Goal: Task Accomplishment & Management: Complete application form

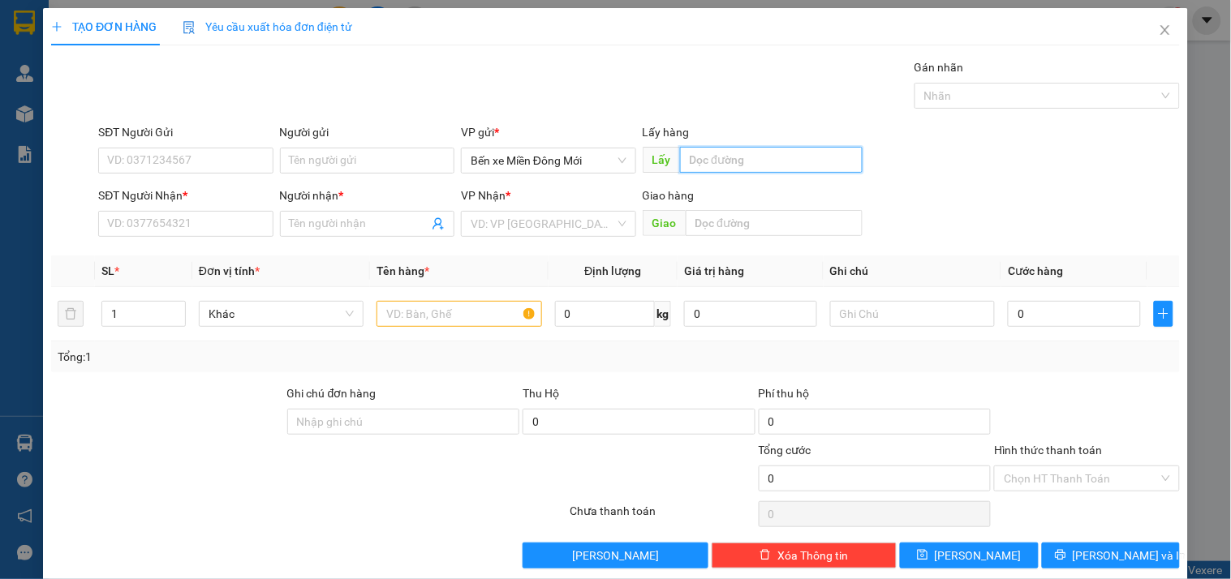
click at [753, 152] on input "text" at bounding box center [771, 160] width 183 height 26
type input "BÀU BÀNG"
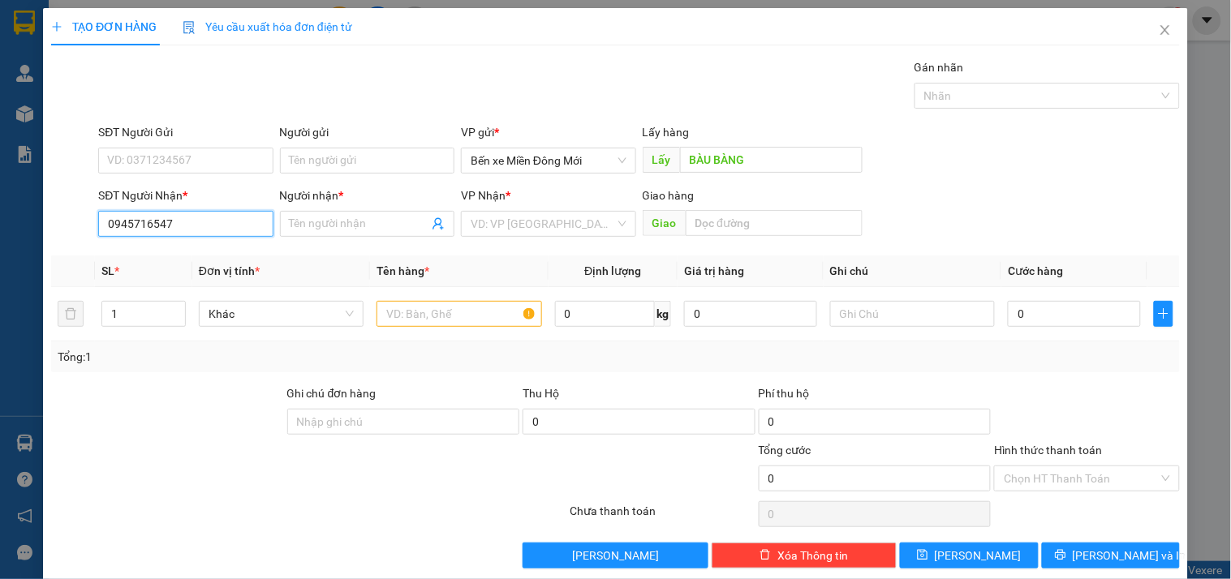
type input "0945716547"
type input "THUẬN"
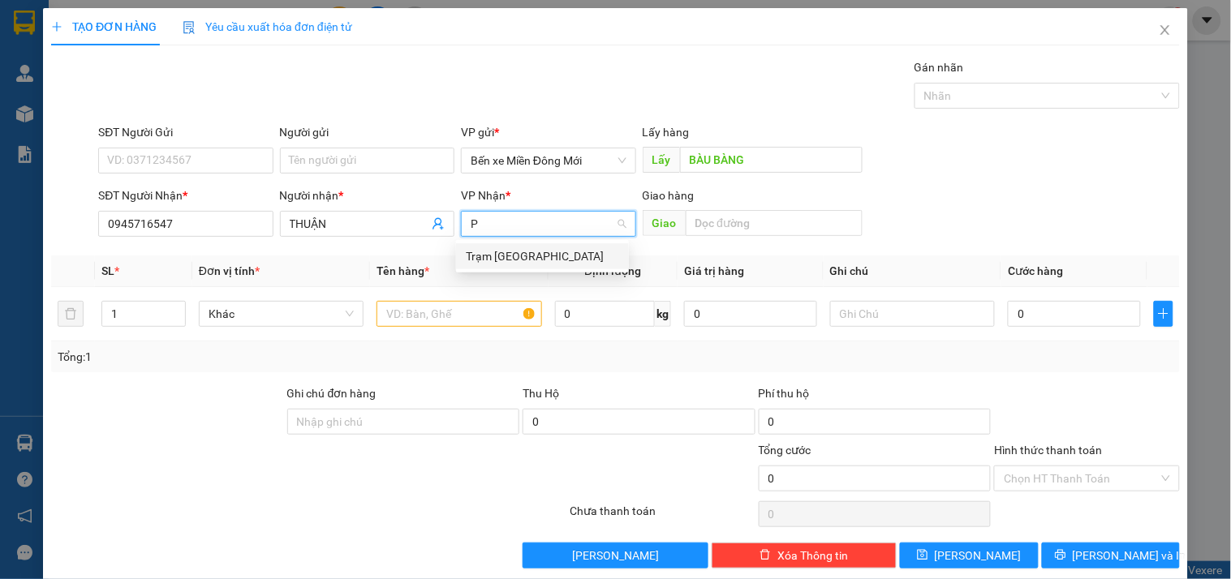
type input "PT"
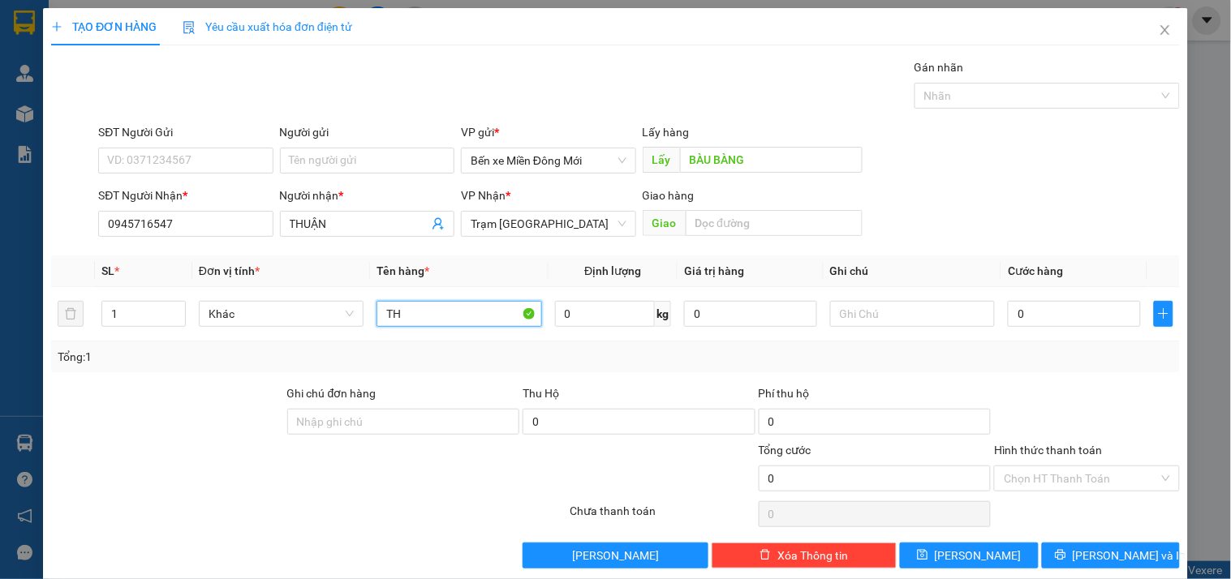
type input "TH"
type input "XE 70"
type input "1"
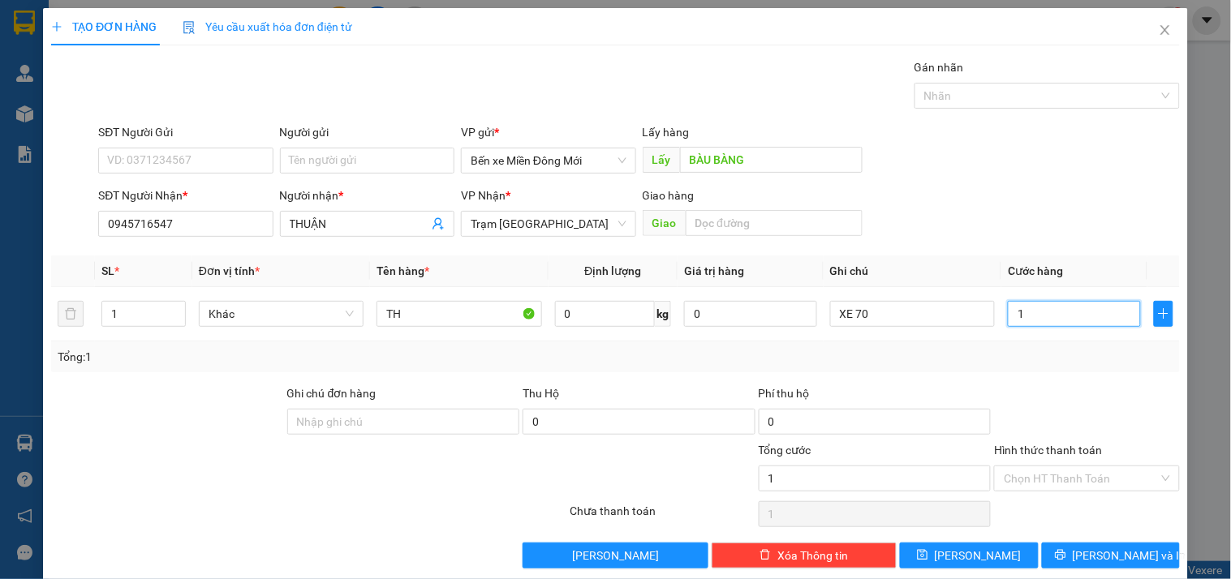
type input "10"
type input "100"
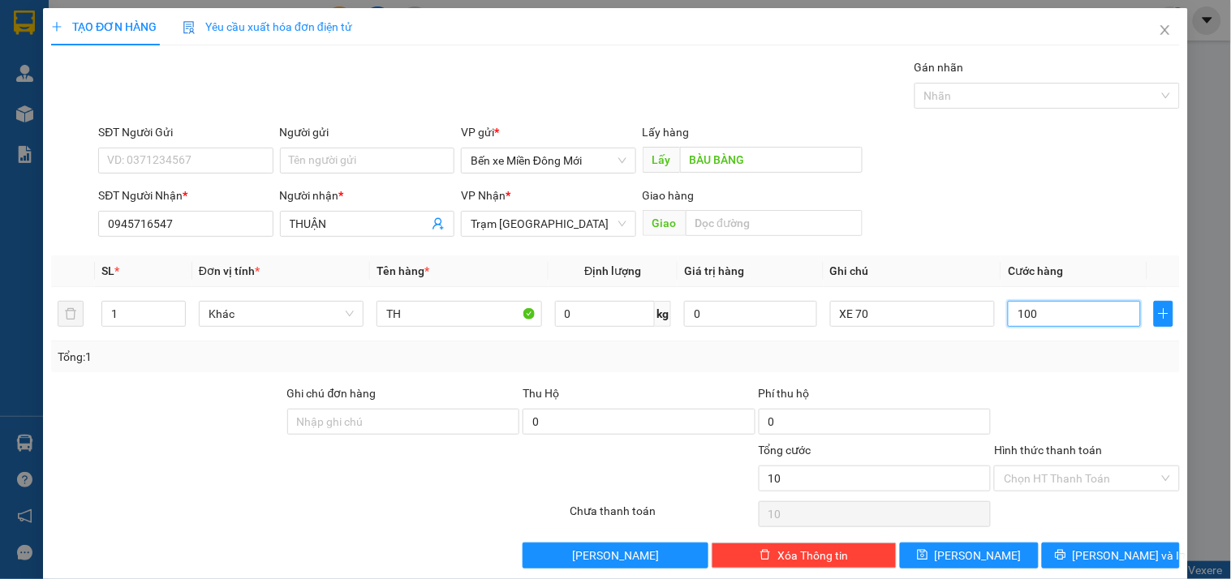
type input "100"
click at [1110, 480] on input "Hình thức thanh toán" at bounding box center [1081, 479] width 154 height 24
type input "100.000"
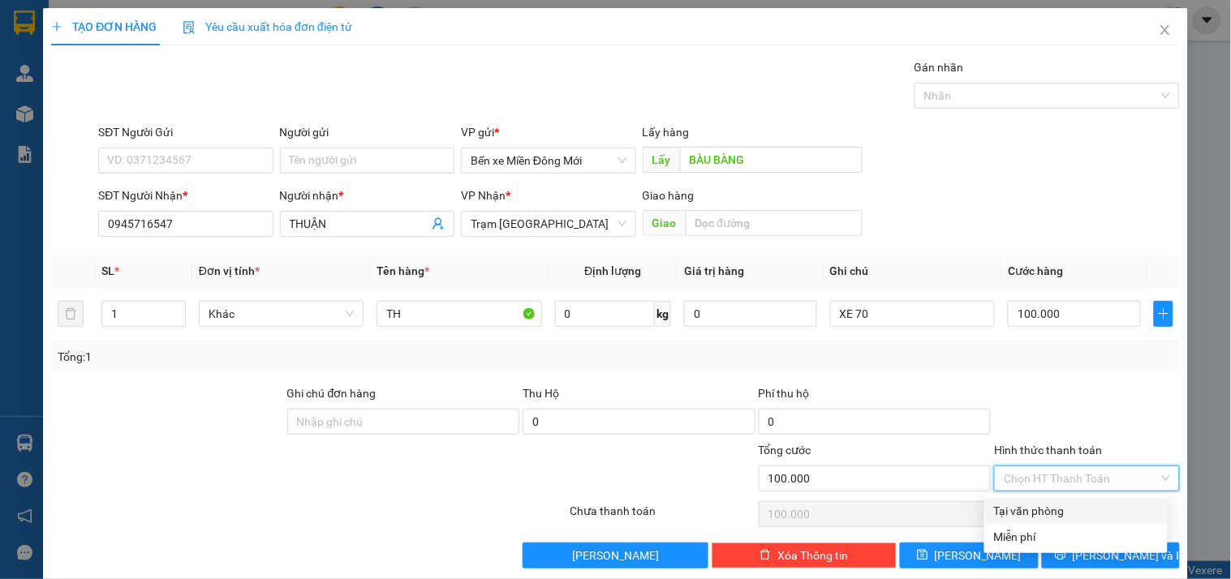
click at [1015, 507] on div "Tại văn phòng" at bounding box center [1076, 511] width 164 height 18
type input "0"
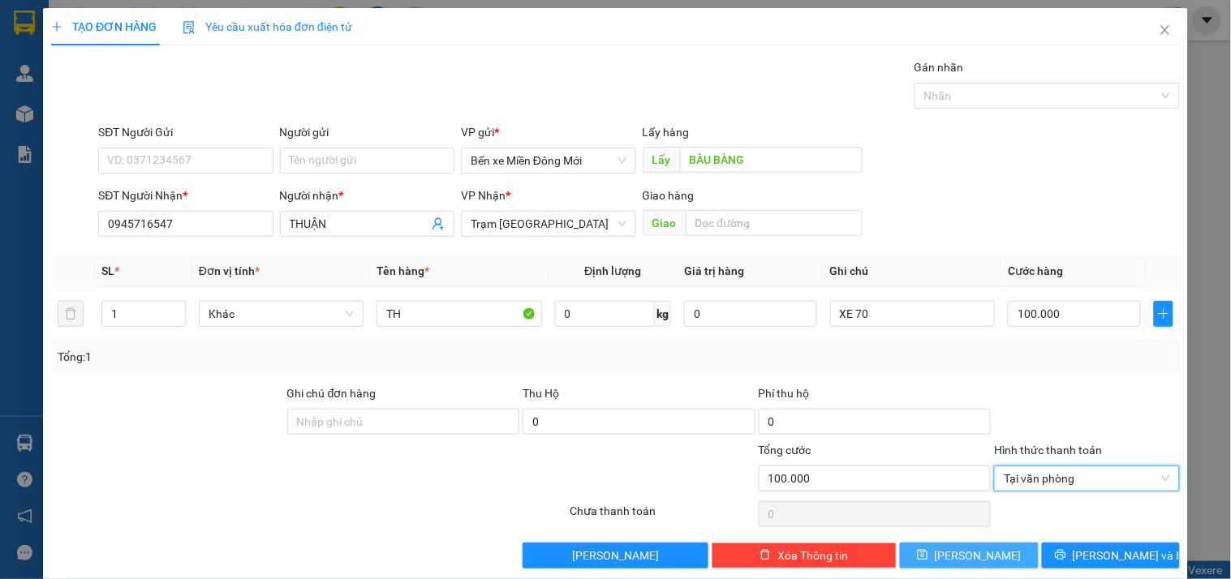
click at [979, 553] on button "[PERSON_NAME]" at bounding box center [969, 556] width 138 height 26
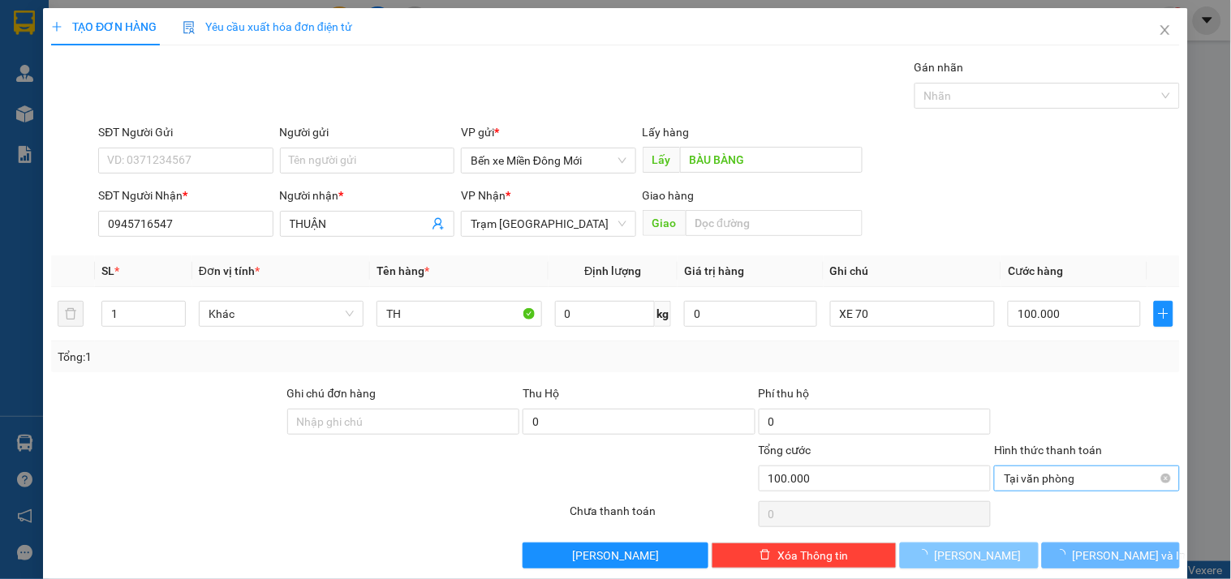
type input "0"
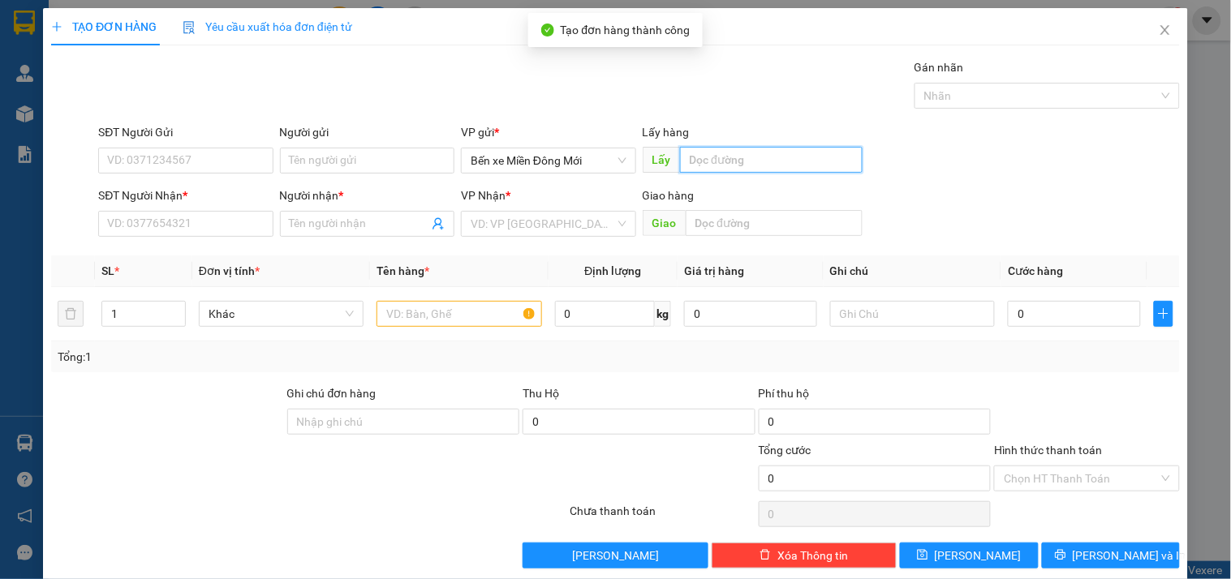
click at [739, 166] on input "text" at bounding box center [771, 160] width 183 height 26
type input "MP"
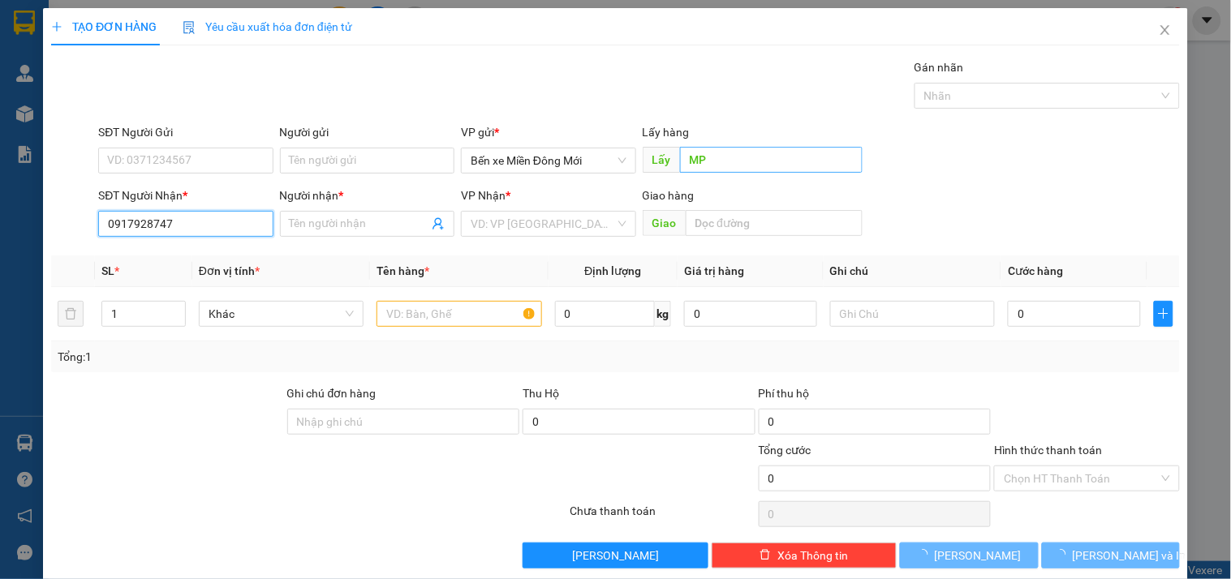
type input "0917928747"
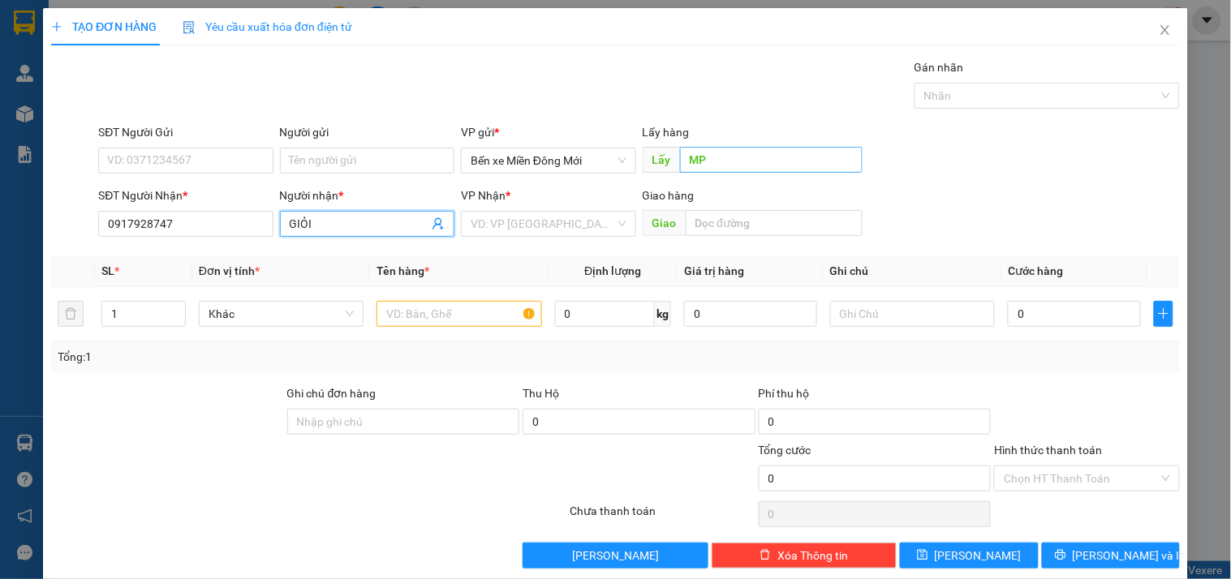
type input "GIỎI"
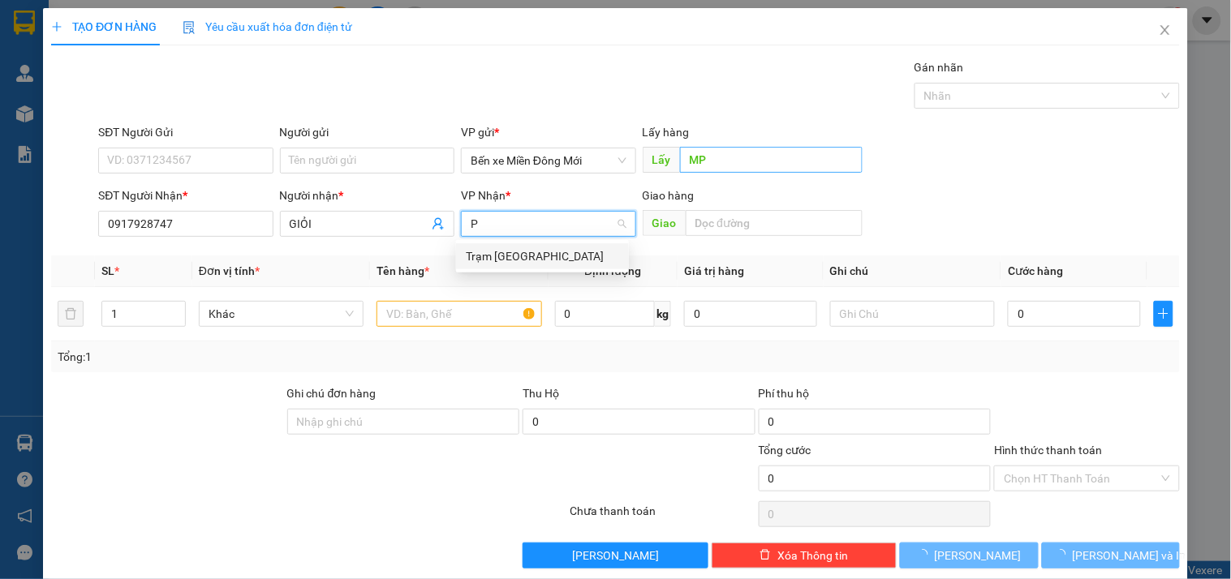
type input "PT"
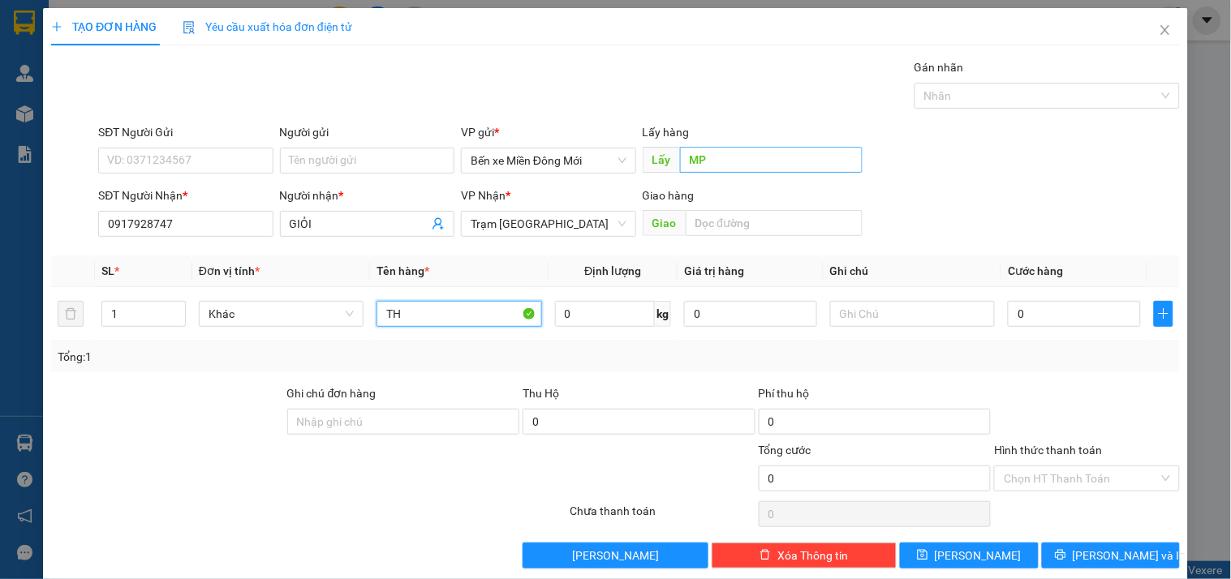
type input "TH"
type input "XE 49"
type input "1"
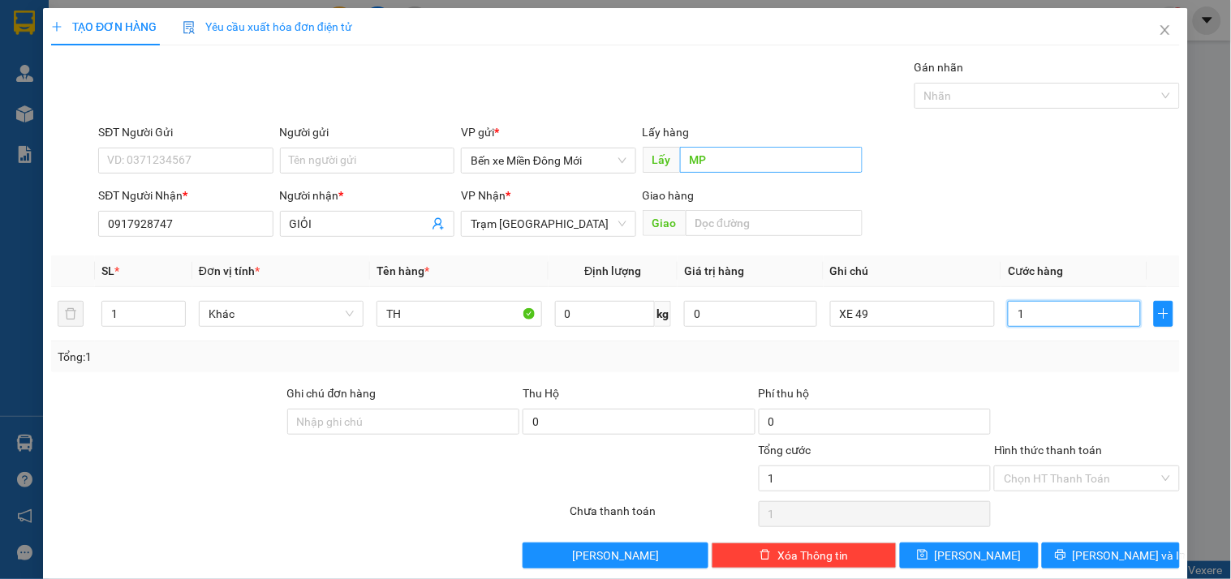
type input "10"
type input "100"
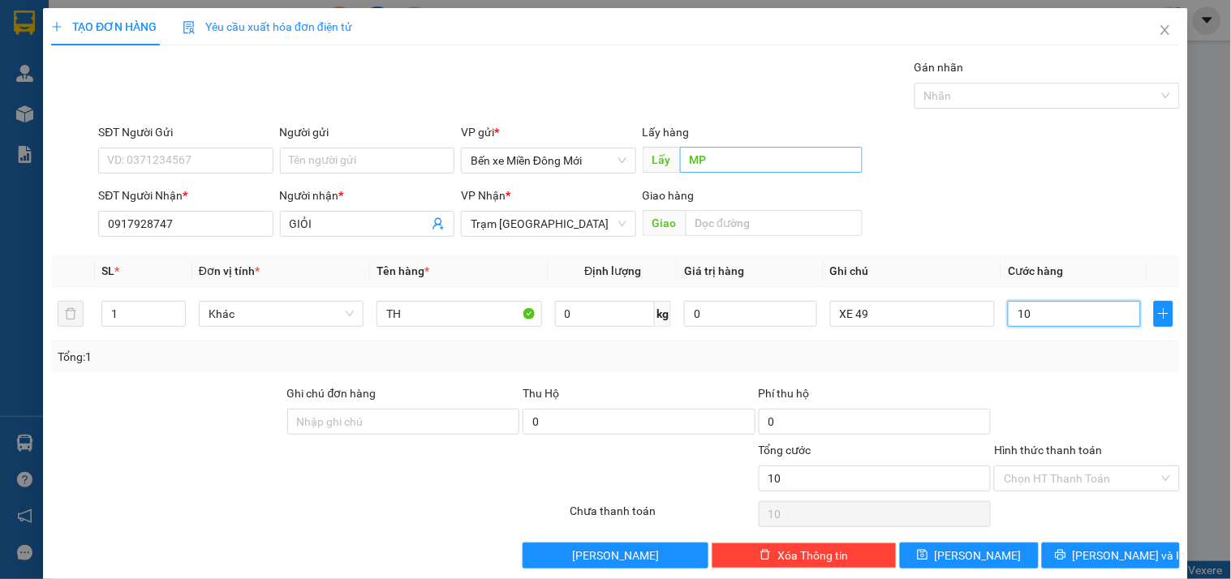
type input "100"
click at [1015, 477] on input "Hình thức thanh toán" at bounding box center [1081, 479] width 154 height 24
type input "100.000"
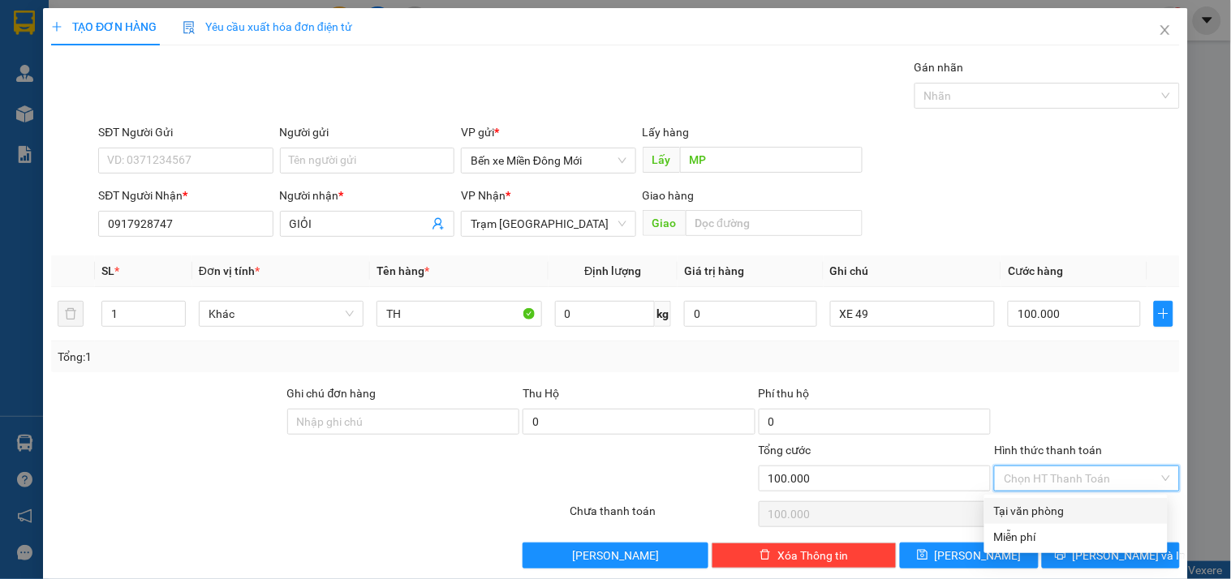
click at [1006, 502] on div "Tại văn phòng" at bounding box center [1076, 511] width 164 height 18
type input "0"
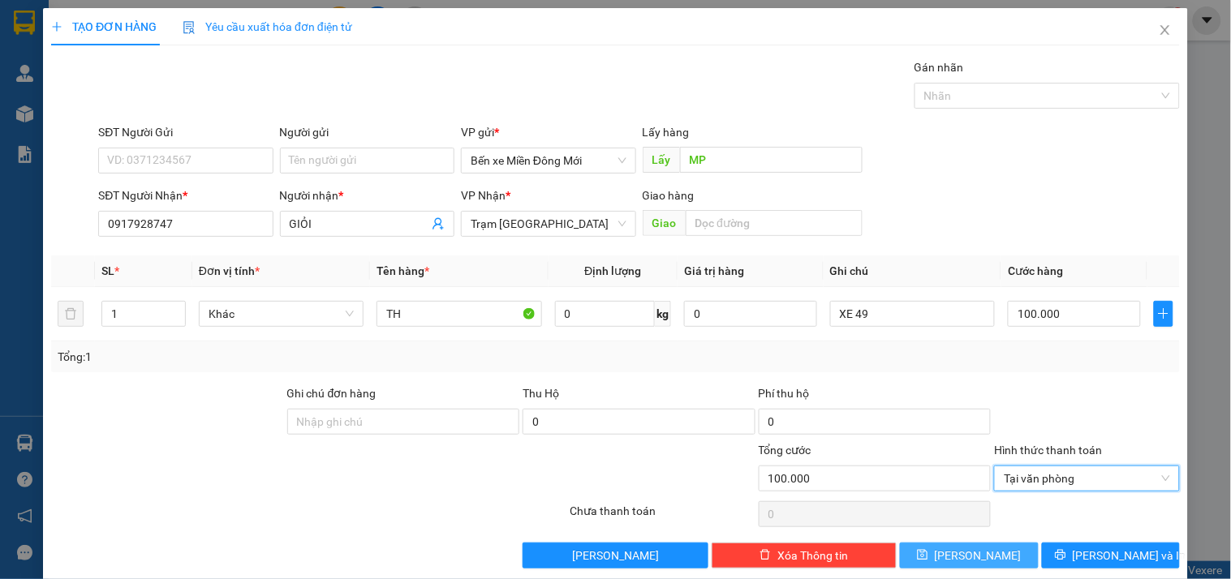
click at [978, 549] on button "[PERSON_NAME]" at bounding box center [969, 556] width 138 height 26
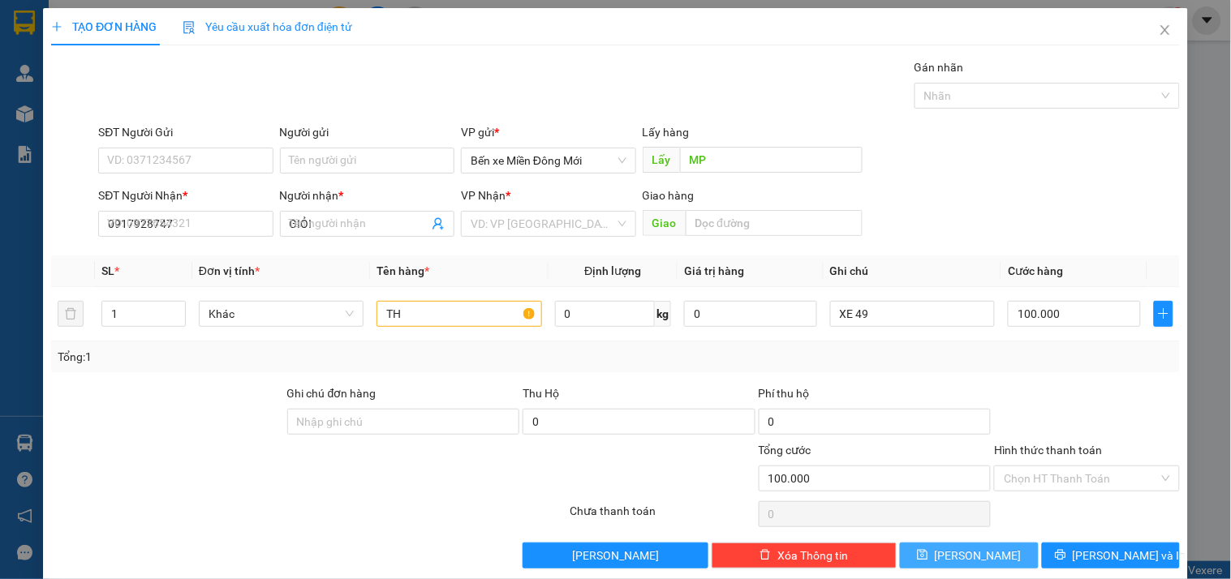
type input "0"
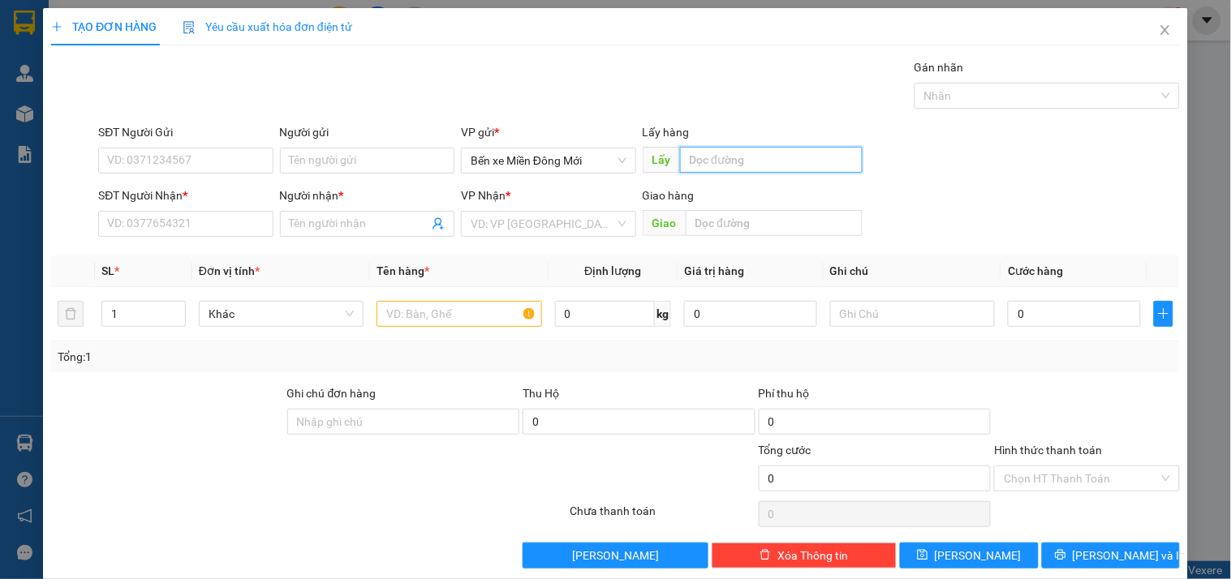
click at [772, 168] on input "text" at bounding box center [771, 160] width 183 height 26
type input "BÀU BÀNG"
type input "0832219850"
type input "BG"
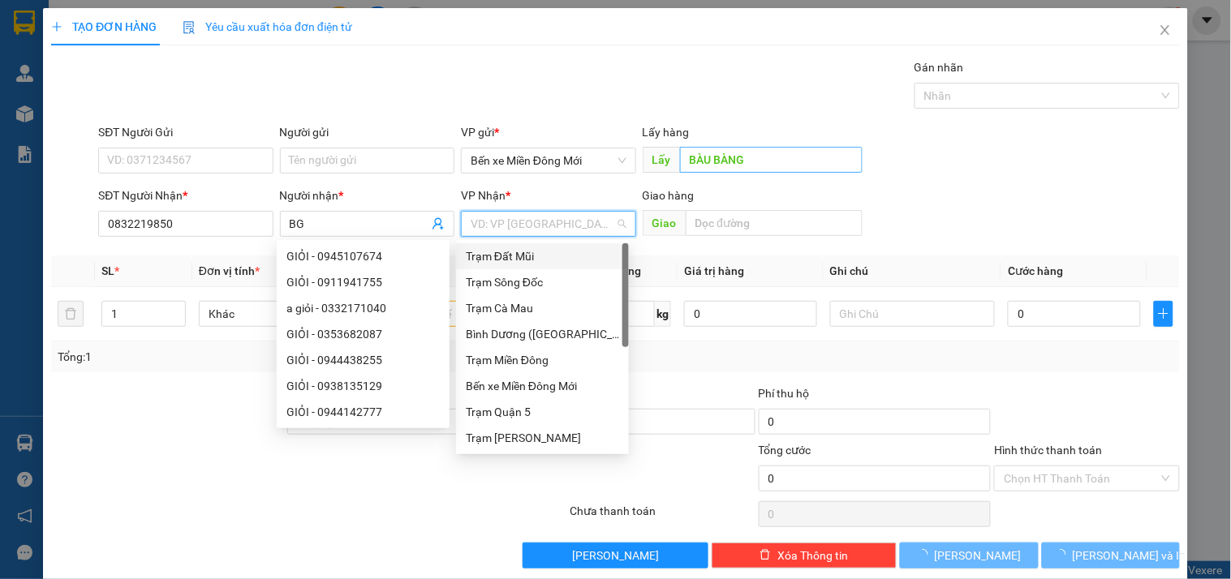
type input "D"
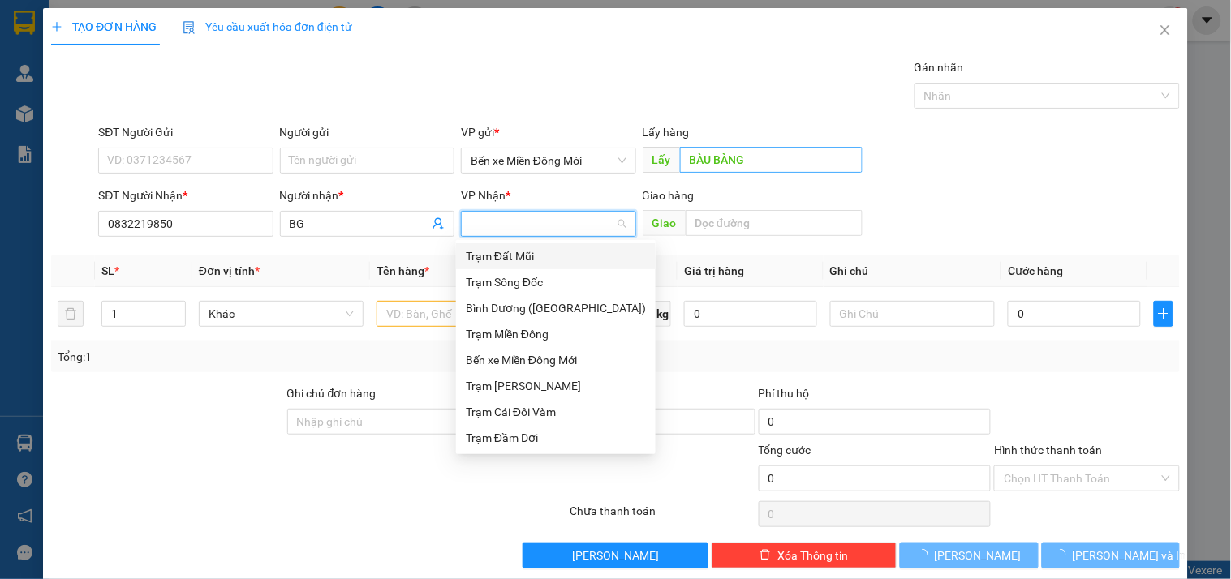
type input "Đ"
type input "DD"
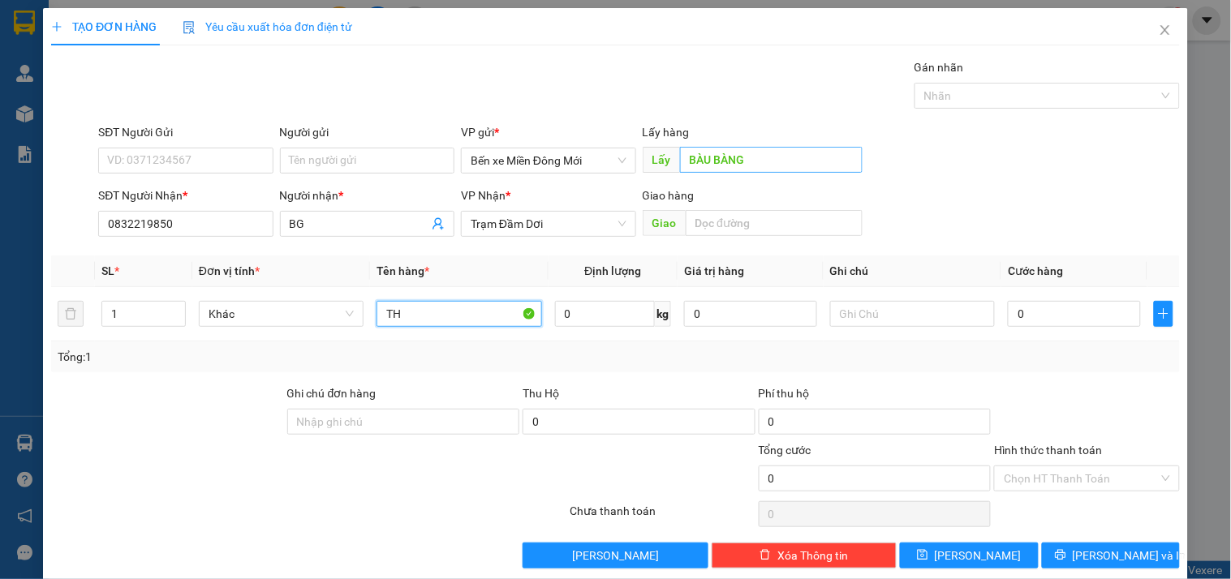
type input "TH"
type input "XE 70"
type input "7"
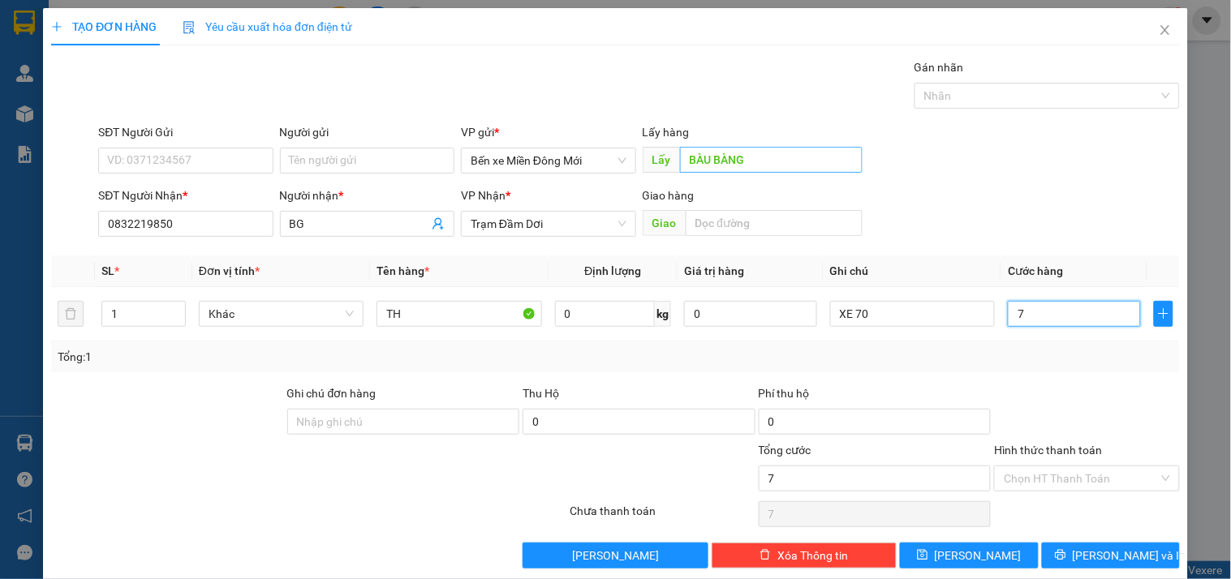
type input "70"
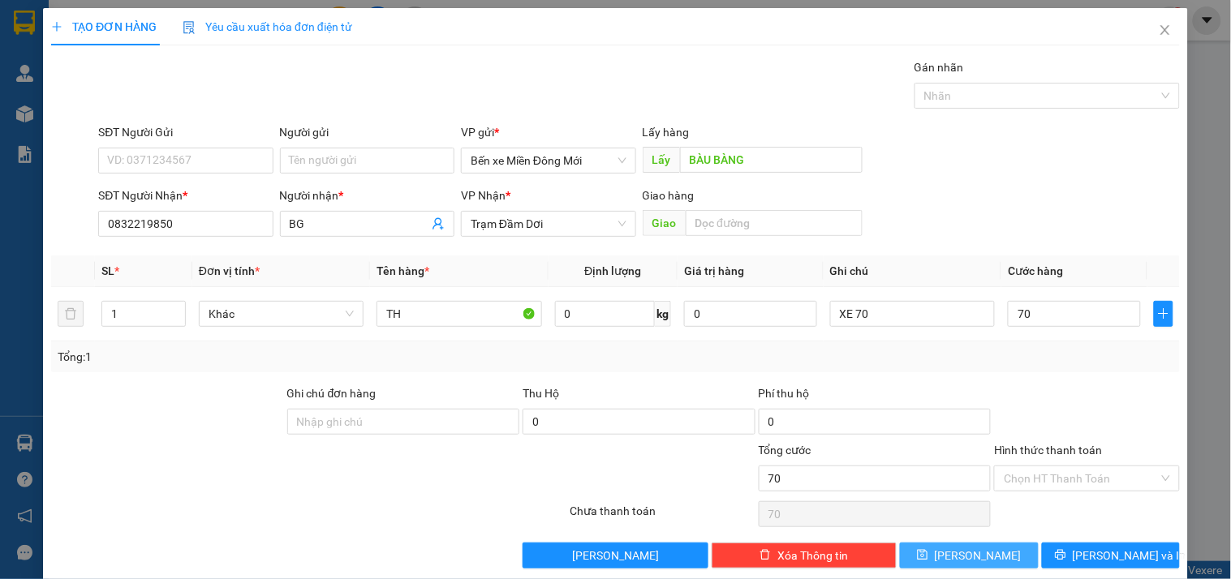
type input "70.000"
click at [980, 562] on button "[PERSON_NAME]" at bounding box center [969, 556] width 138 height 26
type input "0"
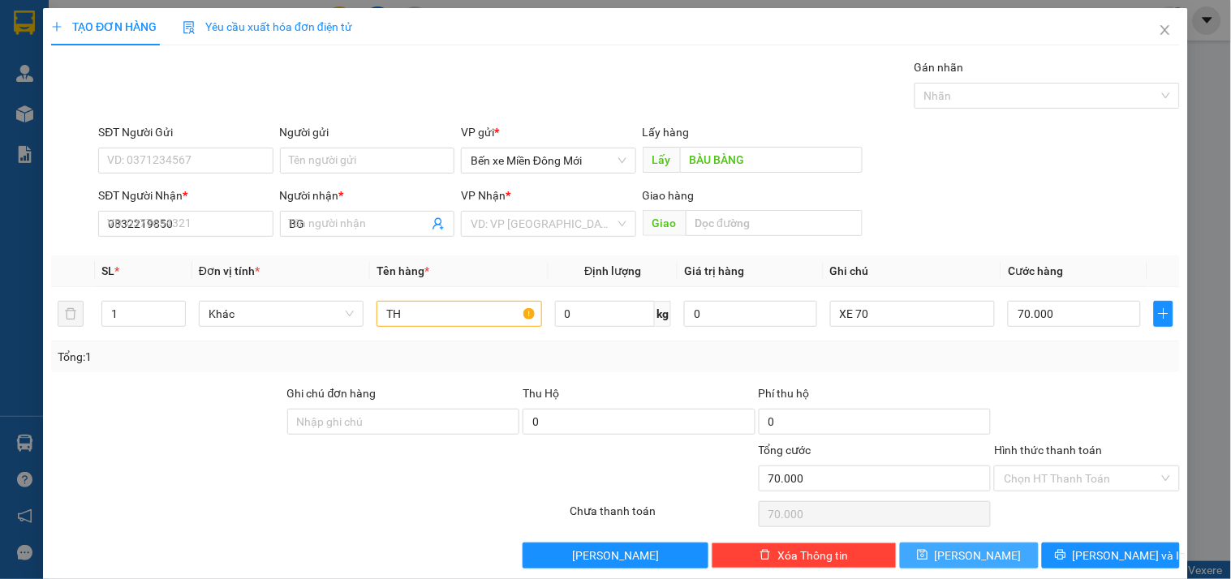
type input "0"
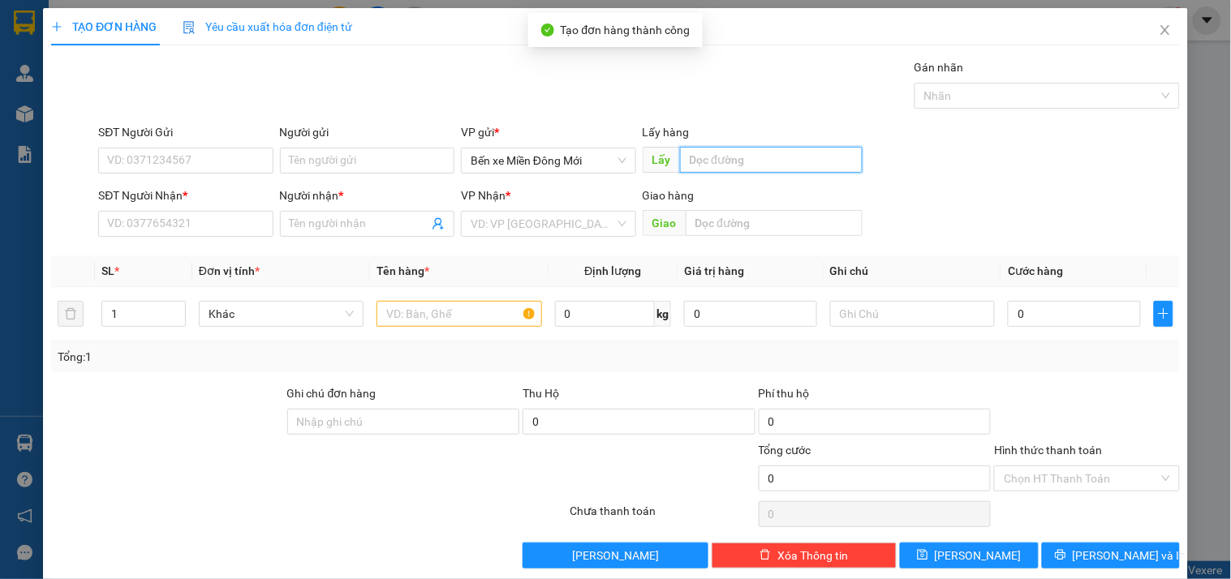
click at [768, 163] on input "text" at bounding box center [771, 160] width 183 height 26
type input "MP"
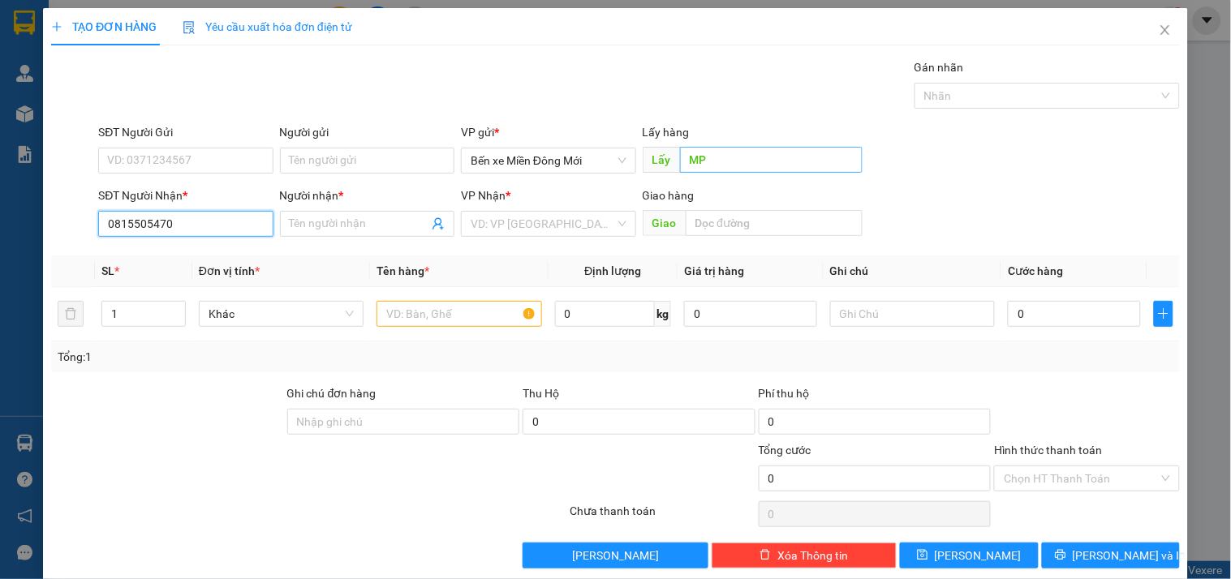
type input "0815505470"
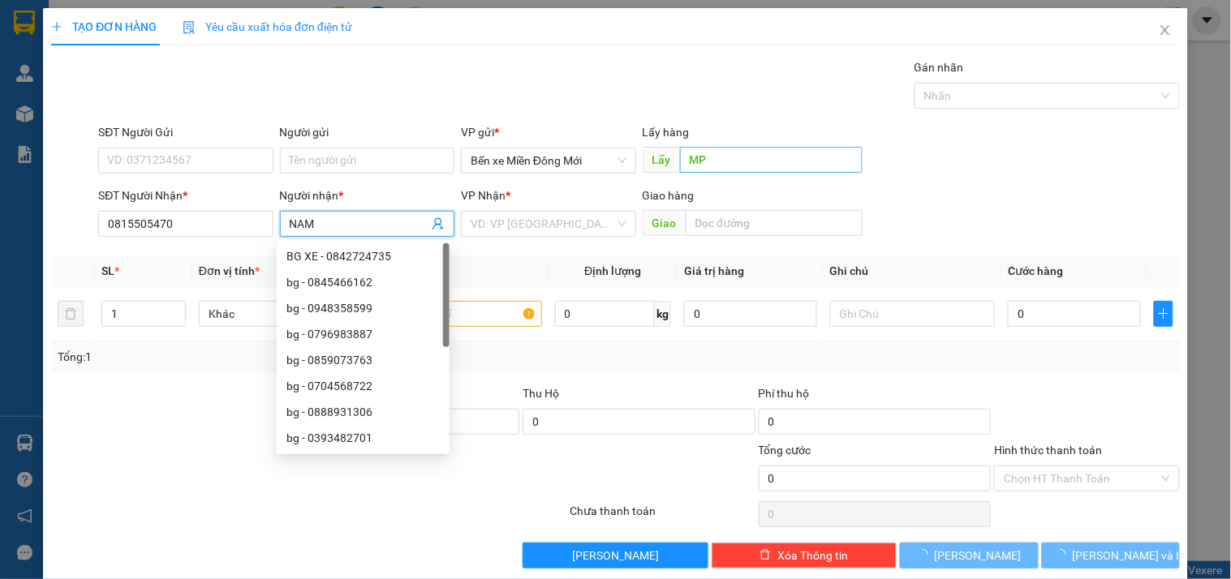
type input "NAM"
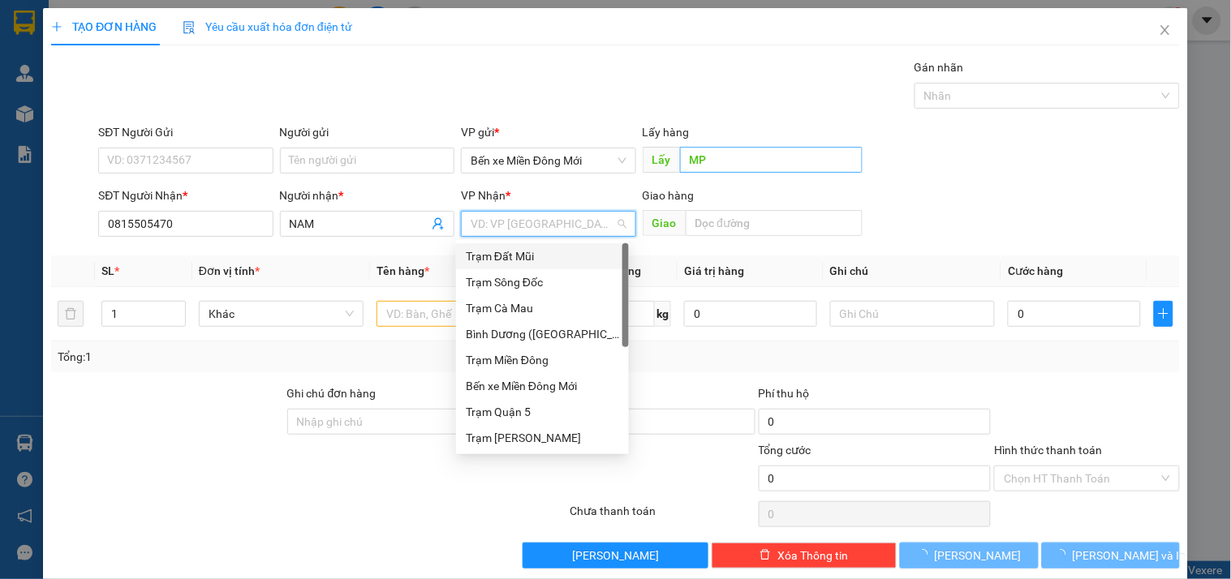
type input "D"
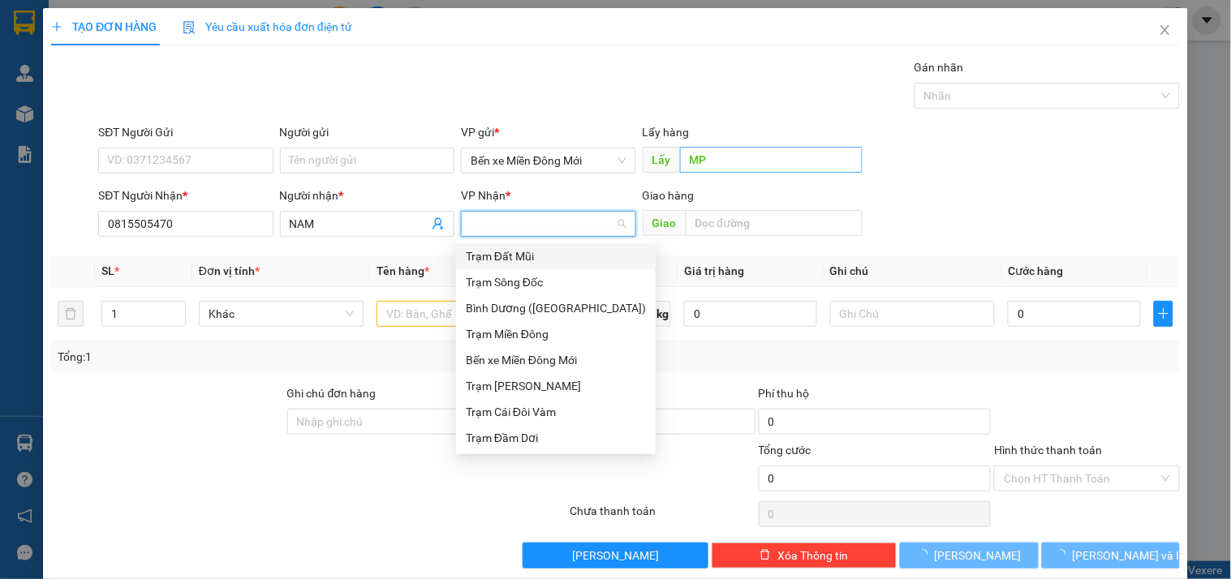
type input "Đ"
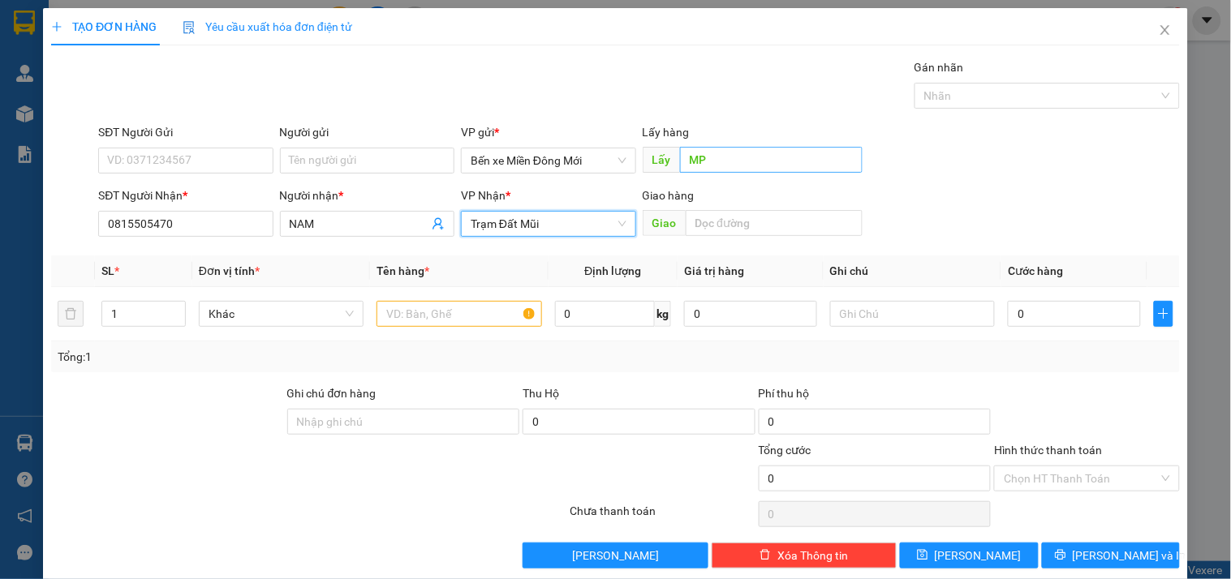
type input "D"
type input "Đ"
type input "DD"
type input "D"
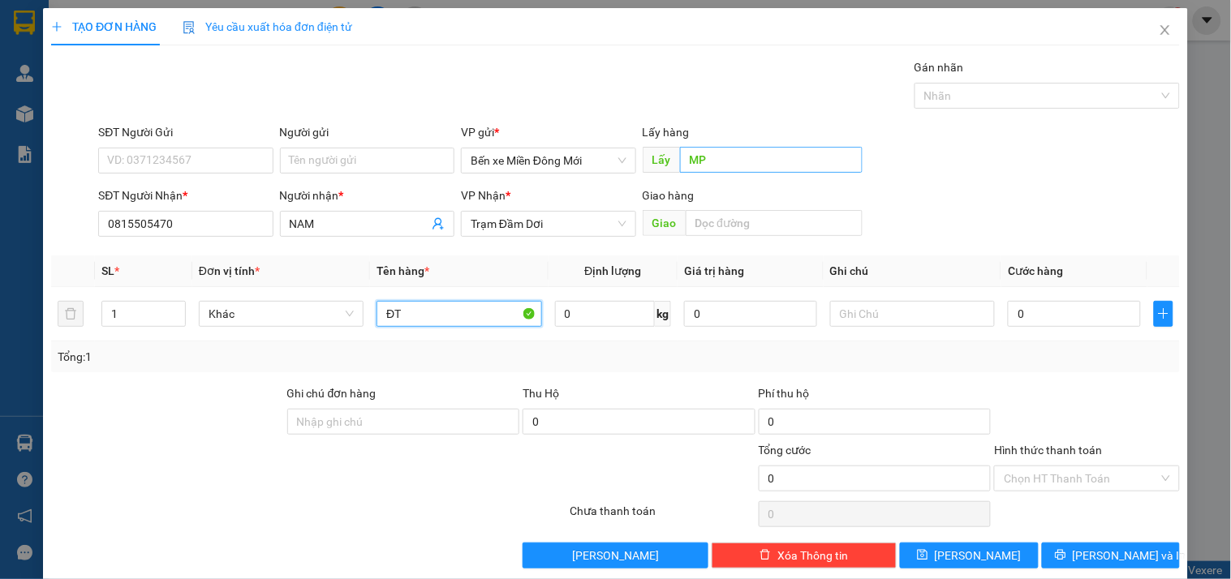
type input "ĐT"
type input "XE 70"
type input "5"
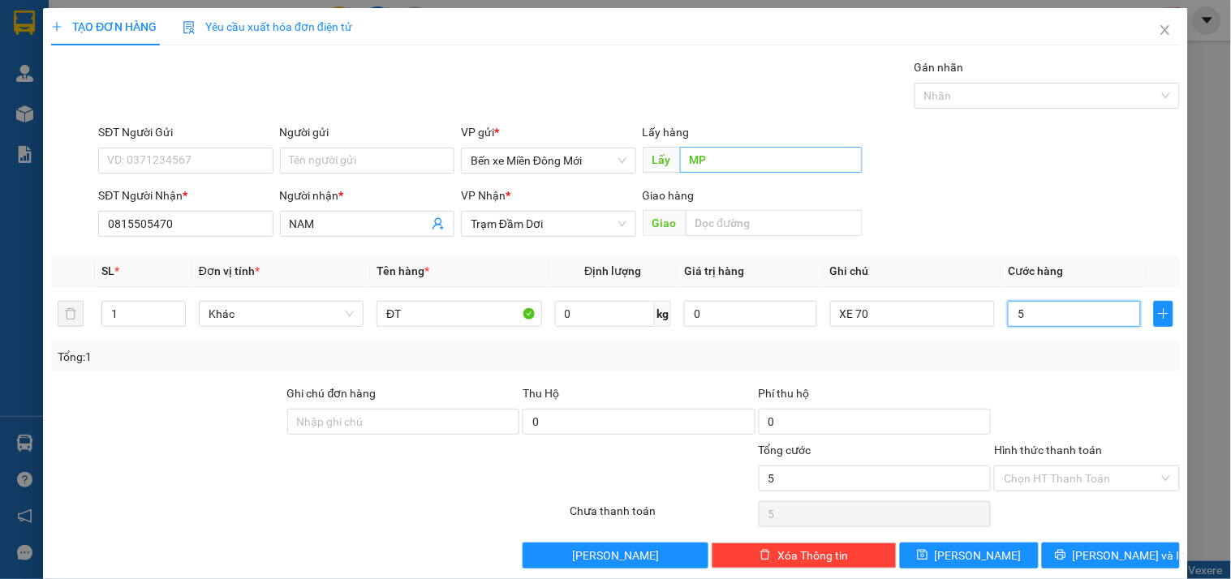
type input "50"
click at [1092, 476] on input "Hình thức thanh toán" at bounding box center [1081, 479] width 154 height 24
type input "50.000"
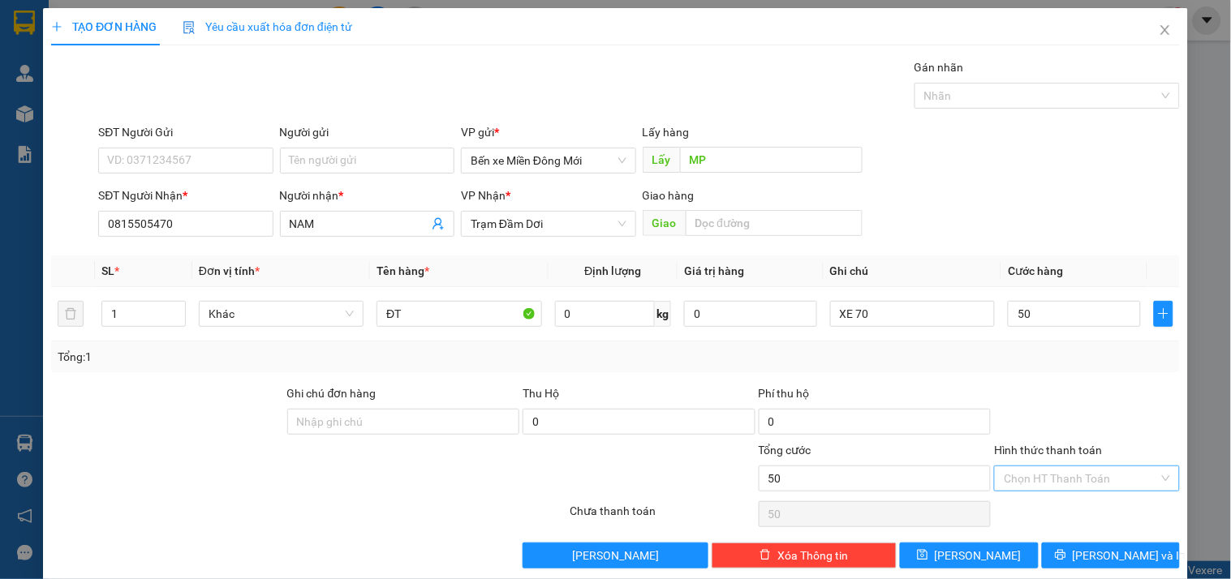
type input "50.000"
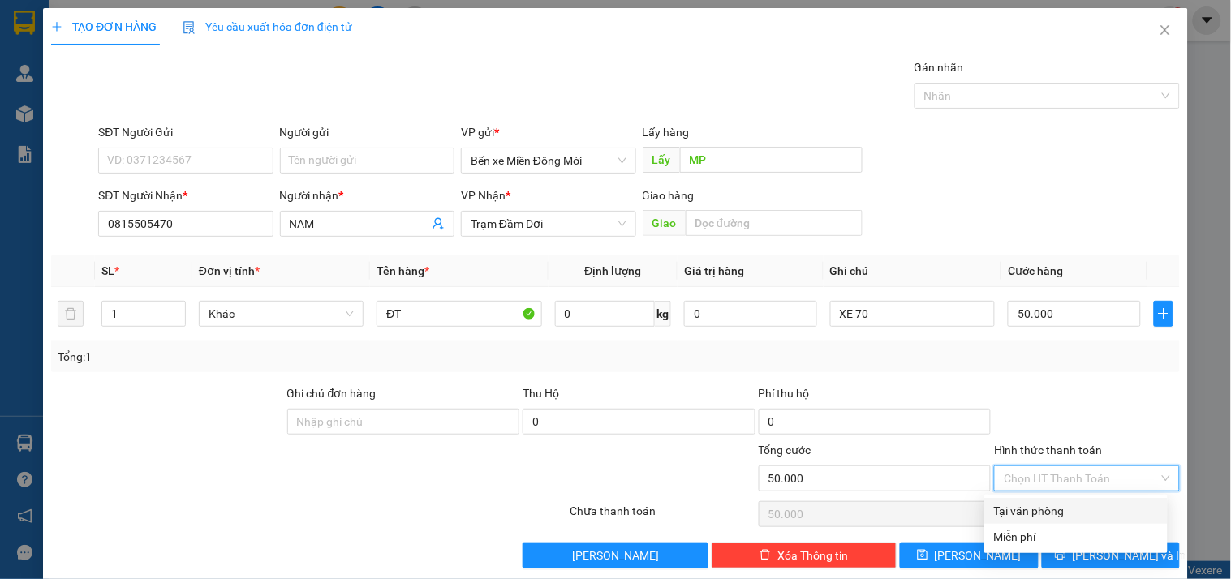
click at [1002, 518] on div "Tại văn phòng" at bounding box center [1076, 511] width 164 height 18
type input "0"
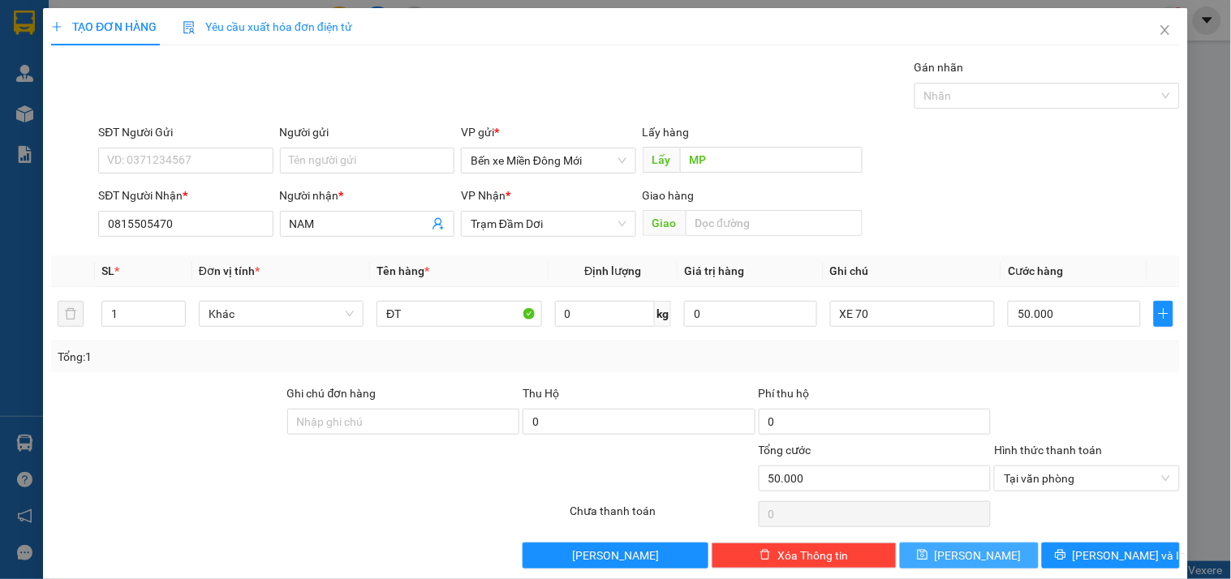
click at [954, 566] on button "[PERSON_NAME]" at bounding box center [969, 556] width 138 height 26
type input "0"
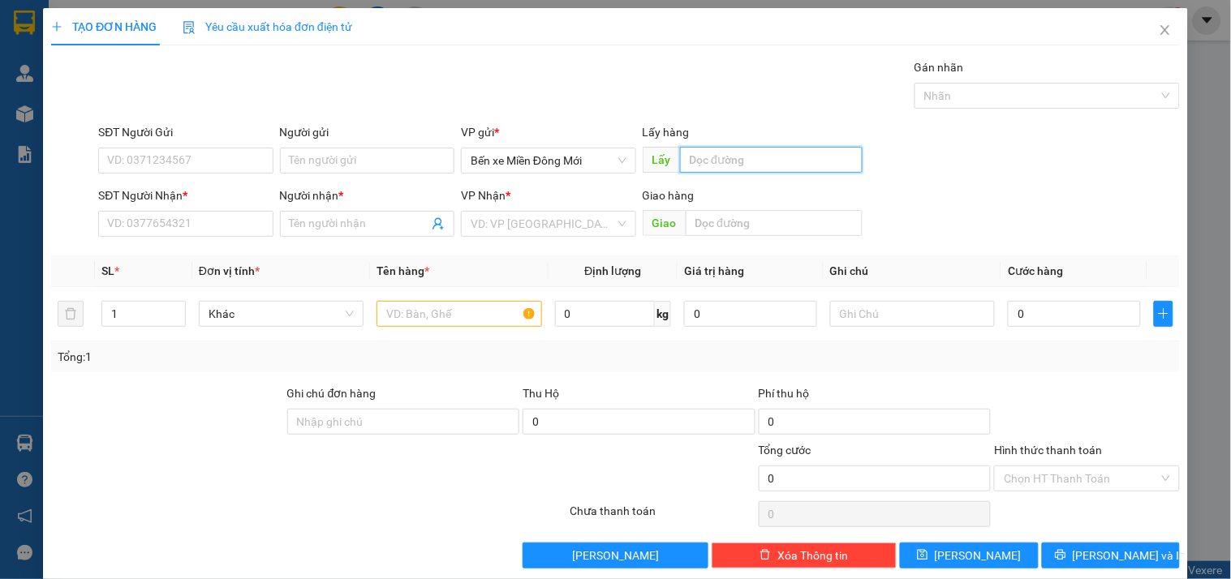
click at [769, 166] on input "text" at bounding box center [771, 160] width 183 height 26
type input "D"
click at [730, 160] on input "ĐẠI" at bounding box center [771, 160] width 183 height 26
type input "ĐẠI NAM"
type input "0917251282"
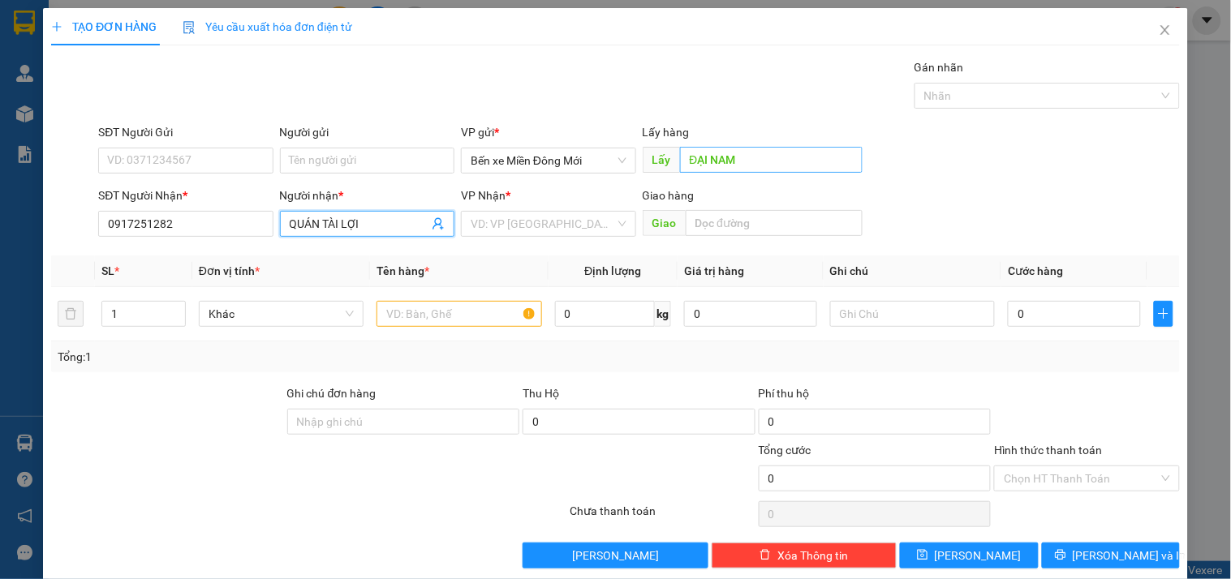
type input "QUÁN TÀI LỢI"
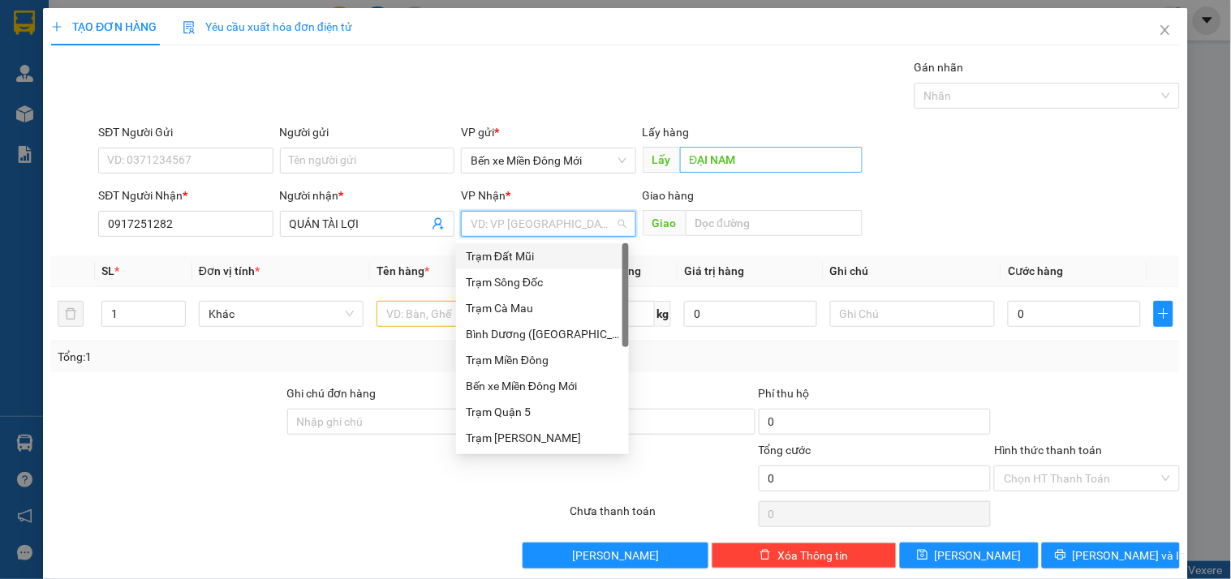
type input "D"
type input "Đ"
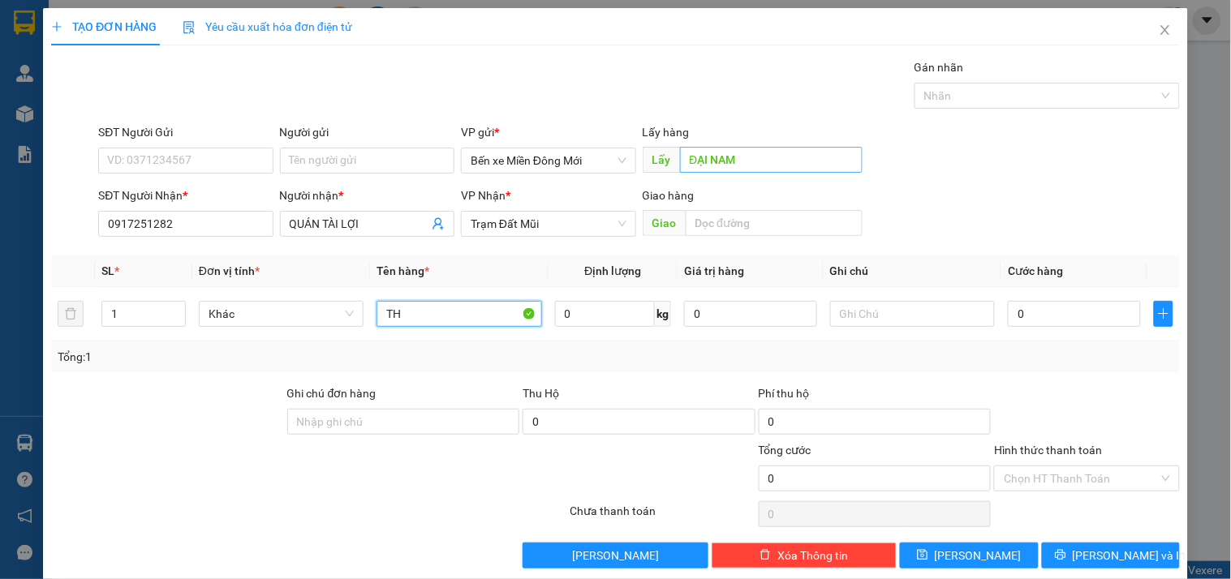
type input "TH"
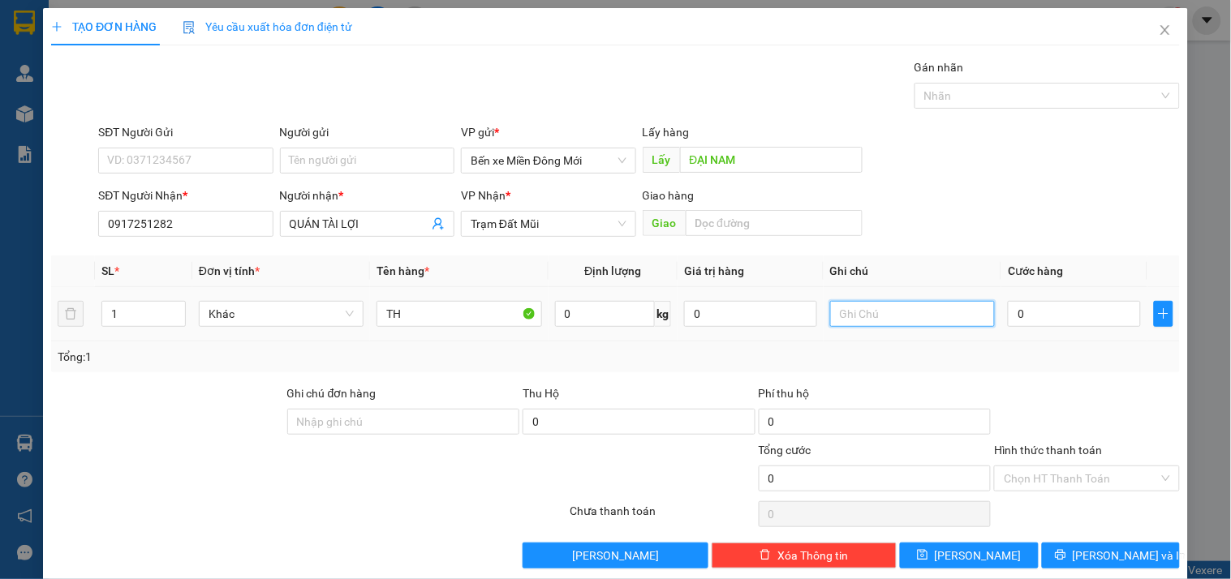
click at [879, 312] on input "text" at bounding box center [912, 314] width 165 height 26
type input "XE 70"
type input "1"
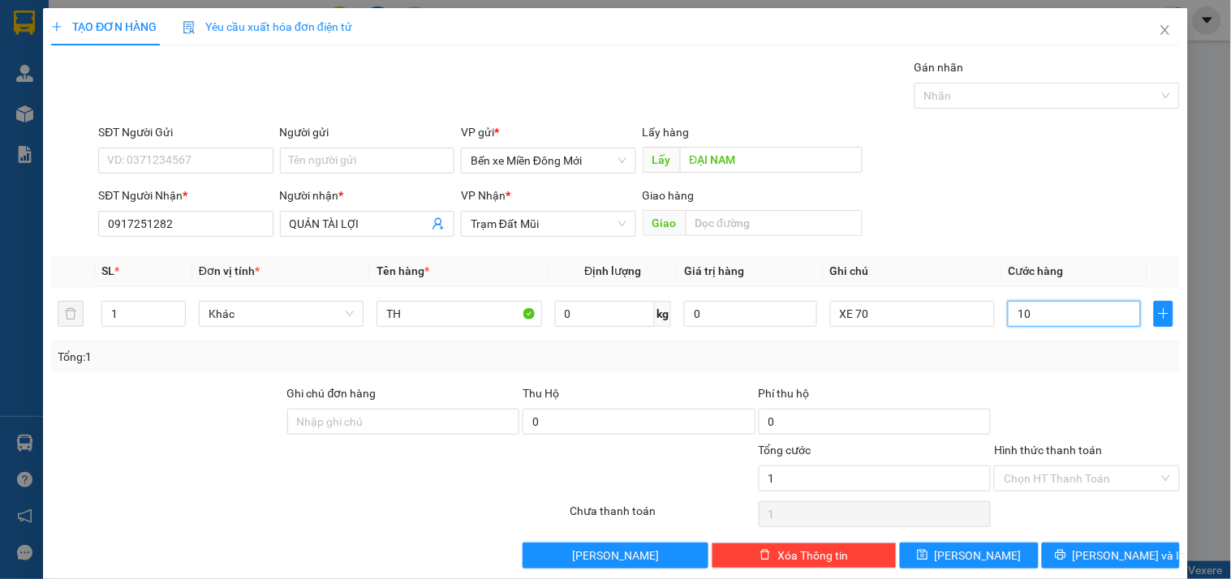
type input "100"
click at [992, 557] on button "[PERSON_NAME]" at bounding box center [969, 556] width 138 height 26
type input "100.000"
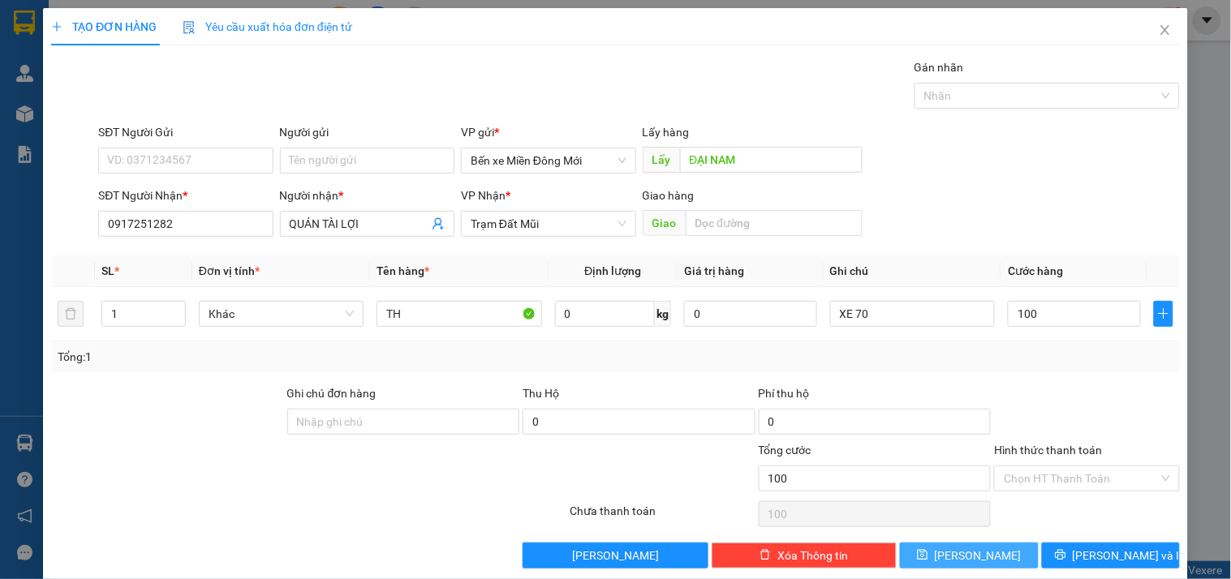
type input "100.000"
type input "0"
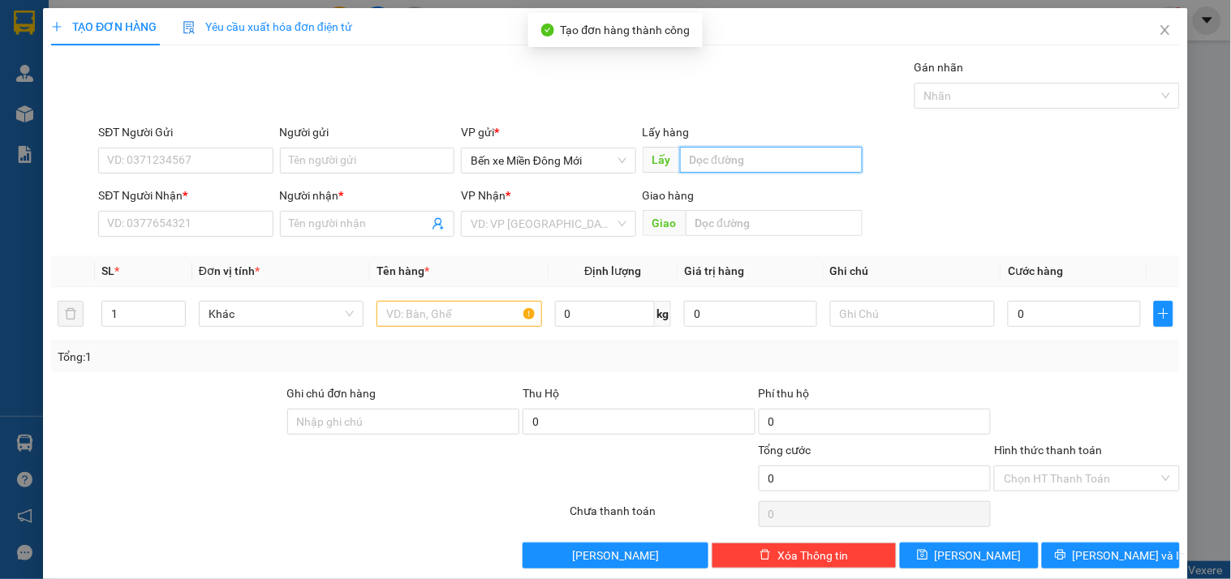
click at [721, 156] on input "text" at bounding box center [771, 160] width 183 height 26
type input "D"
type input "ĐẠI NAM"
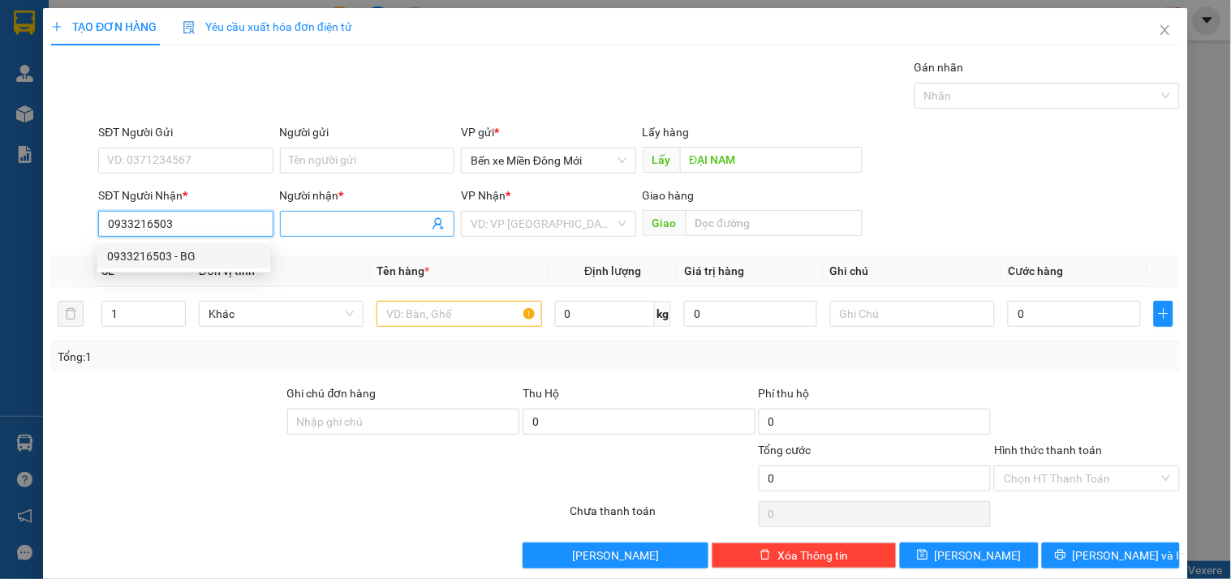
type input "0933216503"
click at [308, 228] on input "Người nhận *" at bounding box center [359, 224] width 139 height 18
type input "O"
type input "Ô RÔ"
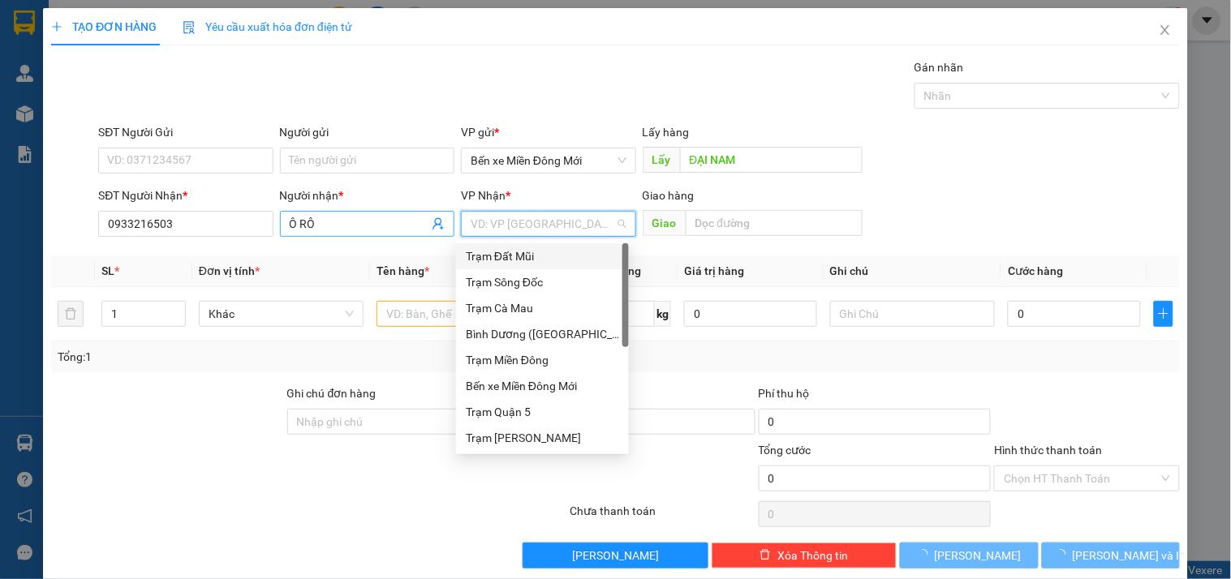
type input "D"
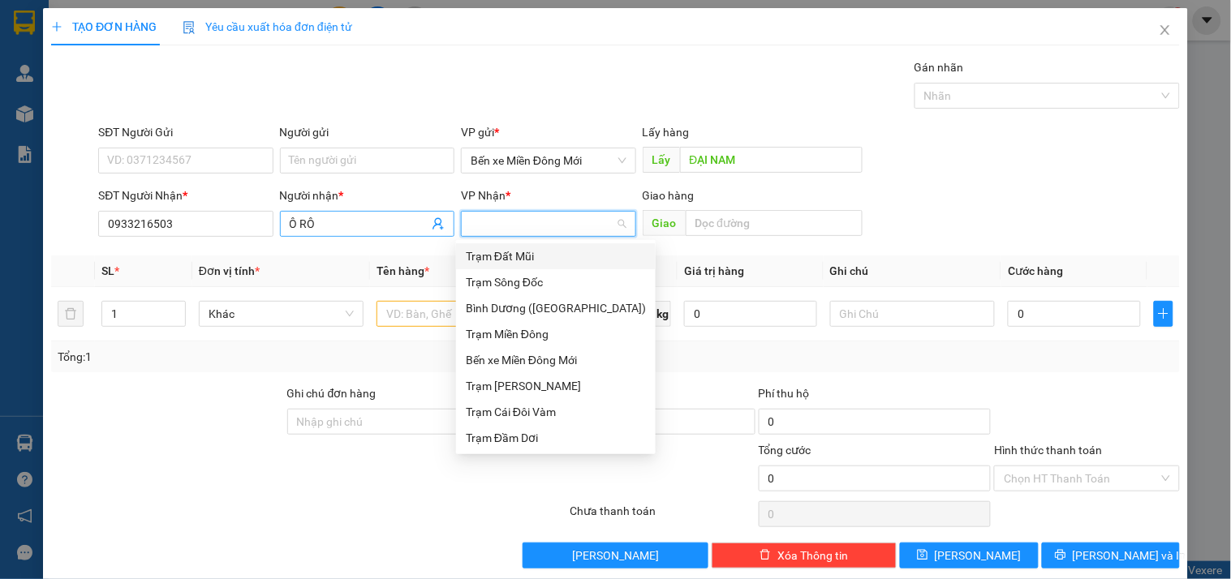
type input "Đ"
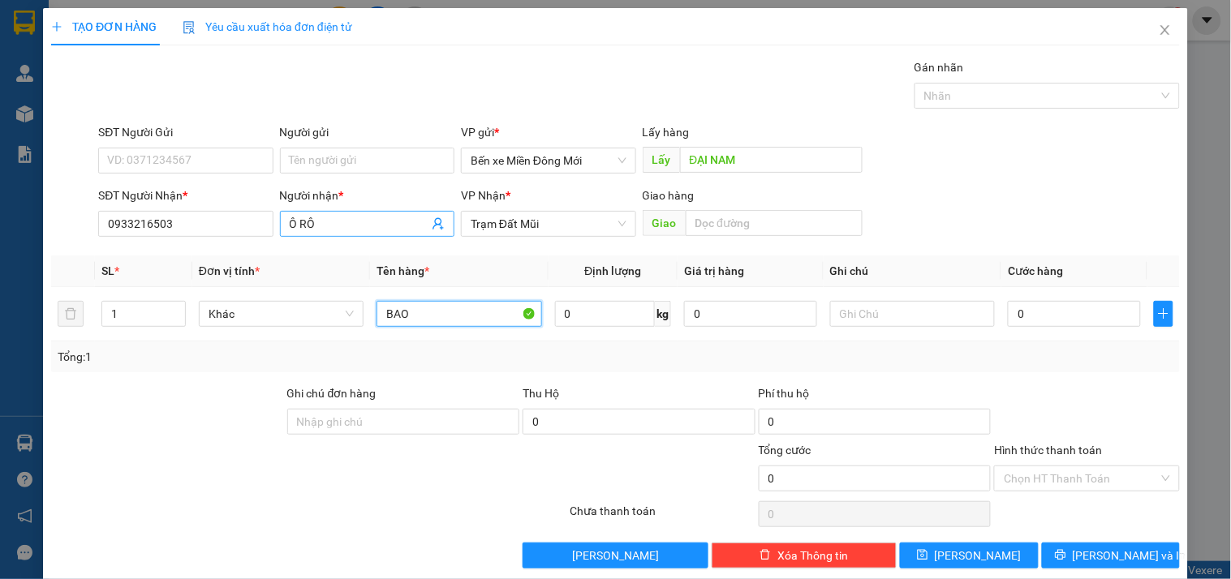
type input "BAO"
type input "XE 70"
type input "1"
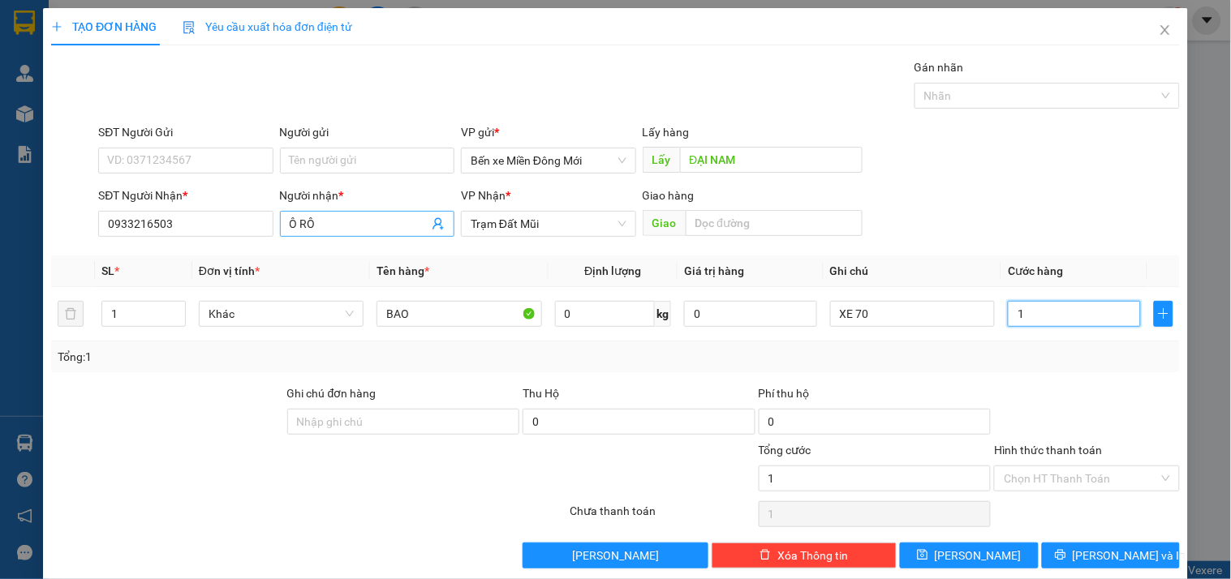
type input "10"
type input "100"
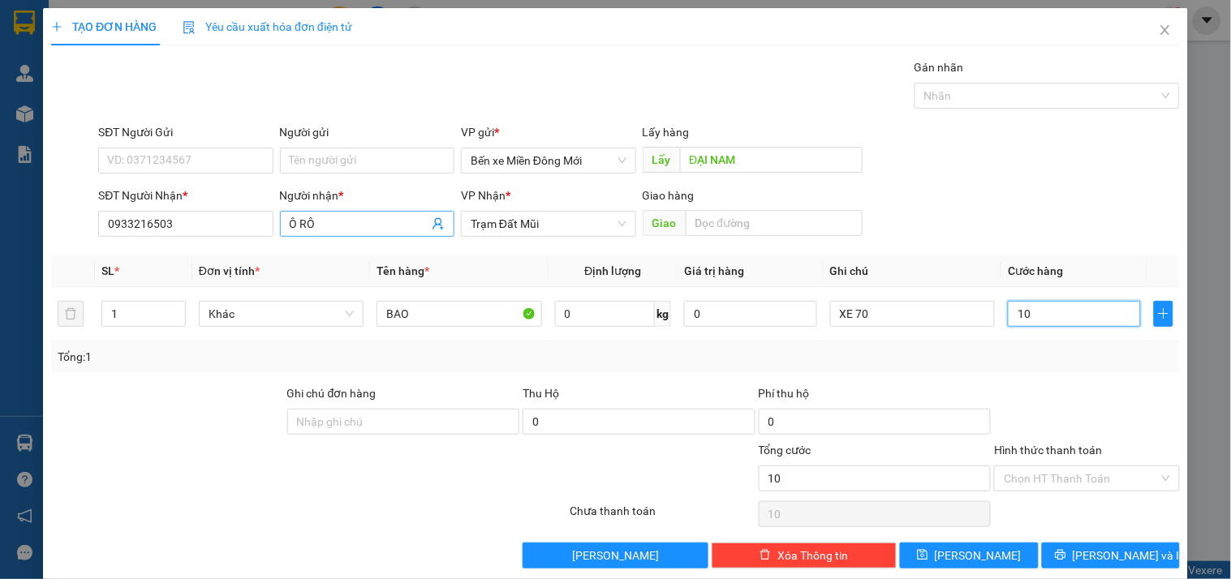
type input "100"
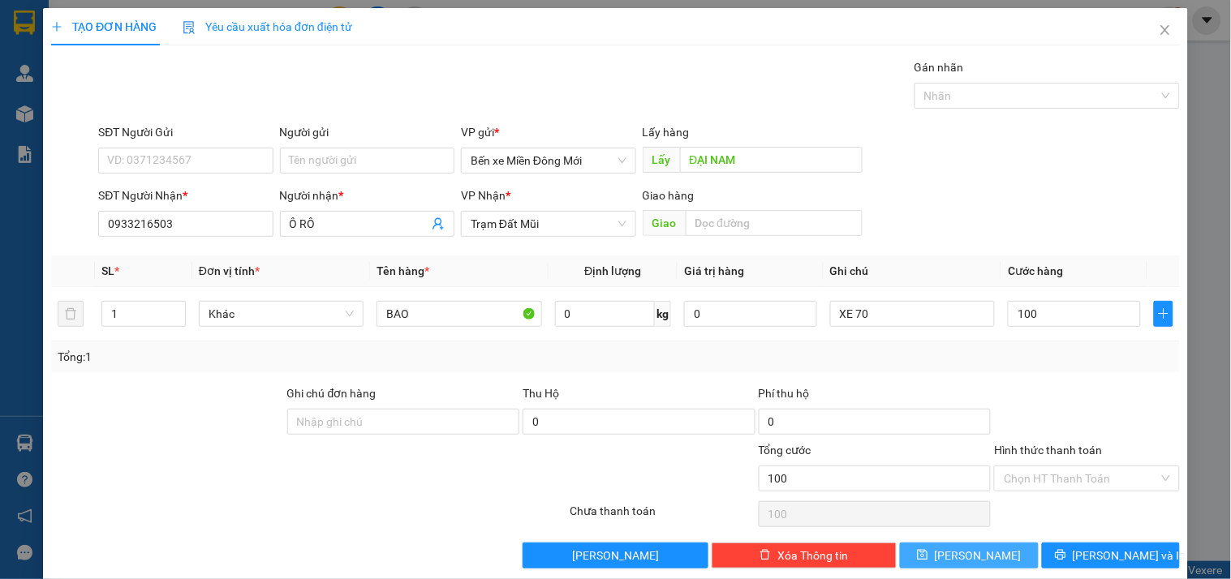
click at [938, 550] on button "[PERSON_NAME]" at bounding box center [969, 556] width 138 height 26
type input "100.000"
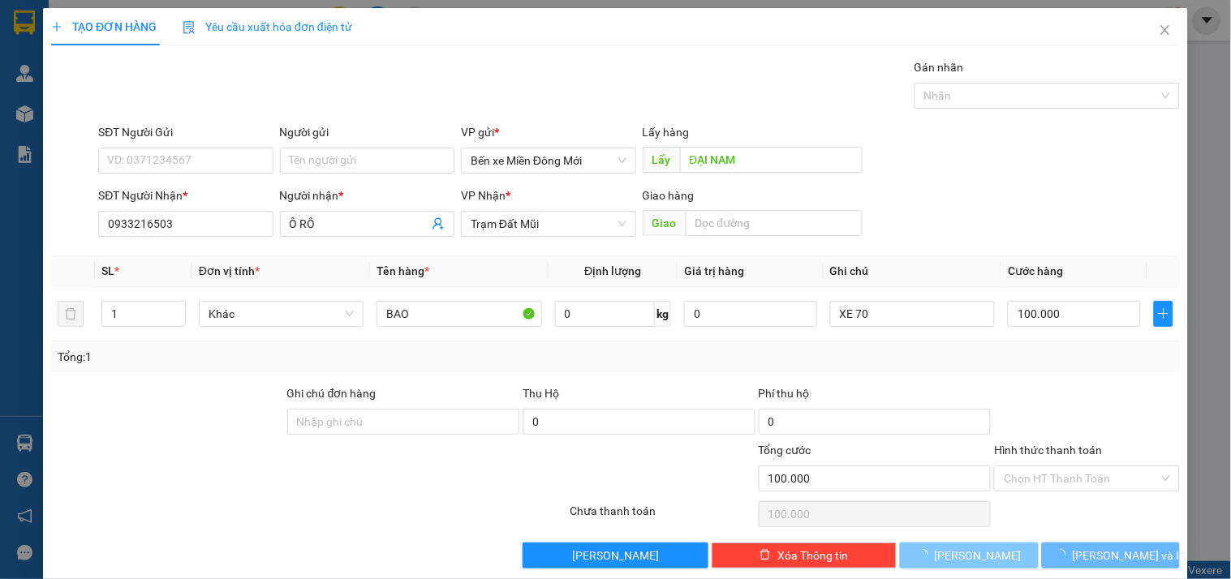
type input "0"
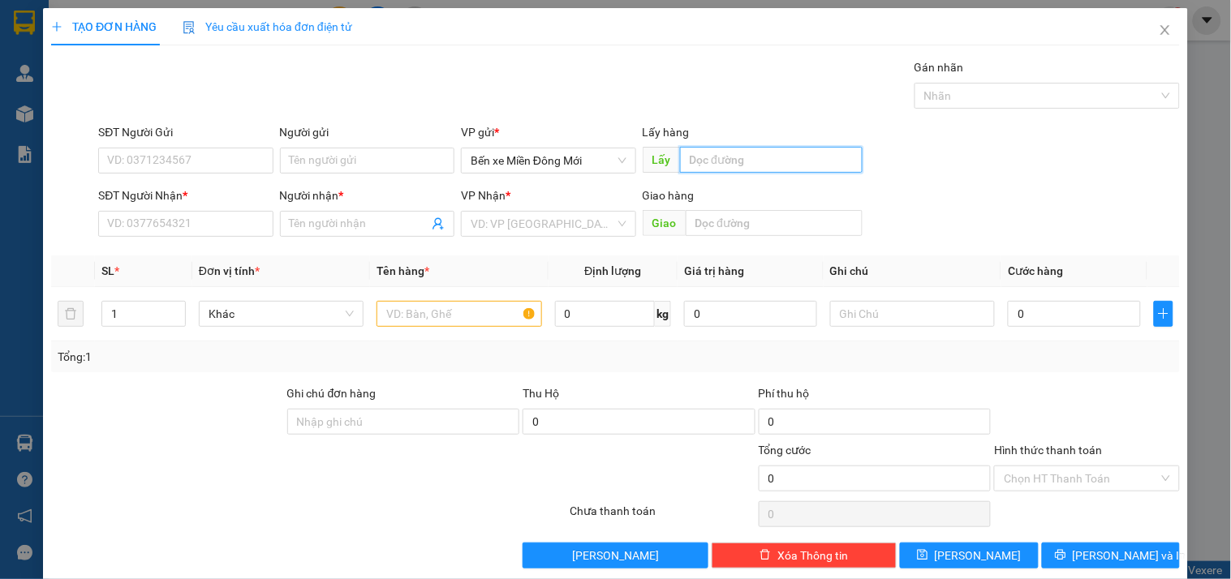
click at [712, 159] on input "text" at bounding box center [771, 160] width 183 height 26
type input "MP"
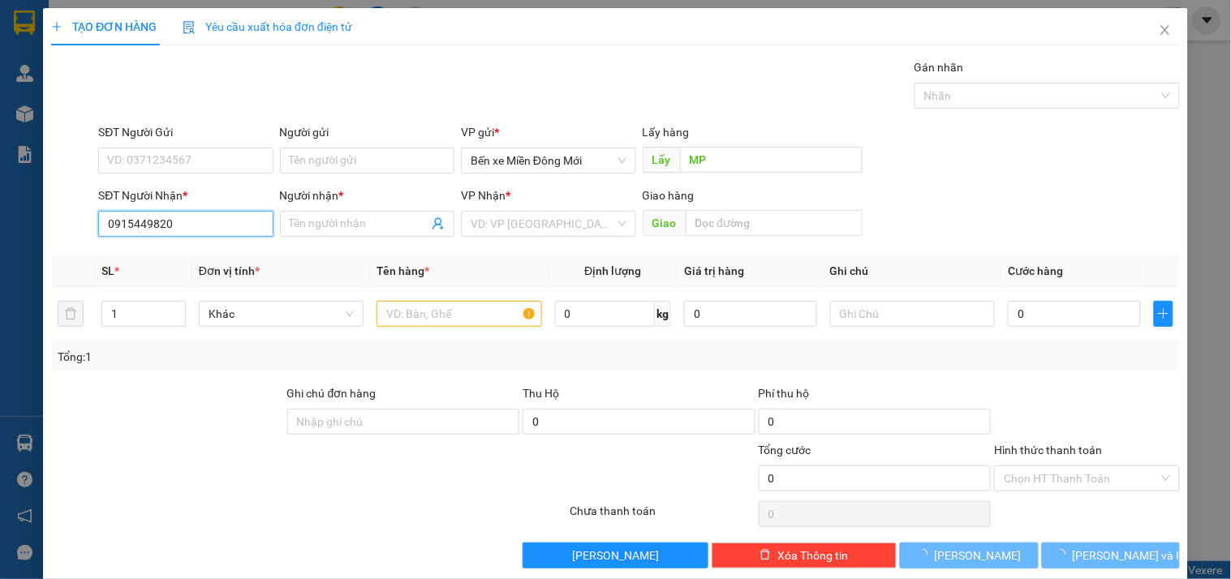
type input "0915449820"
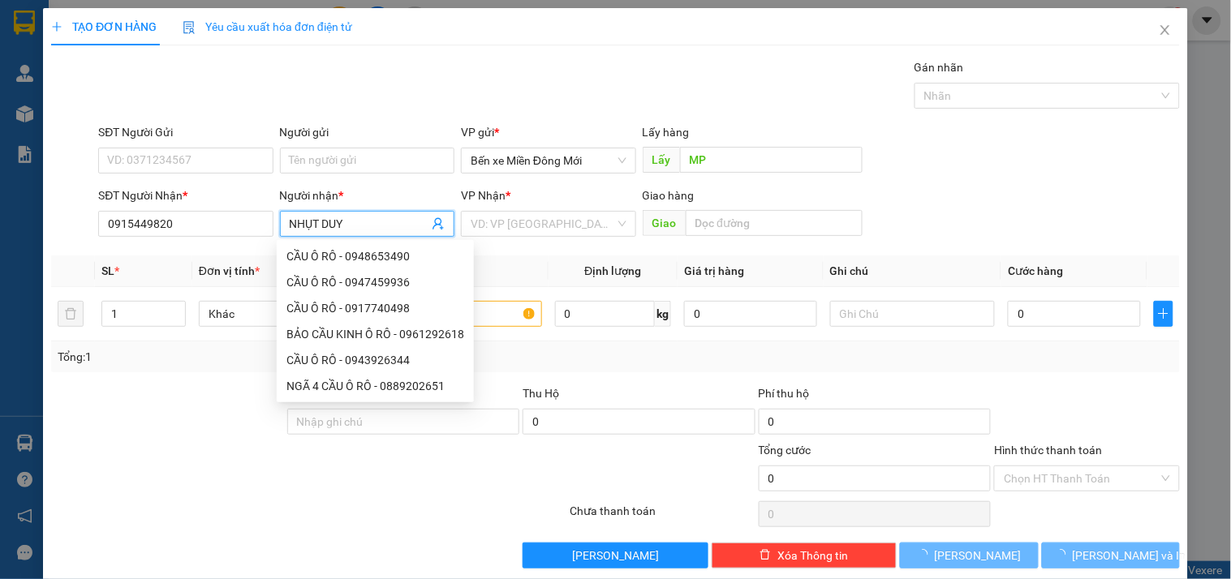
type input "NHỤT DUY"
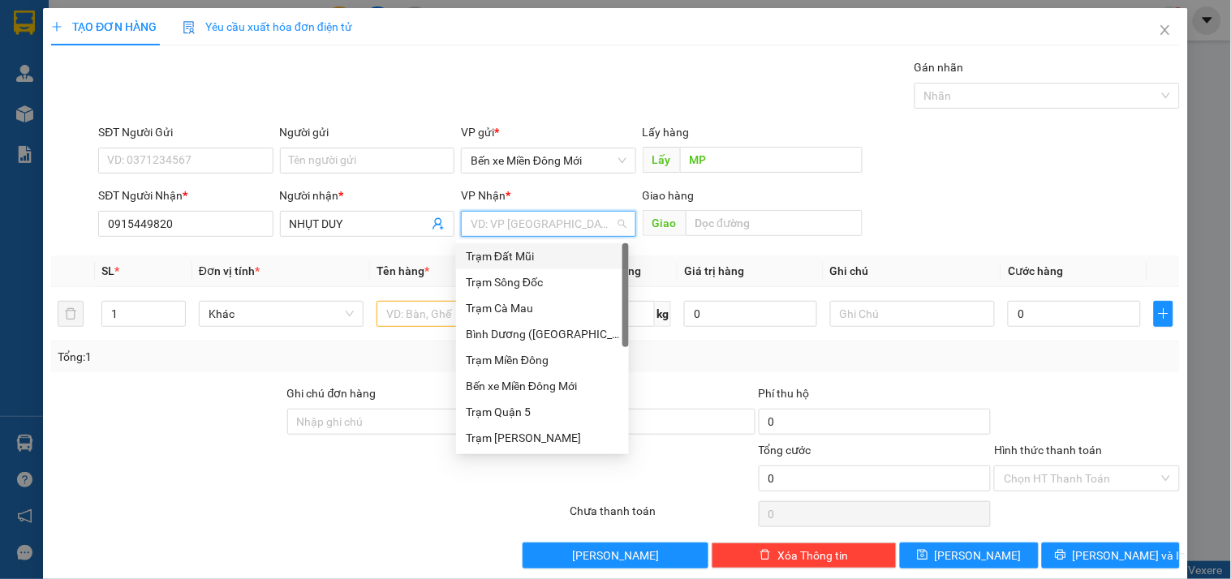
type input "D"
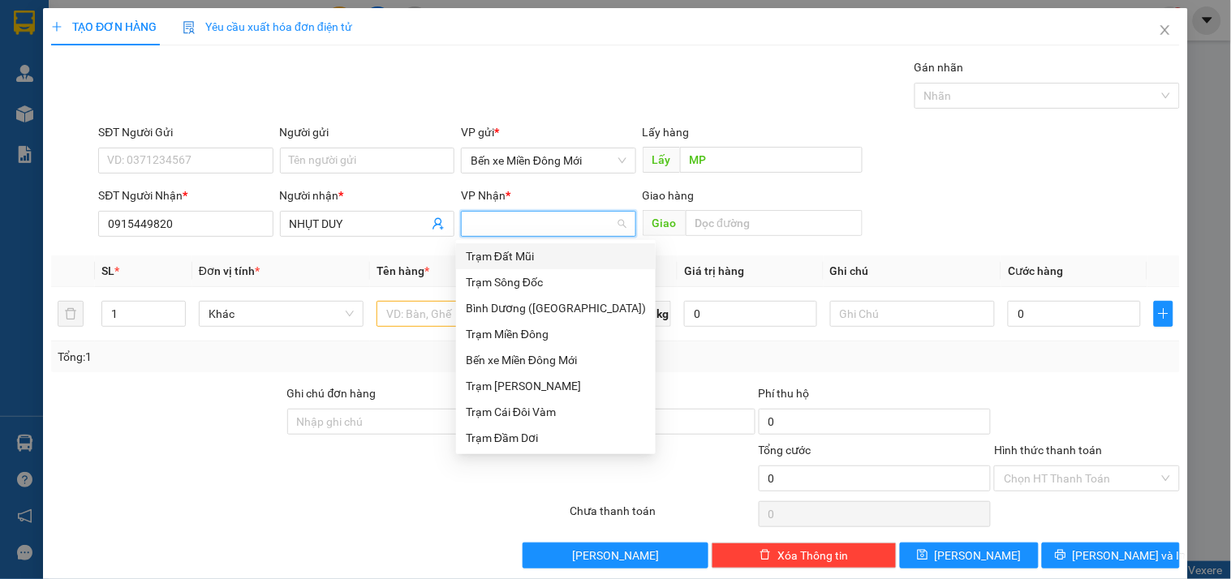
type input "Đ"
type input "DD"
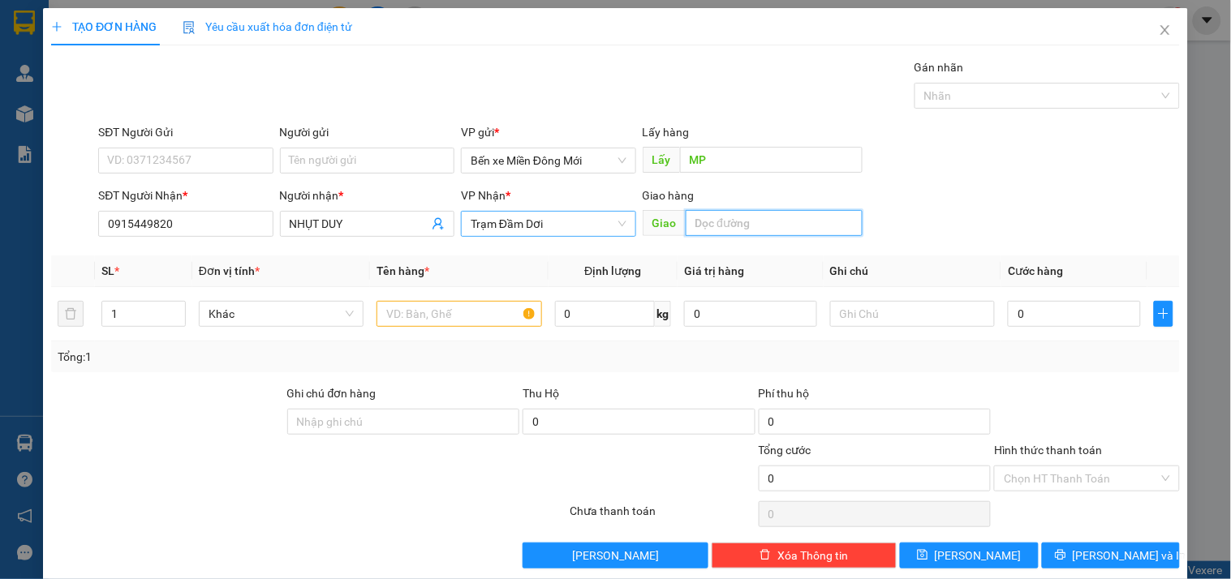
click at [471, 230] on span "Trạm Đầm Dơi" at bounding box center [548, 224] width 155 height 24
type input "D"
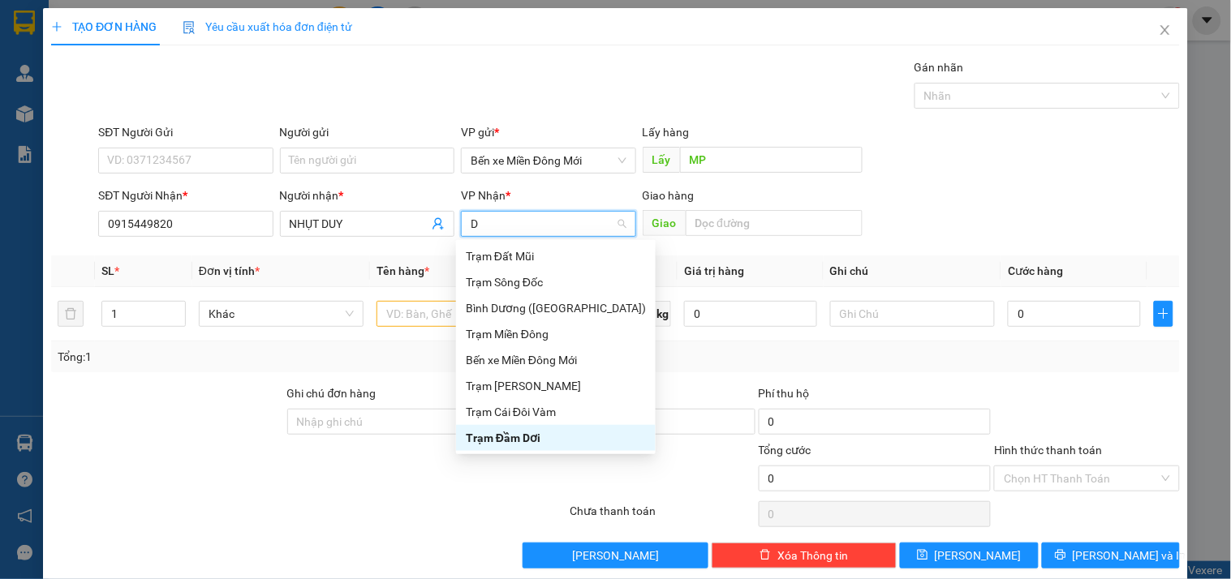
scroll to position [0, 0]
type input "Đ"
click at [520, 256] on div "Trạm Đất Mũi" at bounding box center [556, 257] width 180 height 18
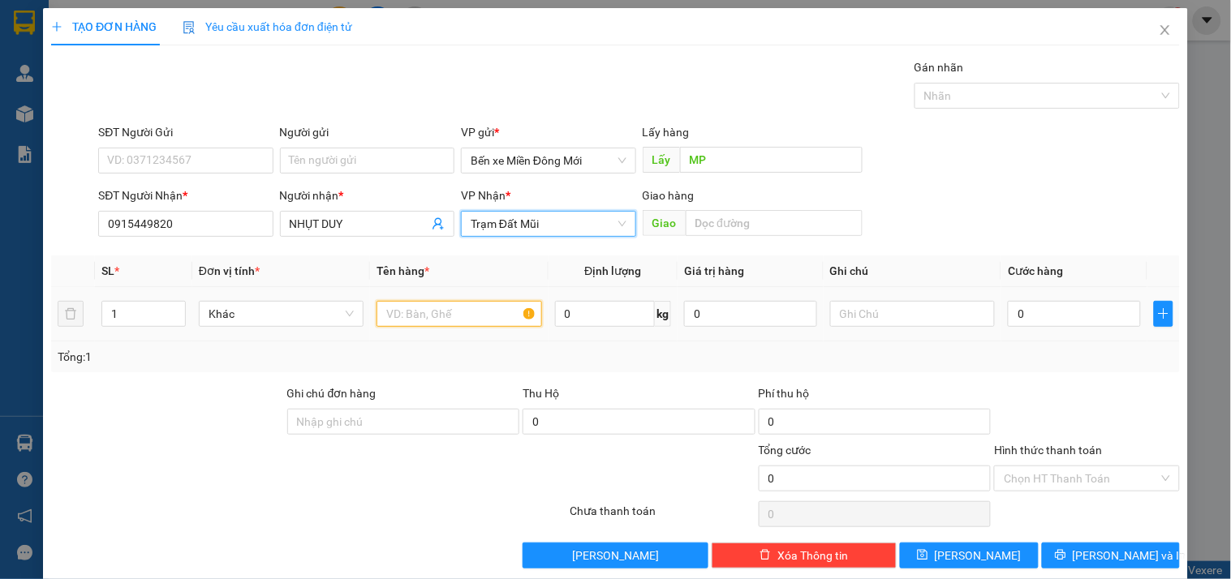
click at [475, 317] on input "text" at bounding box center [459, 314] width 165 height 26
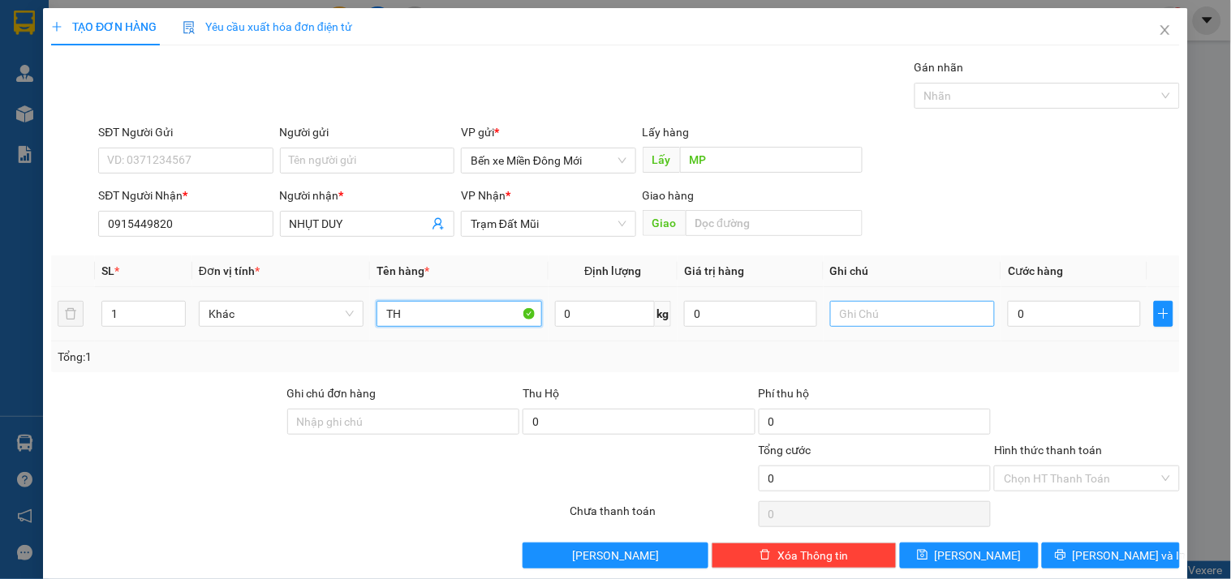
type input "TH"
click at [876, 311] on input "text" at bounding box center [912, 314] width 165 height 26
type input "XE 70"
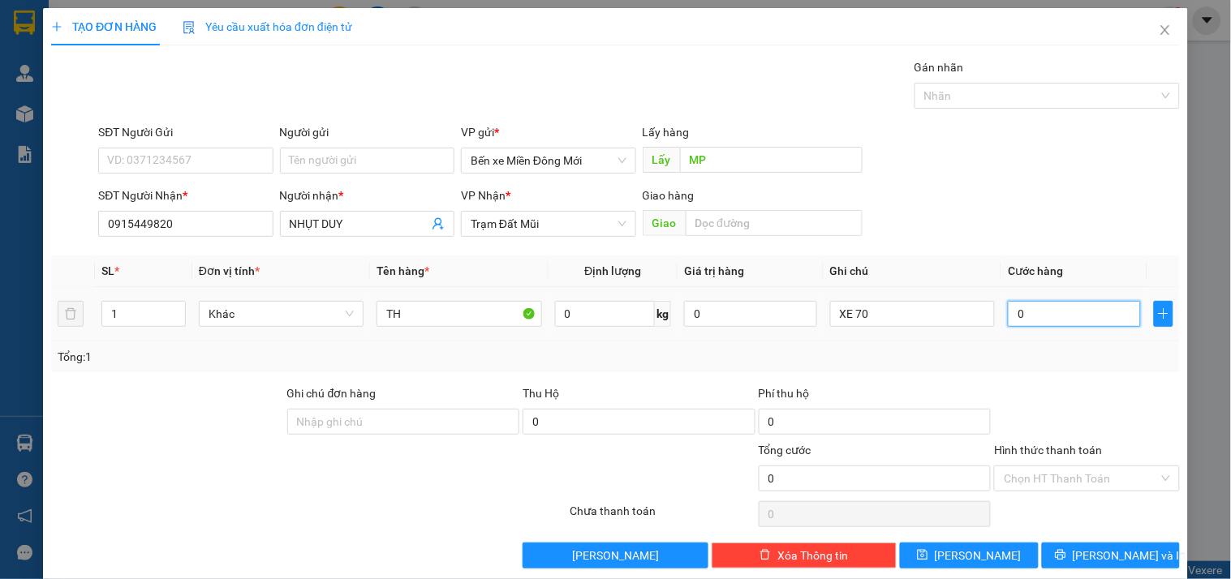
click at [1024, 303] on input "0" at bounding box center [1074, 314] width 133 height 26
type input "1"
type input "10"
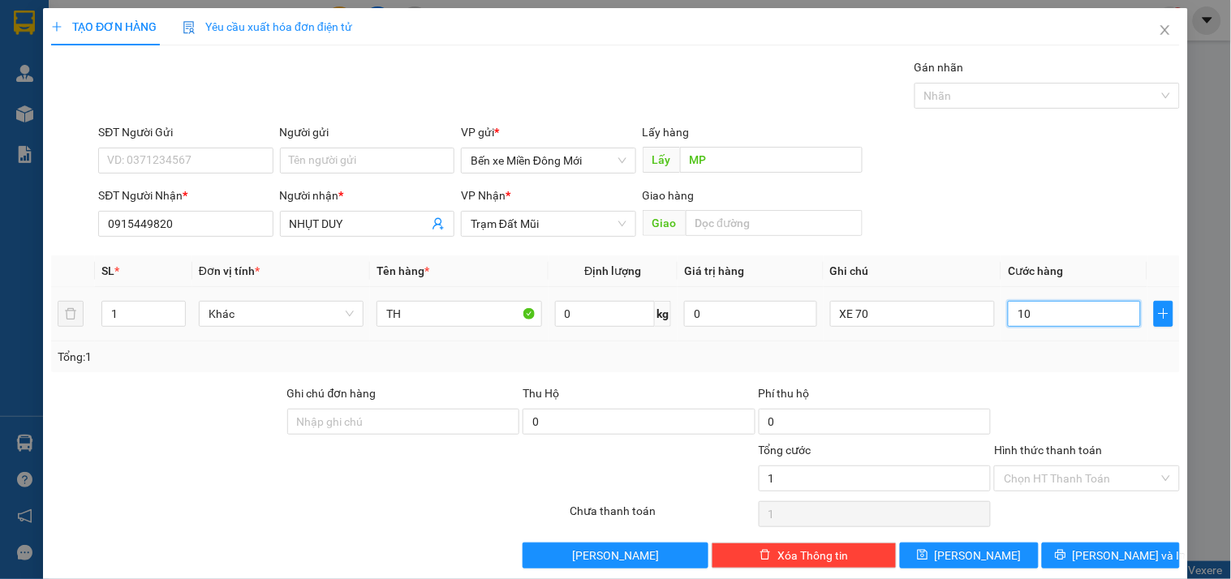
type input "10"
type input "100"
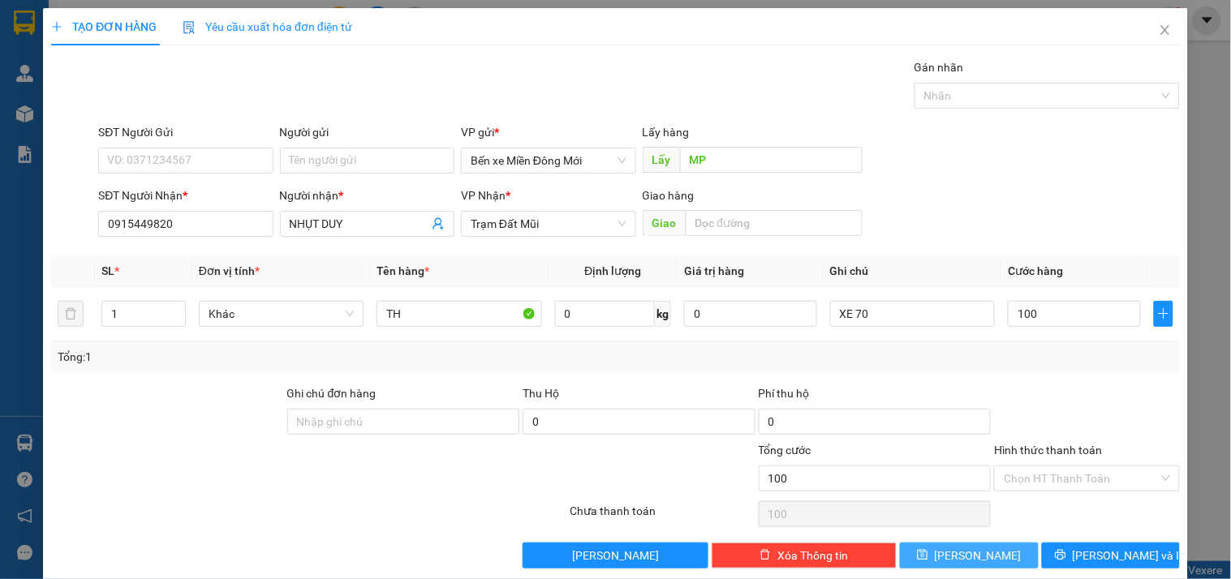
click at [1003, 556] on button "[PERSON_NAME]" at bounding box center [969, 556] width 138 height 26
type input "100.000"
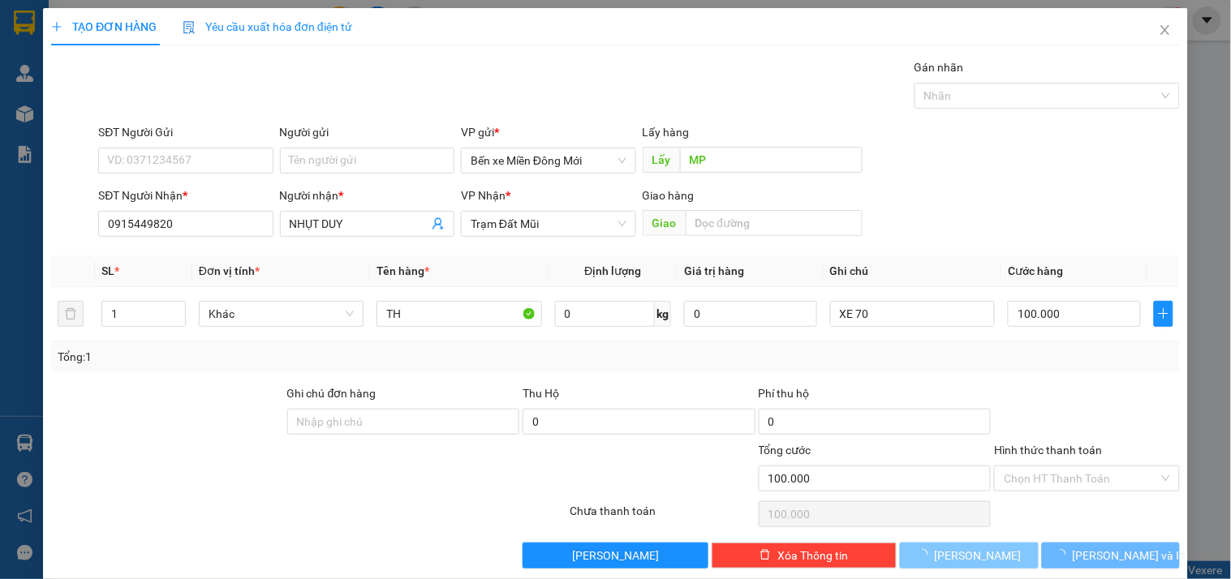
type input "0"
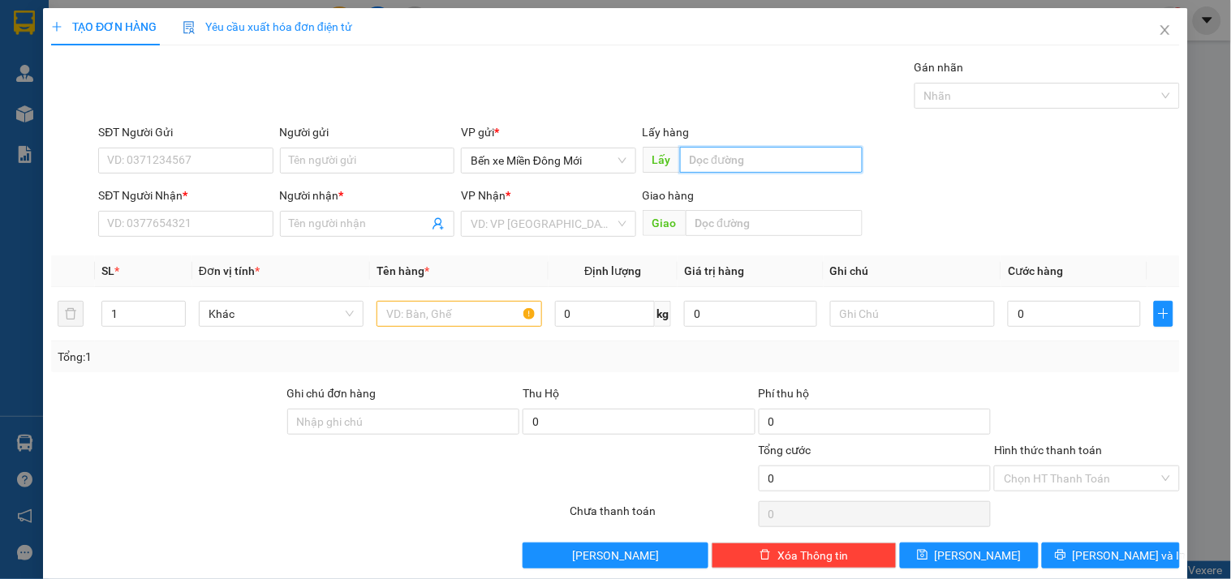
click at [768, 161] on input "text" at bounding box center [771, 160] width 183 height 26
type input "O"
type input "ÔNG CÙ"
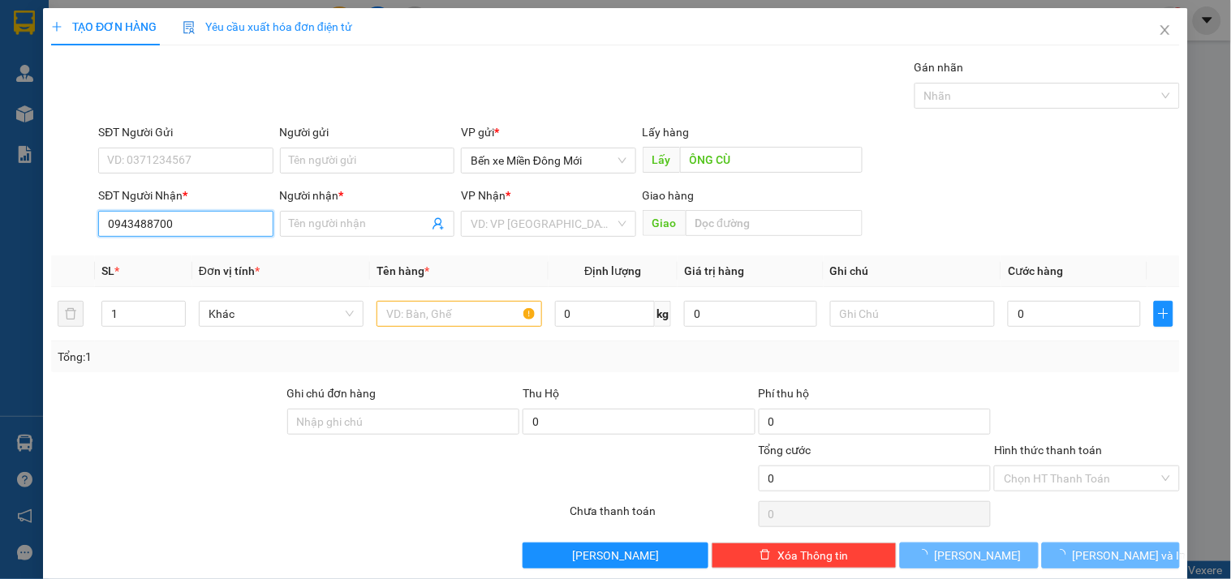
type input "0943488700"
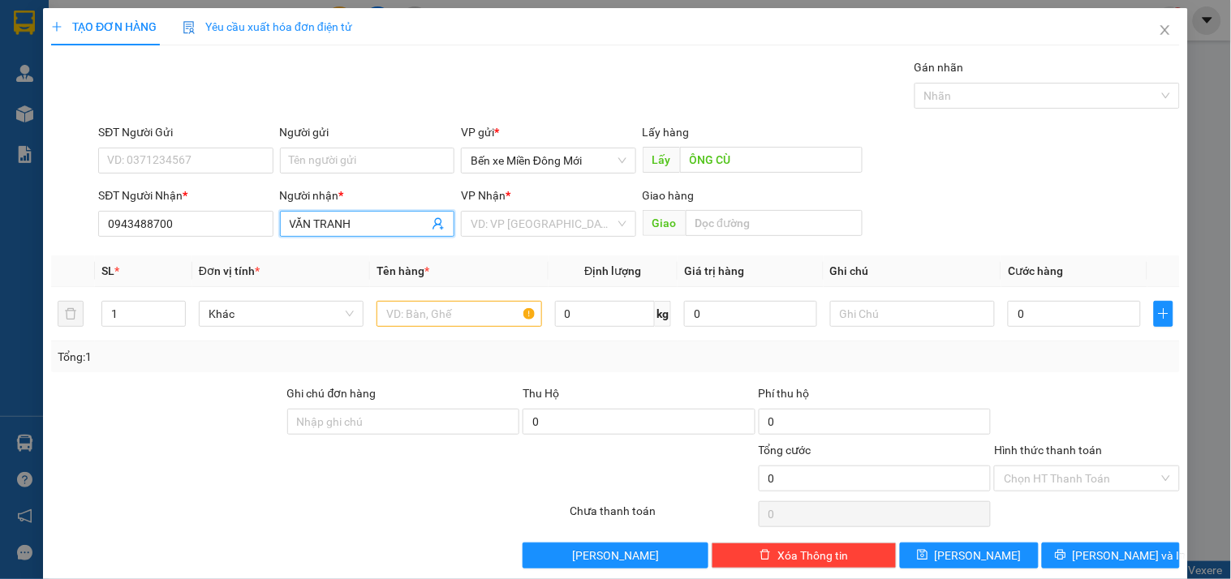
type input "VĂN TRANH"
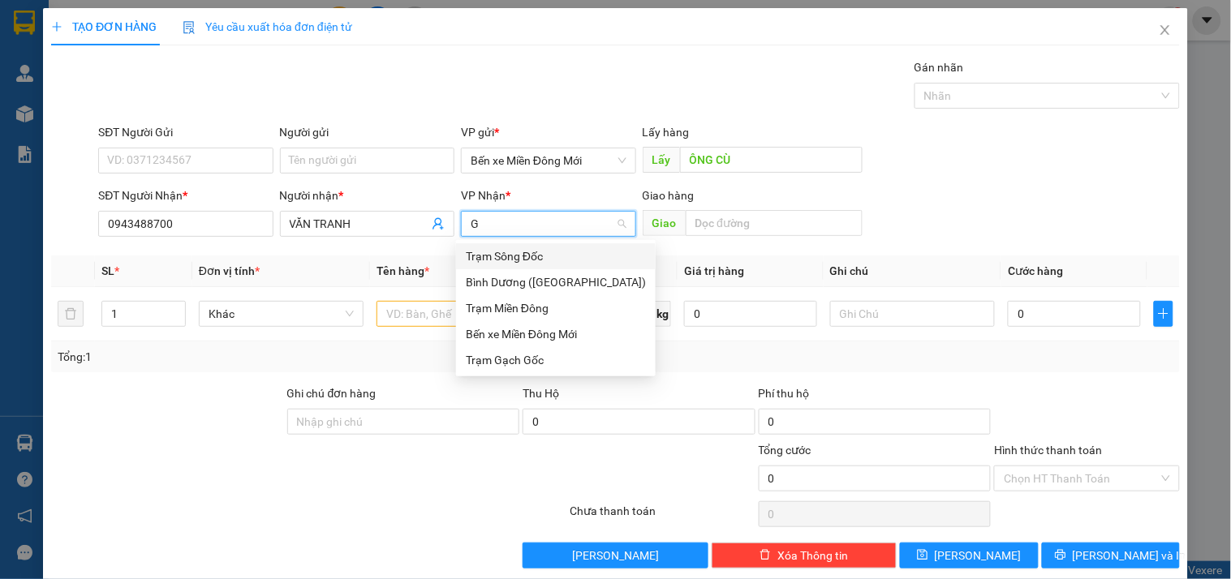
type input "GG"
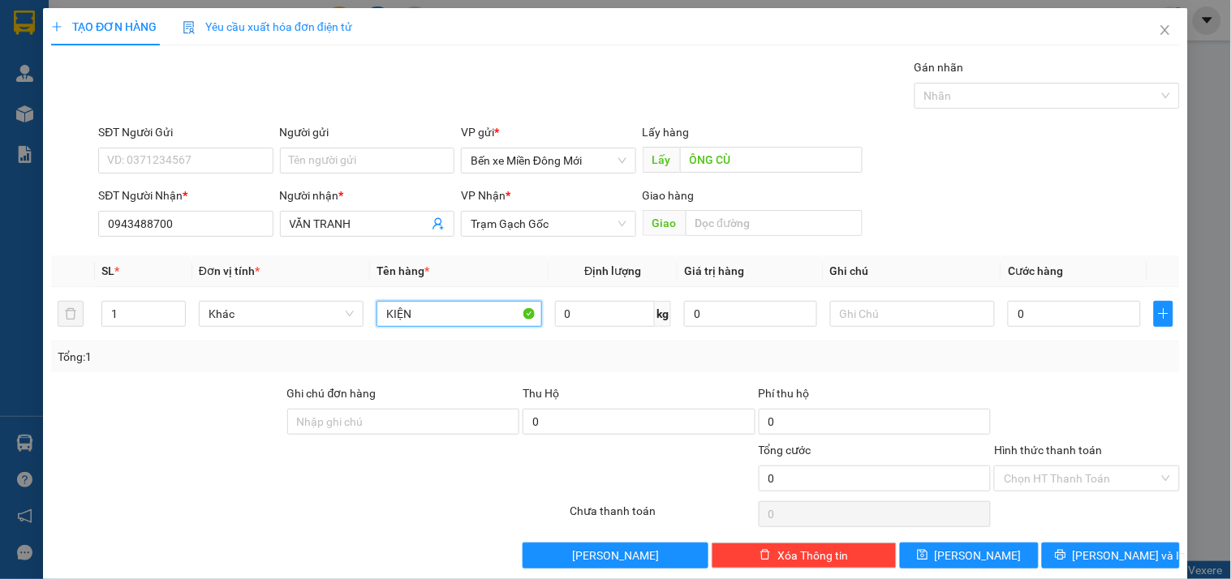
type input "KIỆN"
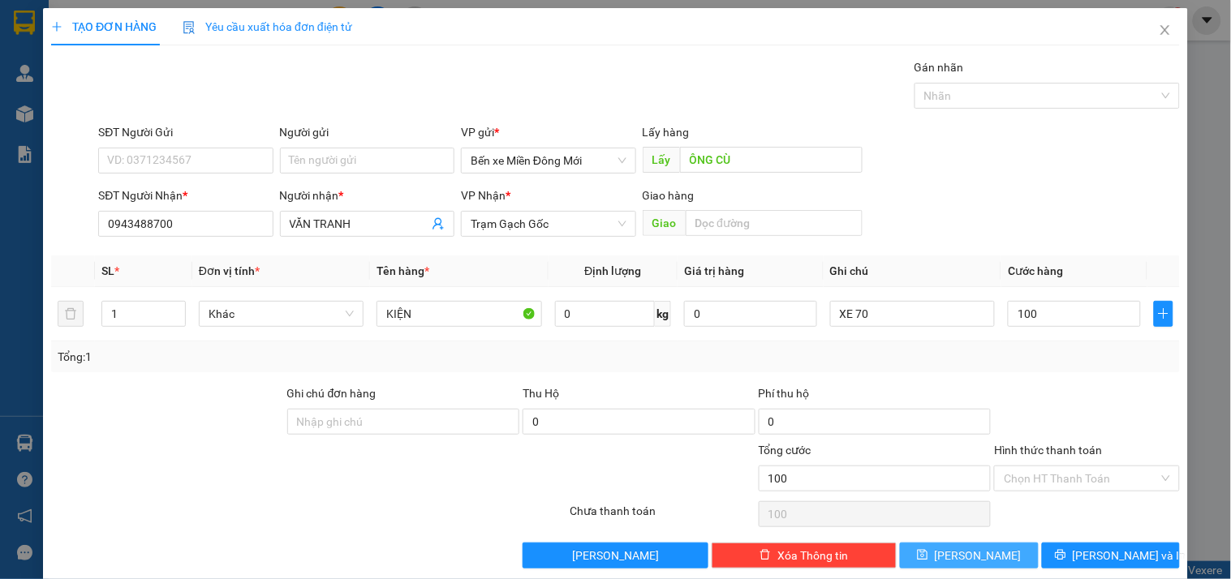
click at [984, 556] on button "[PERSON_NAME]" at bounding box center [969, 556] width 138 height 26
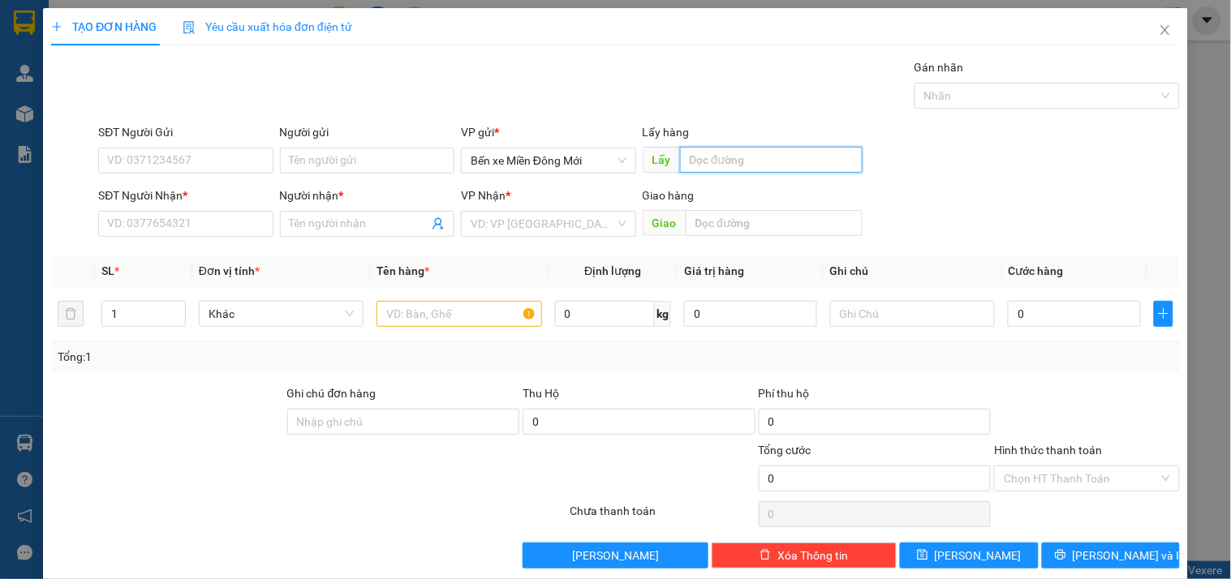
click at [721, 155] on input "text" at bounding box center [771, 160] width 183 height 26
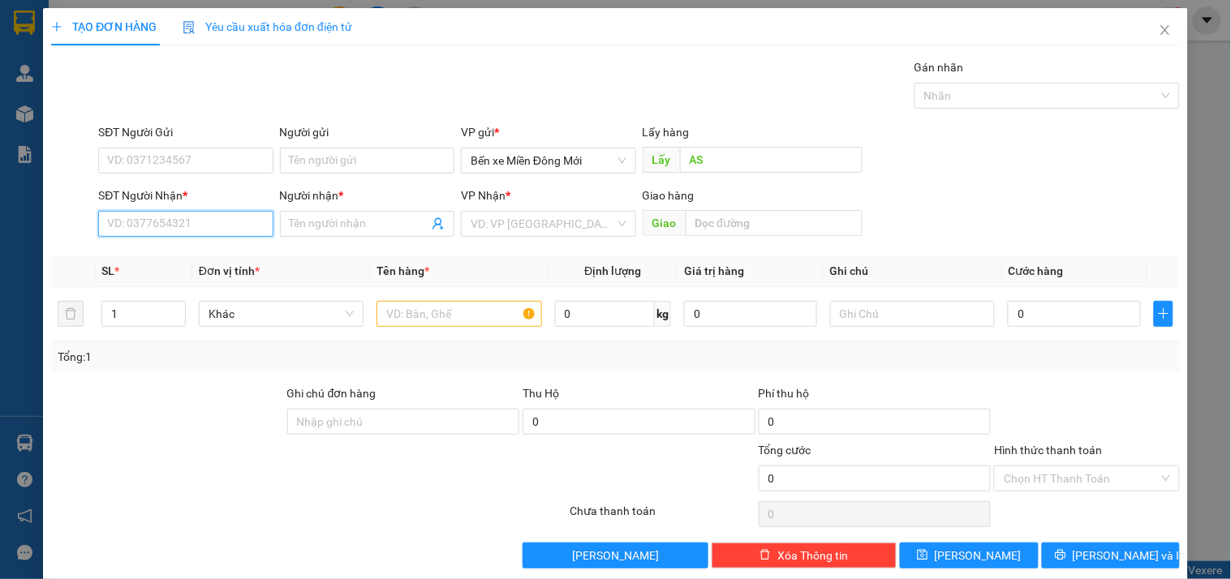
click at [187, 220] on input "SĐT Người Nhận *" at bounding box center [185, 224] width 174 height 26
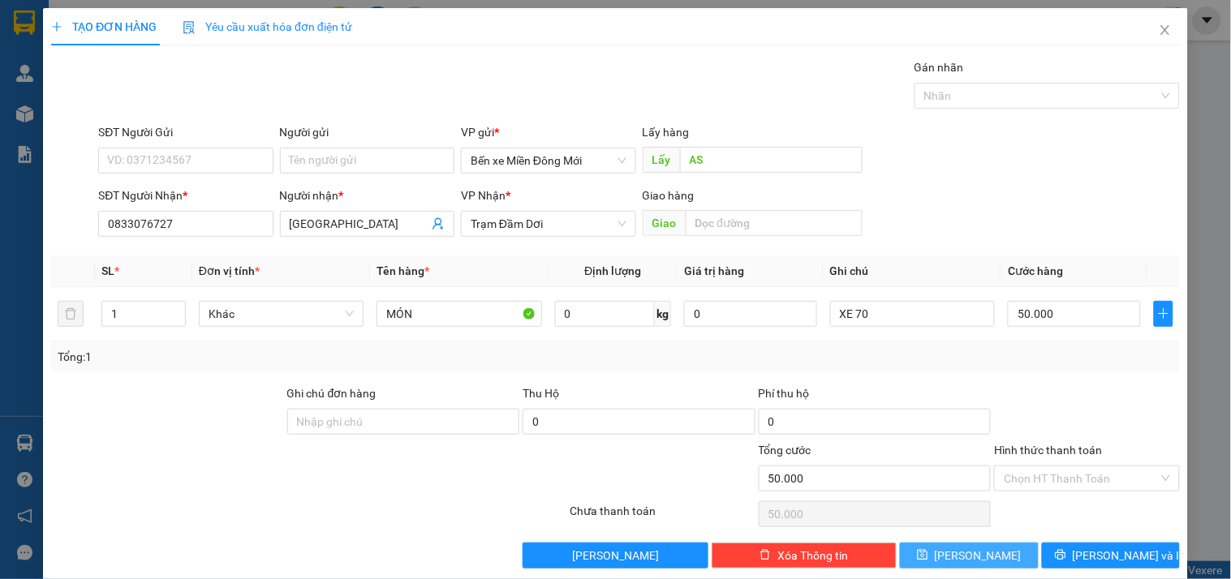
click at [977, 554] on button "[PERSON_NAME]" at bounding box center [969, 556] width 138 height 26
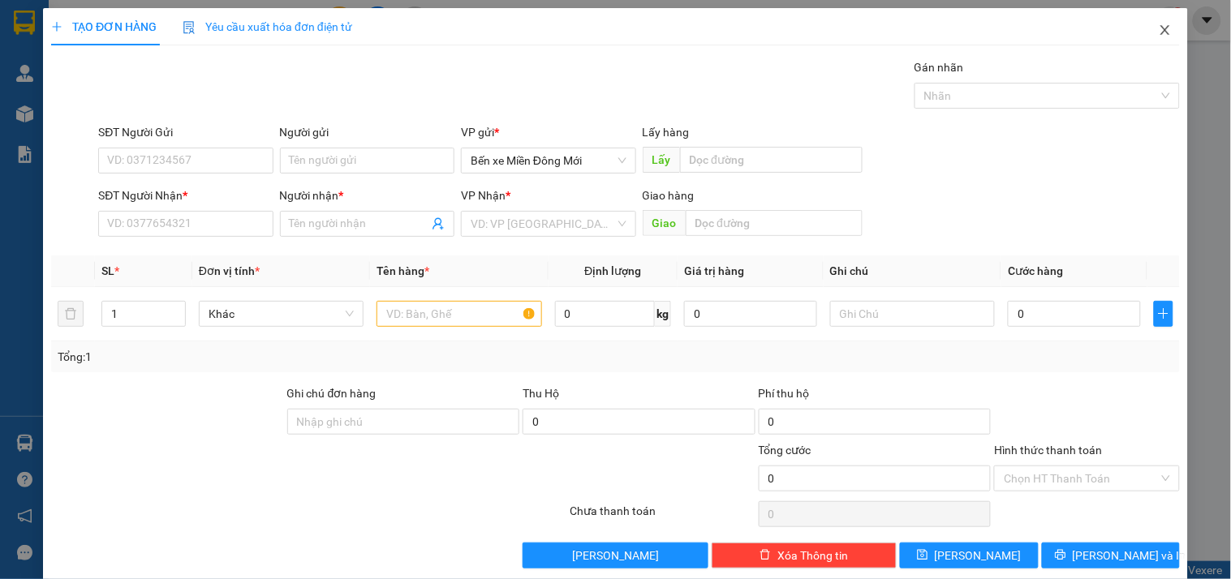
click at [1159, 30] on icon "close" at bounding box center [1165, 30] width 13 height 13
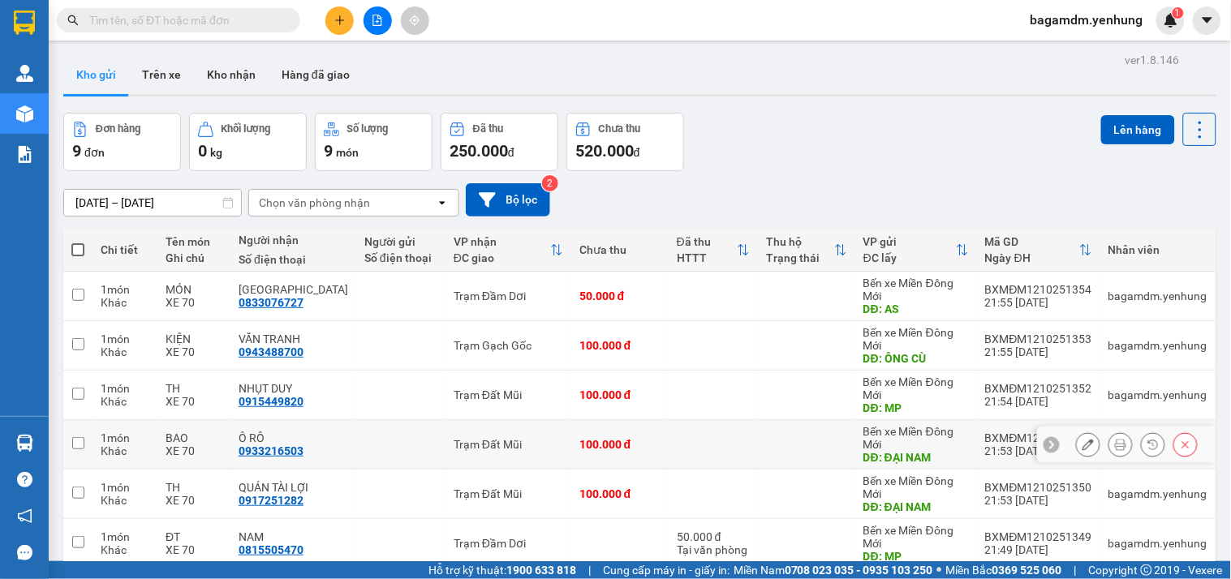
click at [1083, 441] on icon at bounding box center [1088, 444] width 11 height 11
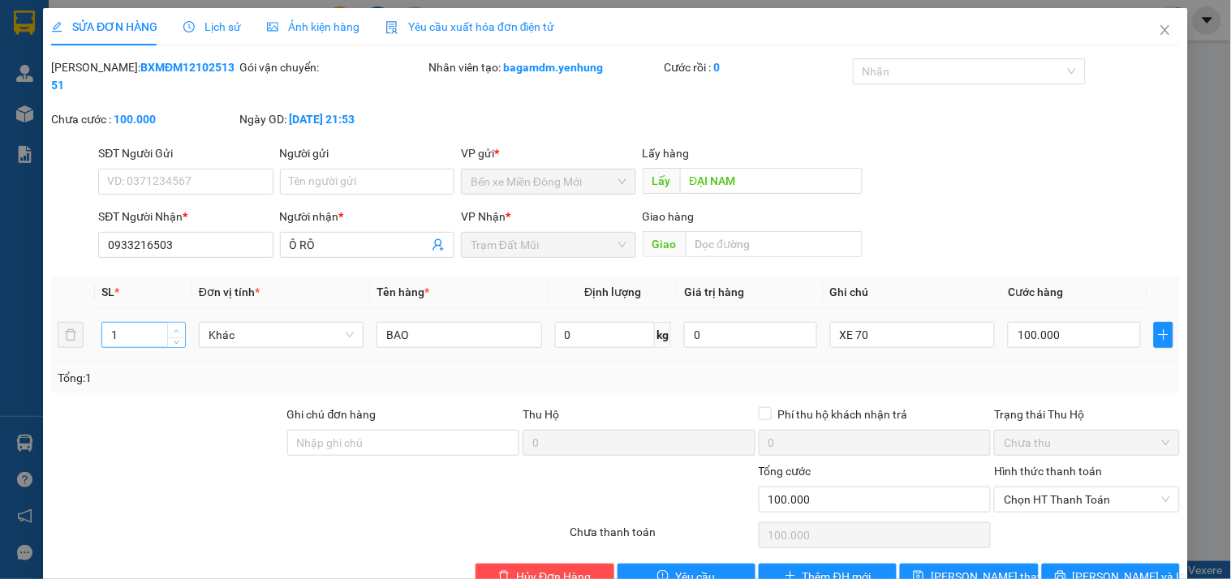
click at [177, 329] on icon "up" at bounding box center [177, 332] width 6 height 6
click at [414, 322] on input "BAO" at bounding box center [459, 335] width 165 height 26
click at [1064, 322] on input "100.000" at bounding box center [1074, 335] width 133 height 26
click at [970, 568] on span "[PERSON_NAME] thay đổi" at bounding box center [996, 577] width 130 height 18
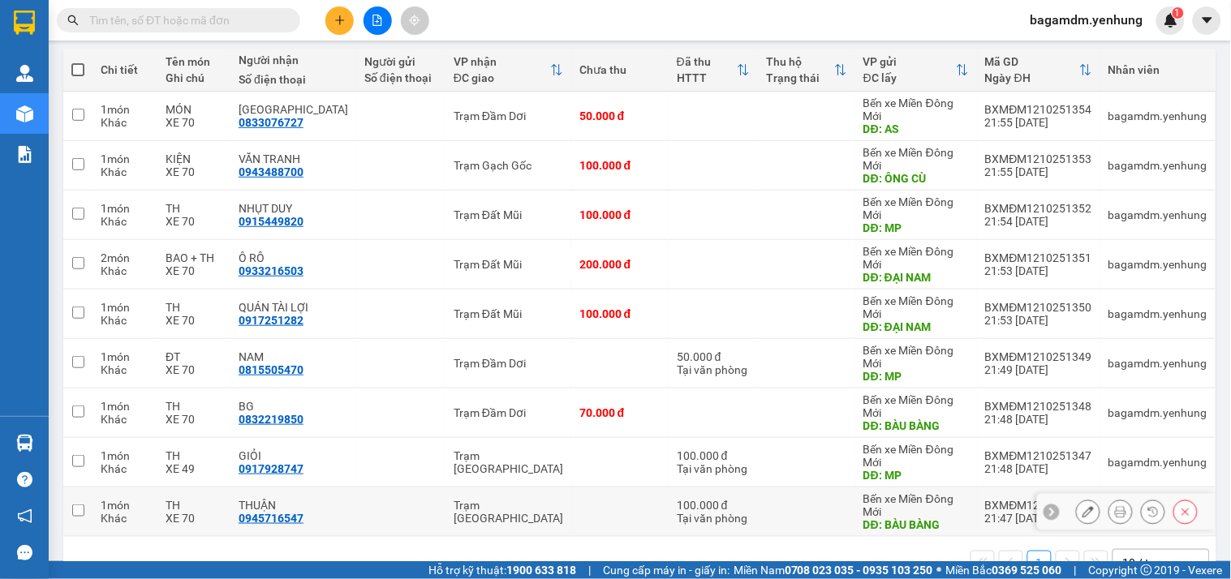
scroll to position [223, 0]
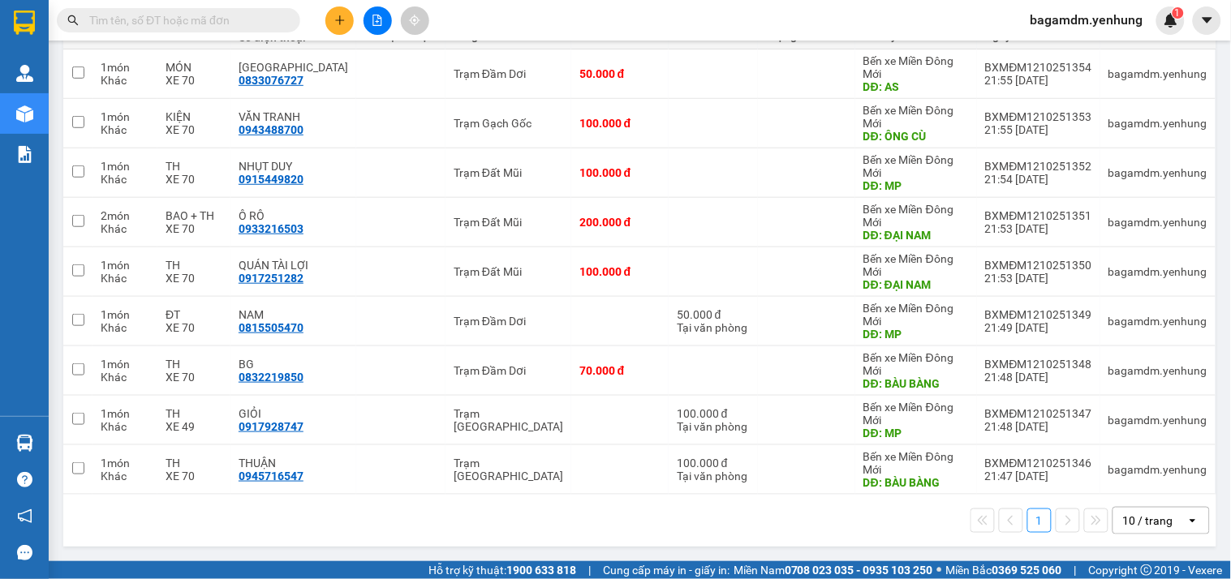
click at [1150, 521] on div "10 / trang" at bounding box center [1148, 521] width 50 height 16
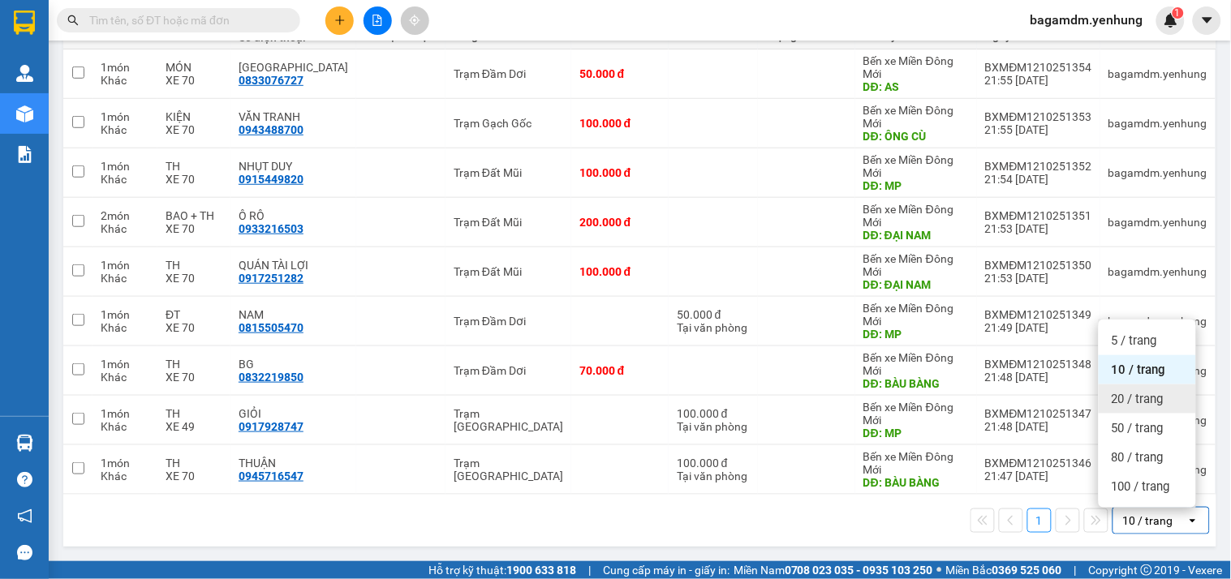
click at [1138, 399] on span "20 / trang" at bounding box center [1138, 399] width 52 height 16
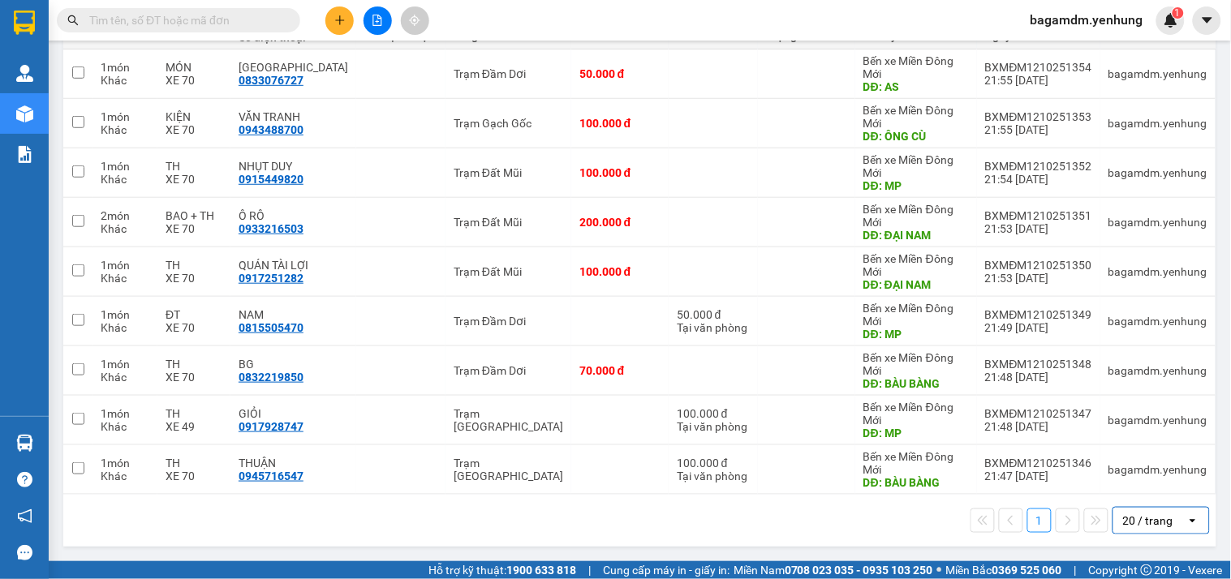
click at [1159, 523] on div "20 / trang" at bounding box center [1149, 521] width 73 height 26
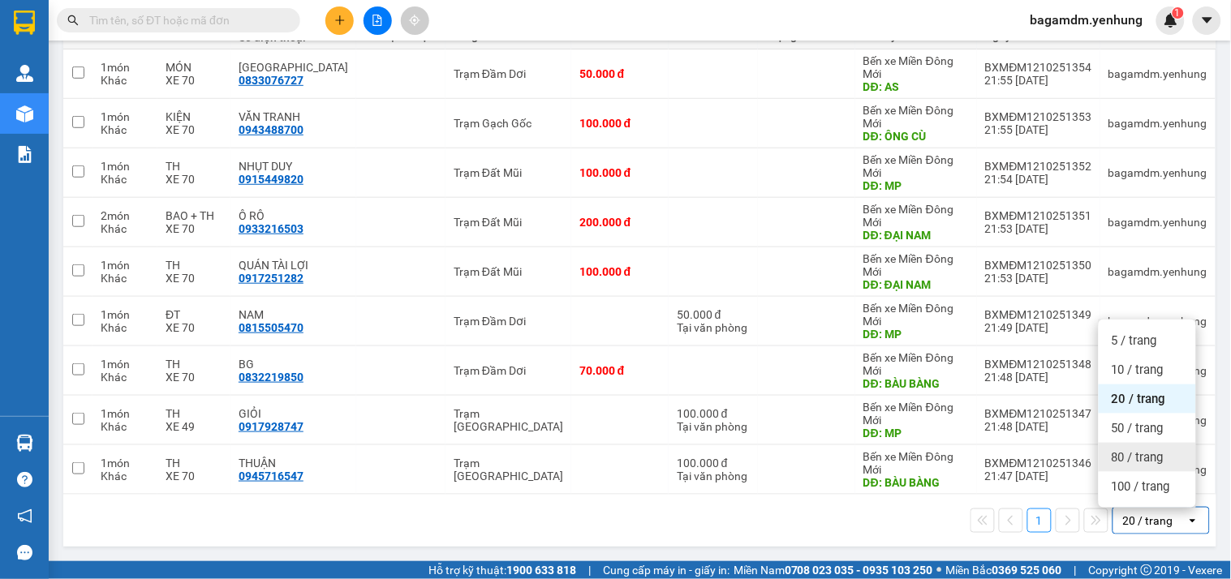
click at [1123, 523] on div "20 / trang" at bounding box center [1148, 521] width 50 height 16
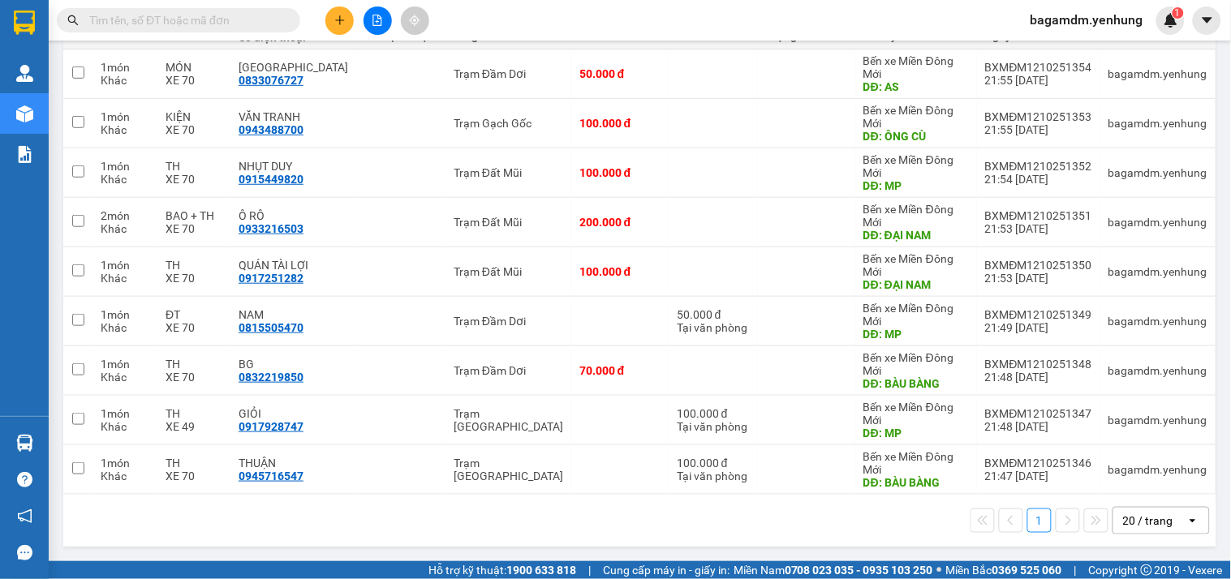
click at [1123, 520] on div "20 / trang" at bounding box center [1148, 521] width 50 height 16
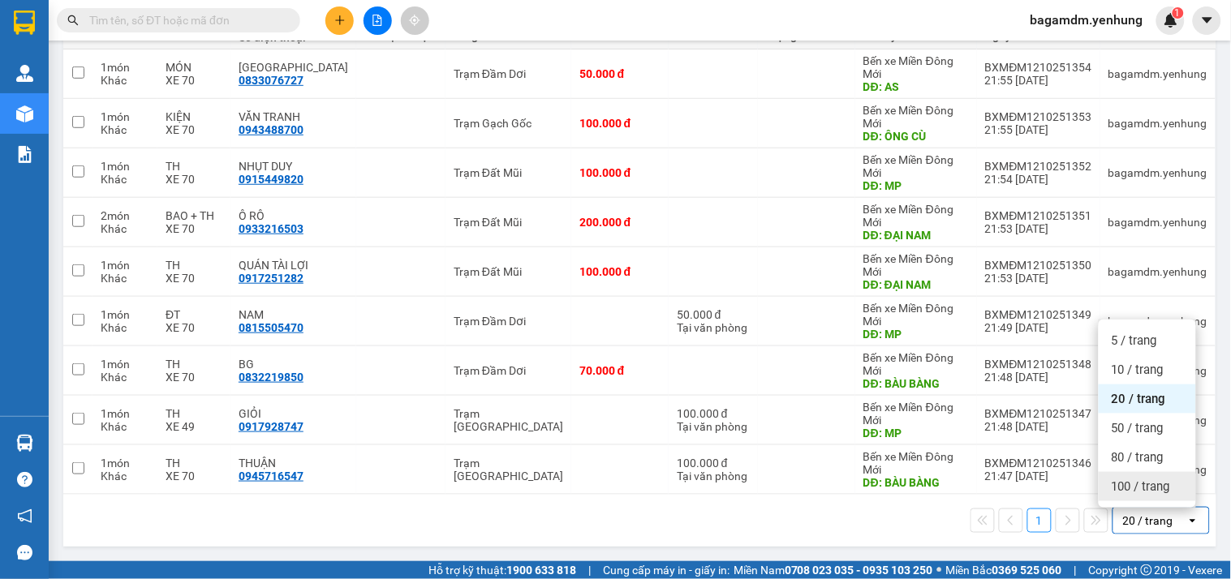
click at [1129, 475] on div "100 / trang" at bounding box center [1147, 486] width 97 height 29
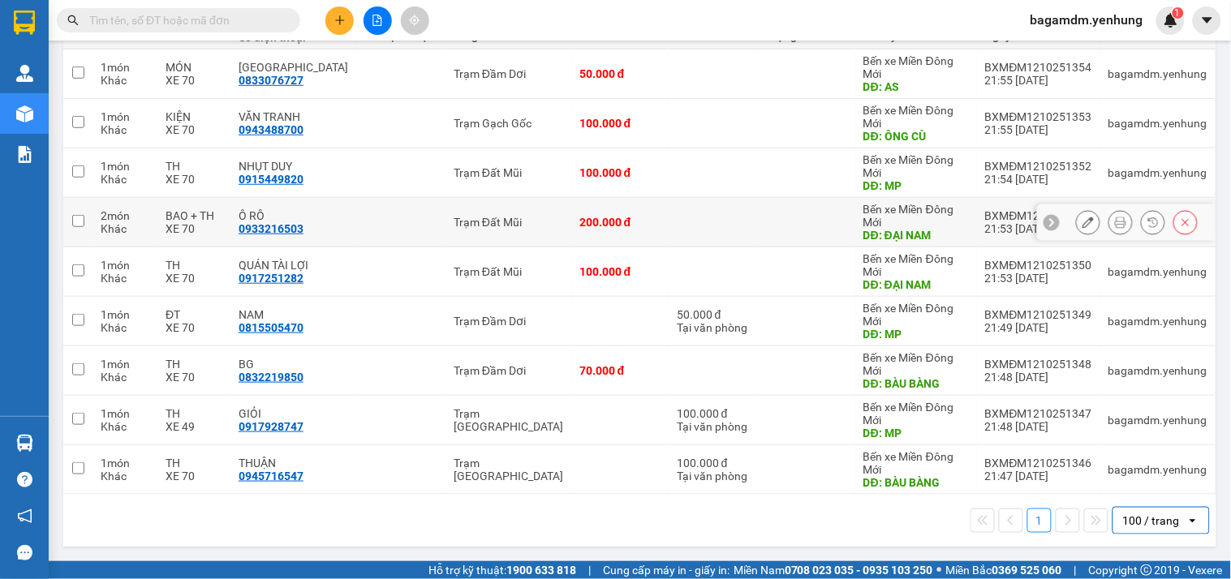
scroll to position [0, 0]
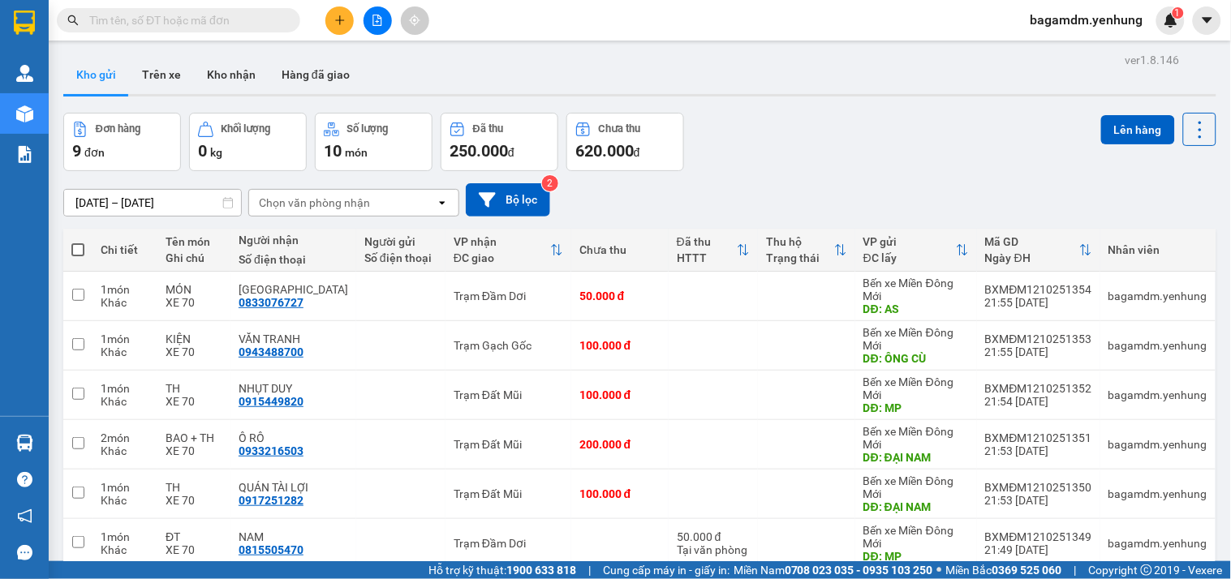
click at [823, 131] on div "Đơn hàng 9 đơn Khối lượng 0 kg Số lượng 10 món Đã thu 250.000 đ Chưa thu 620.00…" at bounding box center [639, 142] width 1153 height 58
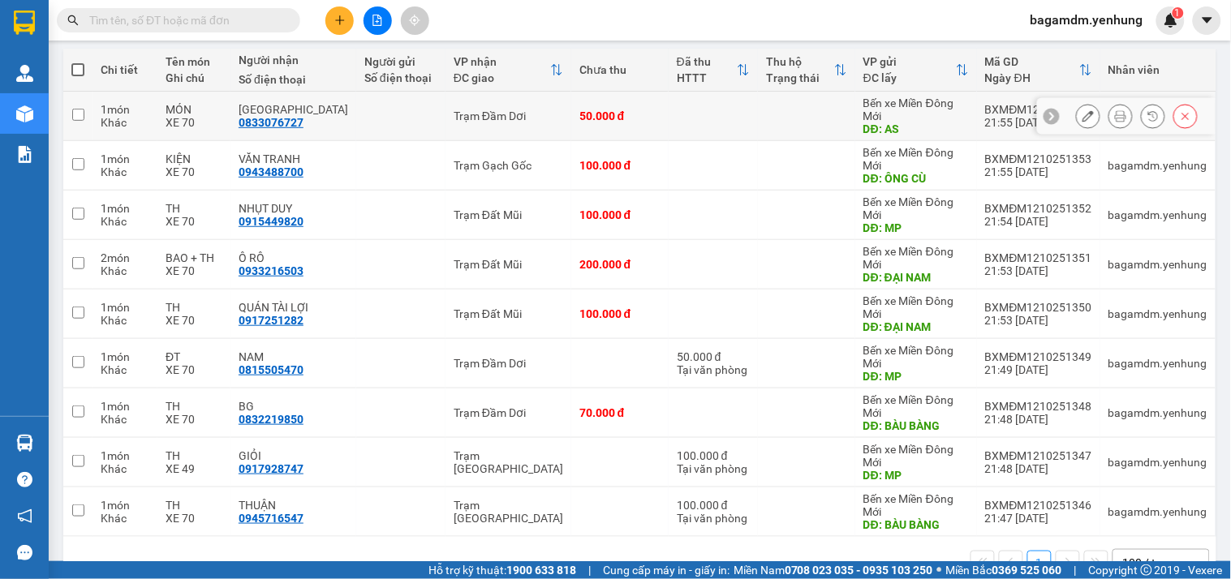
scroll to position [223, 0]
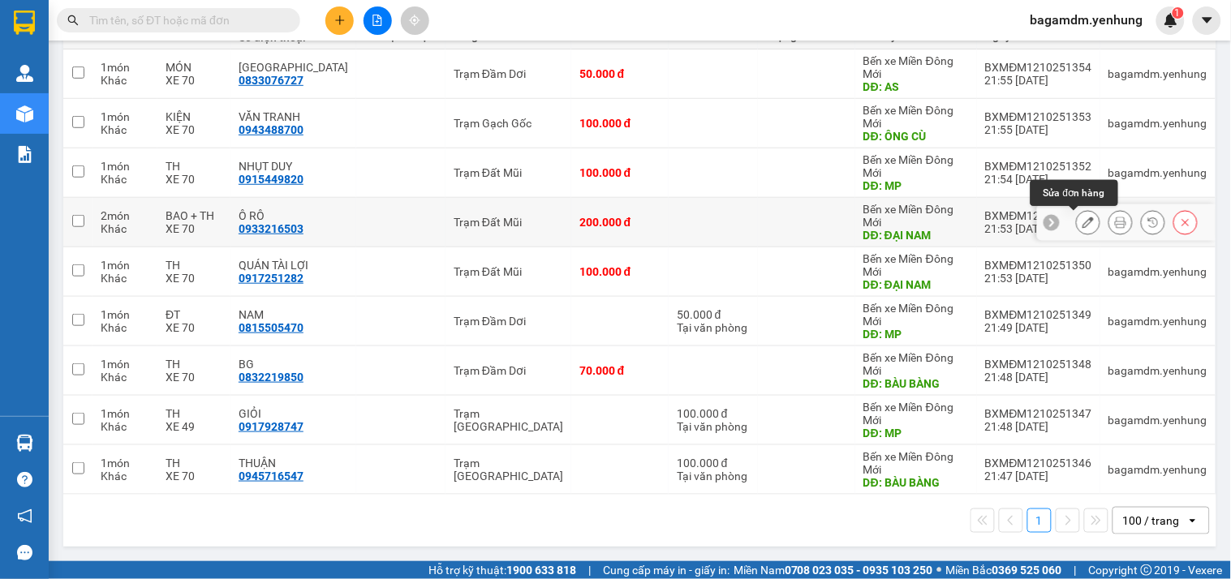
click at [1083, 226] on icon at bounding box center [1088, 222] width 11 height 11
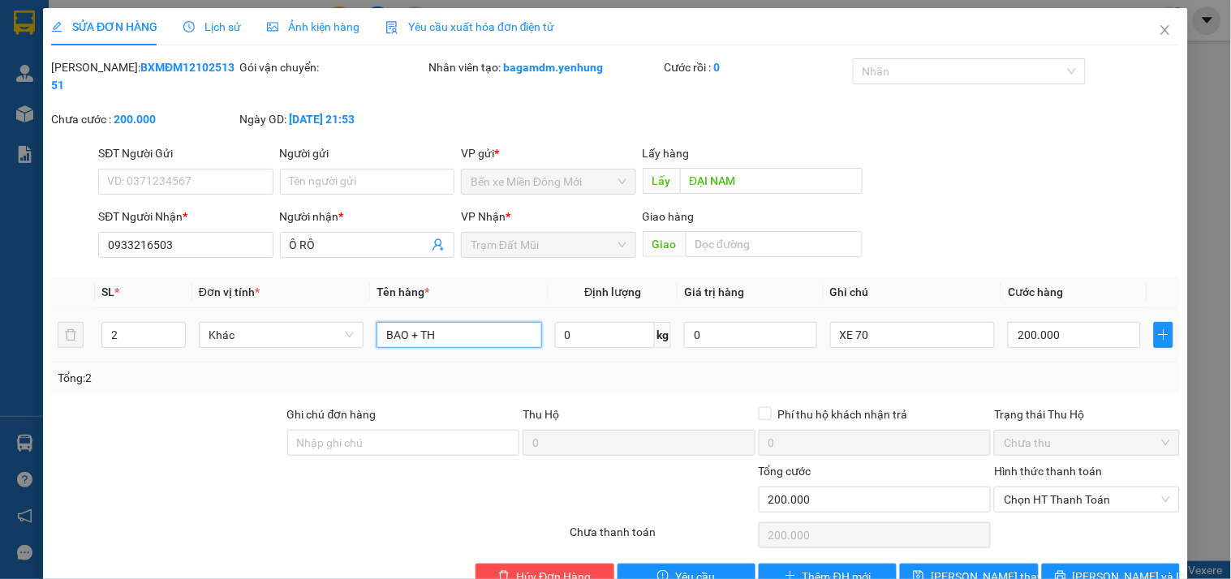
click at [447, 322] on input "BAO + TH" at bounding box center [459, 335] width 165 height 26
drag, startPoint x: 420, startPoint y: 319, endPoint x: 469, endPoint y: 320, distance: 48.7
click at [469, 322] on input "BAO + TH" at bounding box center [459, 335] width 165 height 26
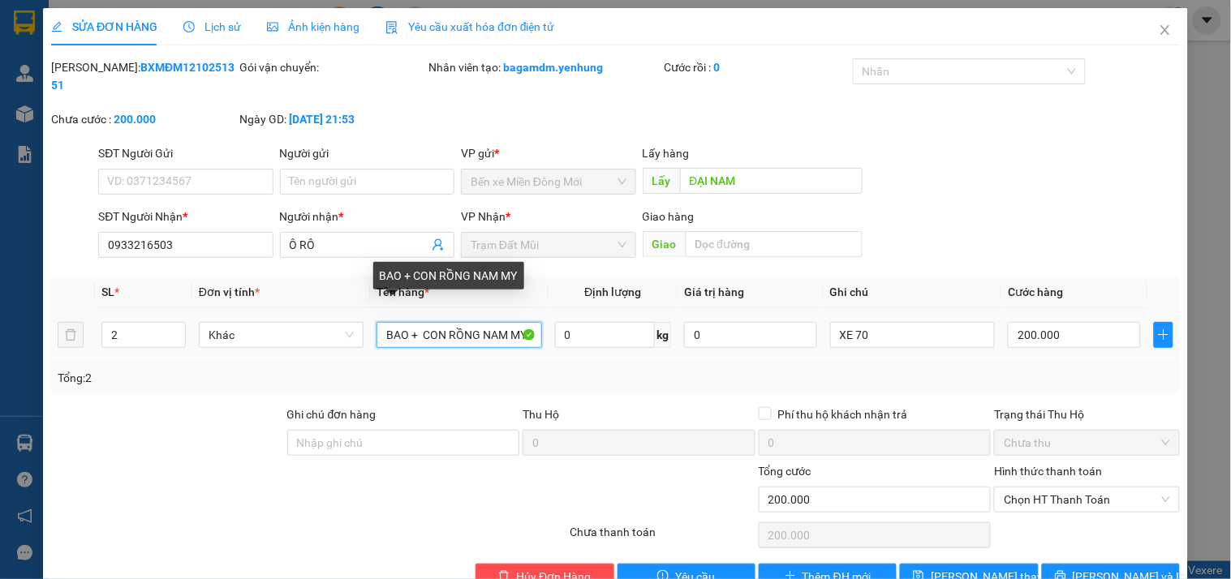
scroll to position [0, 3]
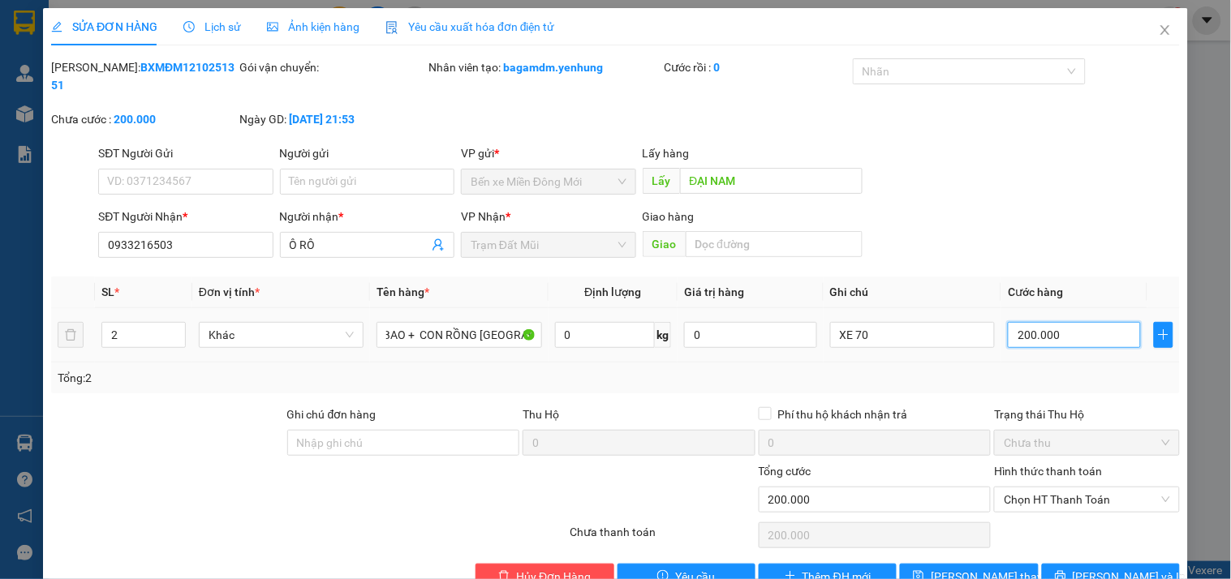
click at [1023, 322] on input "200.000" at bounding box center [1074, 335] width 133 height 26
click at [986, 568] on span "[PERSON_NAME] thay đổi" at bounding box center [996, 577] width 130 height 18
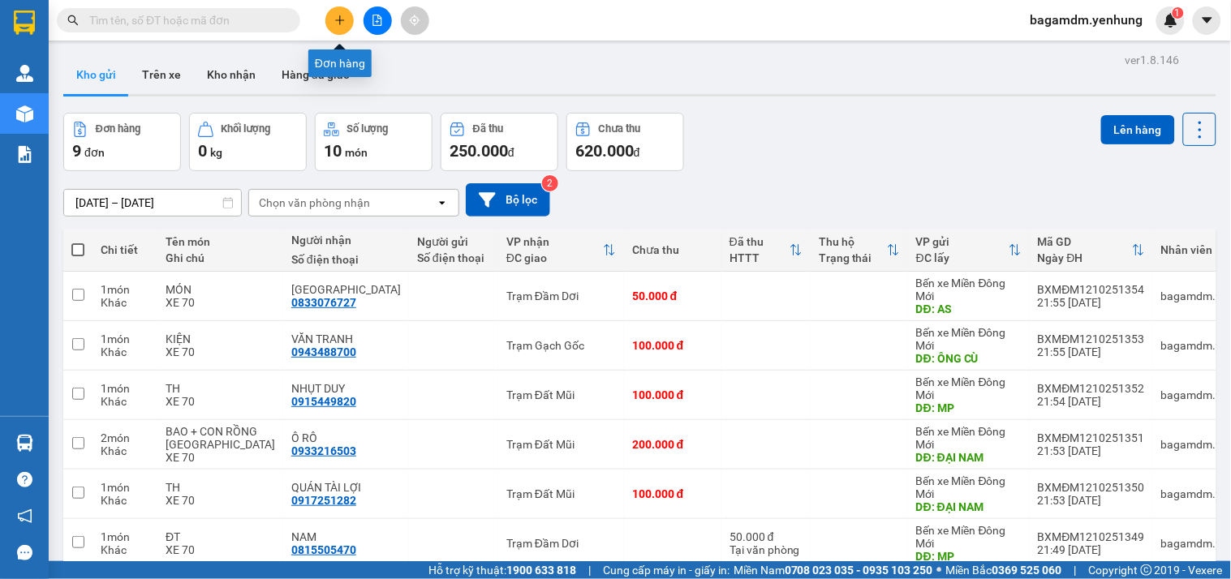
click at [341, 21] on icon "plus" at bounding box center [339, 20] width 11 height 11
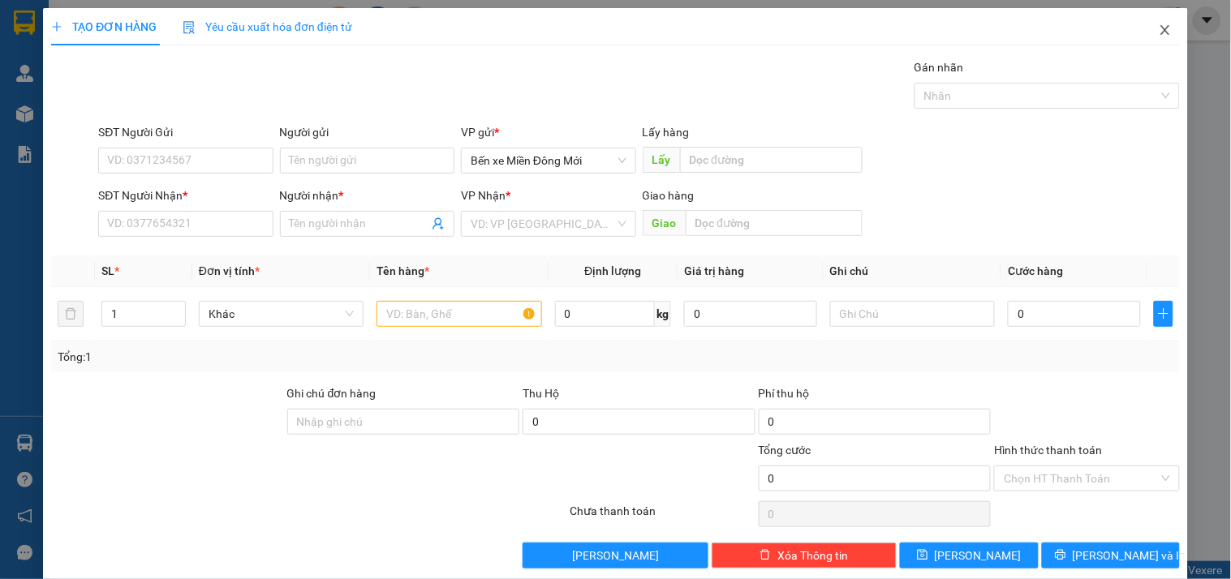
click at [1159, 25] on icon "close" at bounding box center [1165, 30] width 13 height 13
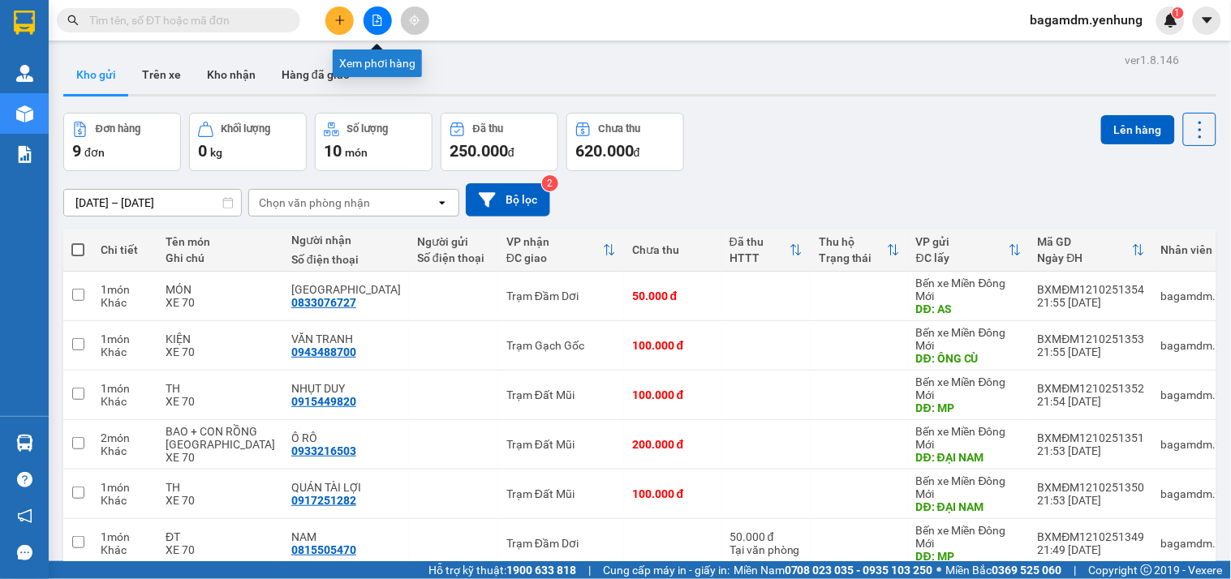
click at [384, 25] on button at bounding box center [378, 20] width 28 height 28
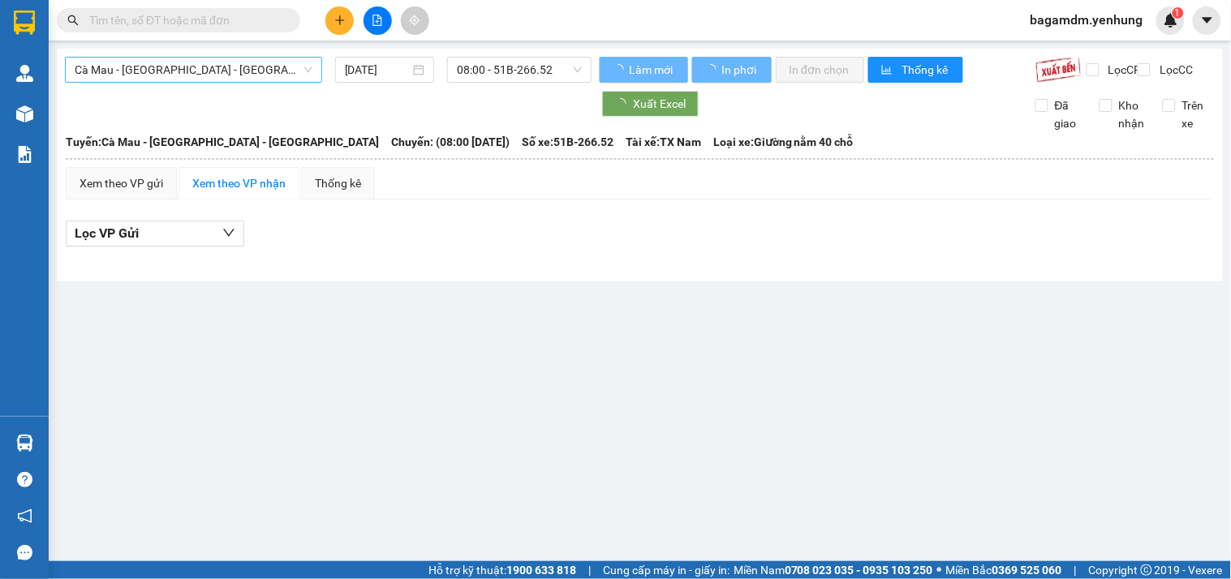
click at [201, 63] on span "Cà Mau - [GEOGRAPHIC_DATA] - [GEOGRAPHIC_DATA]" at bounding box center [194, 70] width 238 height 24
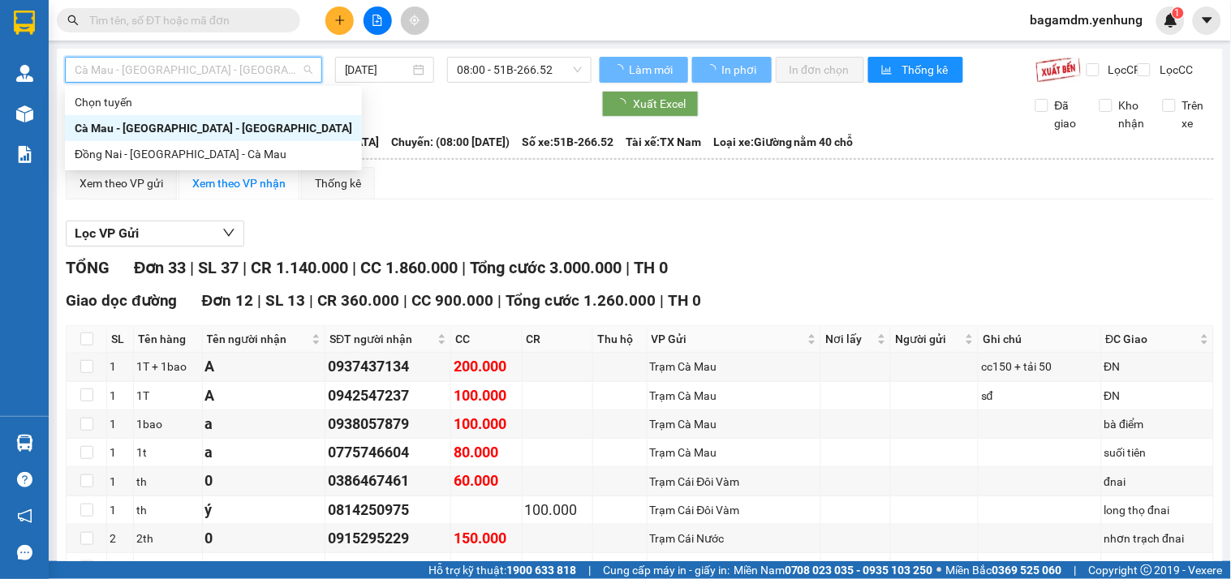
click at [85, 145] on div "Đồng Nai - [GEOGRAPHIC_DATA] - Cà Mau" at bounding box center [214, 154] width 278 height 18
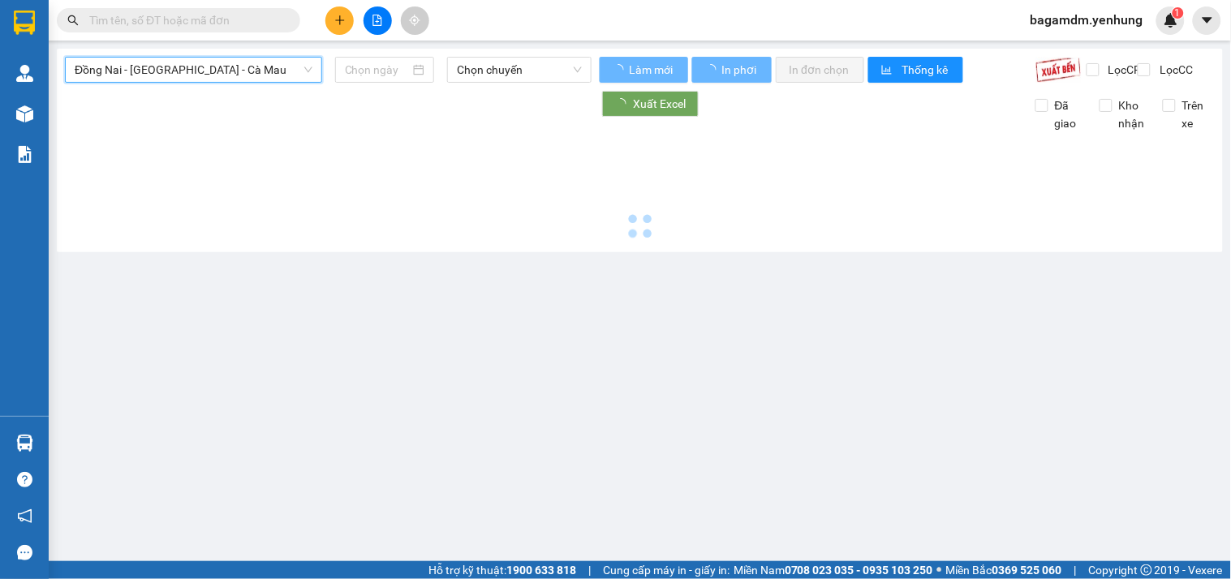
click at [87, 150] on div at bounding box center [640, 188] width 1150 height 112
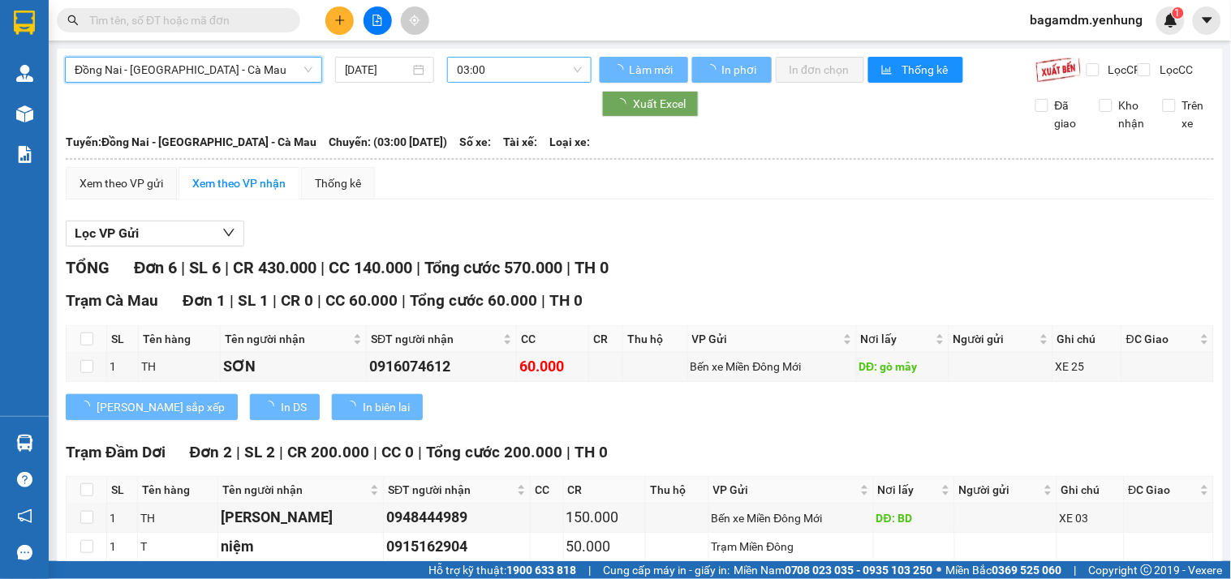
click at [463, 70] on span "03:00" at bounding box center [519, 70] width 125 height 24
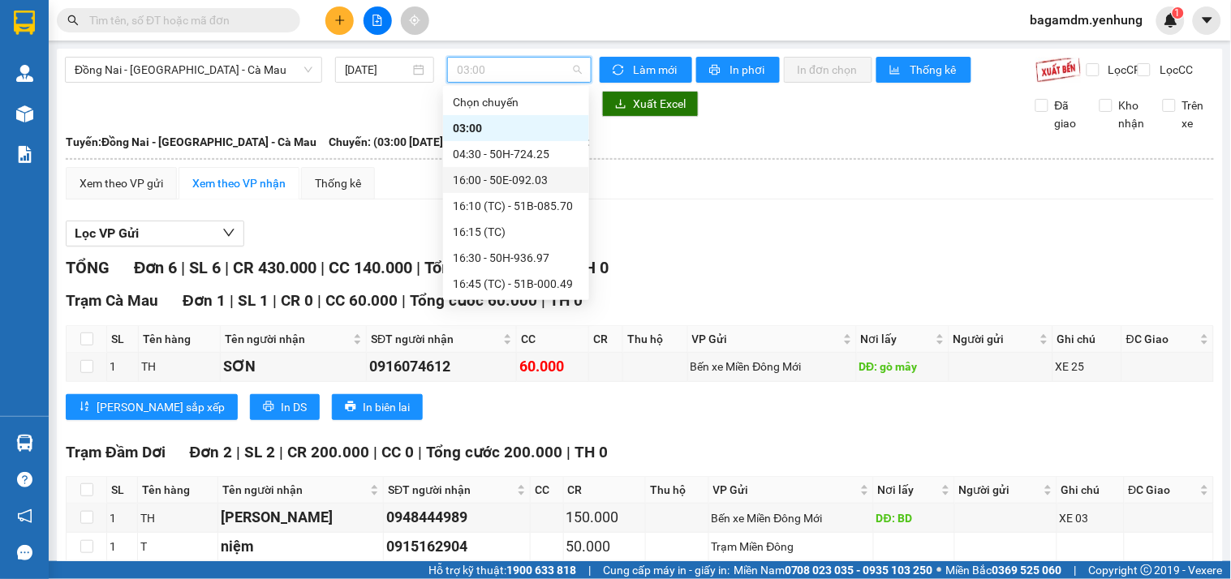
click at [471, 183] on div "16:00 - 50E-092.03" at bounding box center [516, 180] width 127 height 18
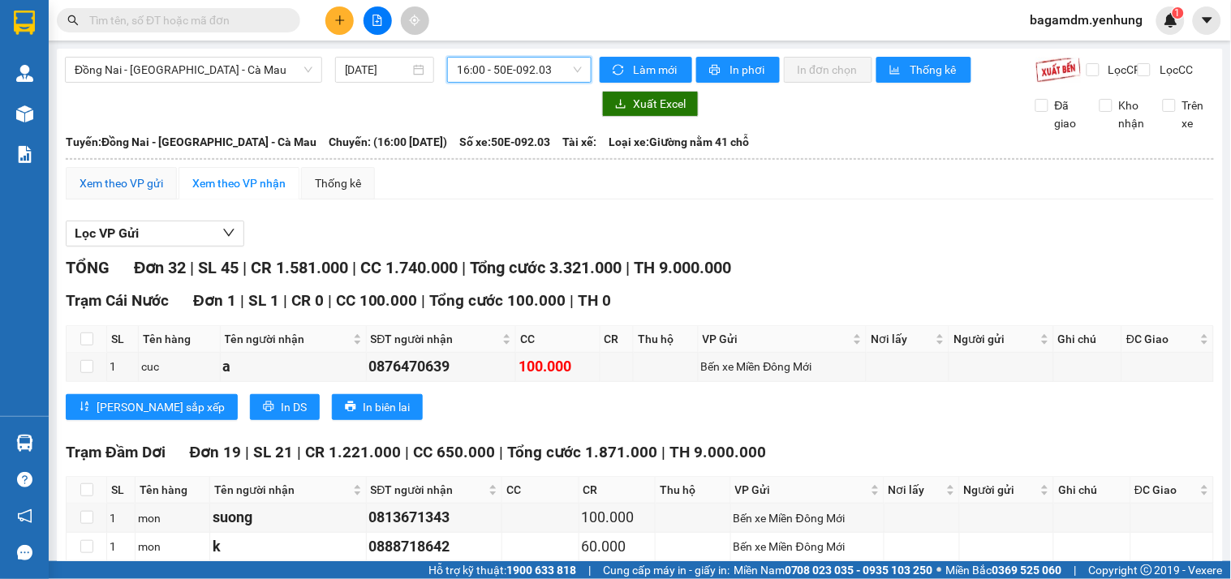
click at [114, 192] on div "Xem theo VP gửi" at bounding box center [122, 183] width 84 height 18
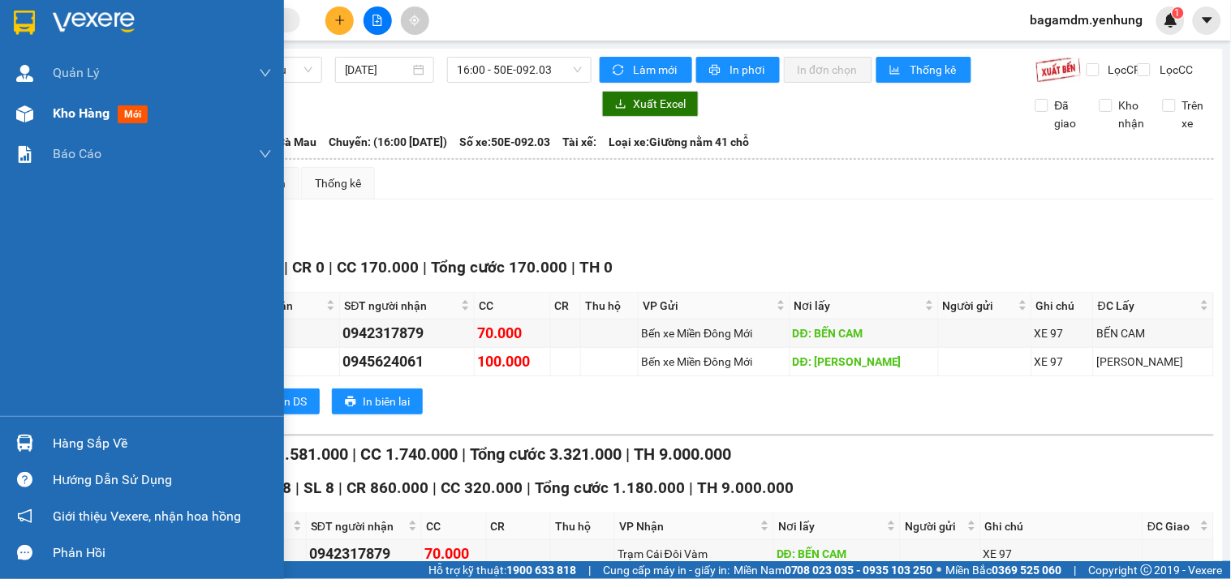
click at [102, 114] on span "Kho hàng" at bounding box center [81, 112] width 57 height 15
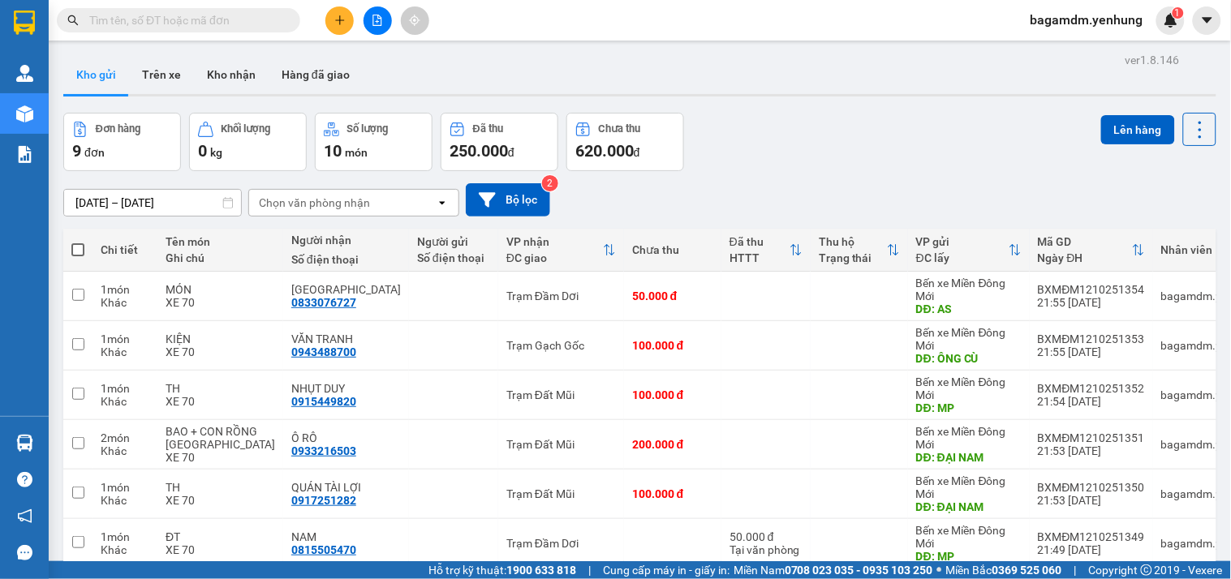
click at [75, 249] on span at bounding box center [77, 249] width 13 height 13
click at [78, 242] on input "checkbox" at bounding box center [78, 242] width 0 height 0
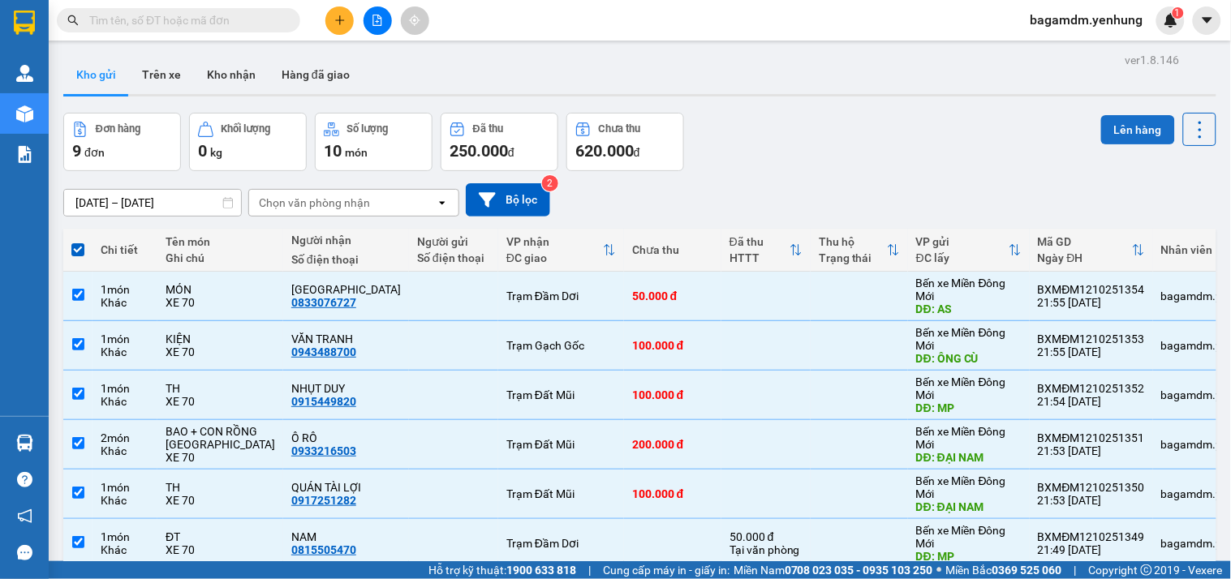
click at [1114, 133] on button "Lên hàng" at bounding box center [1138, 129] width 74 height 29
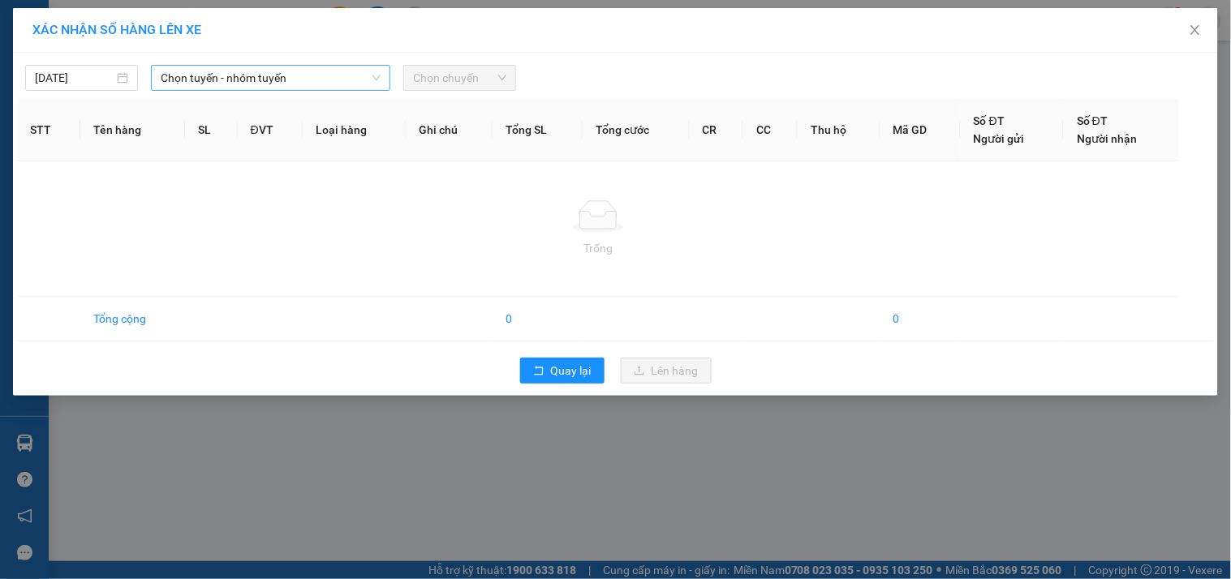
click at [217, 78] on span "Chọn tuyến - nhóm tuyến" at bounding box center [271, 78] width 220 height 24
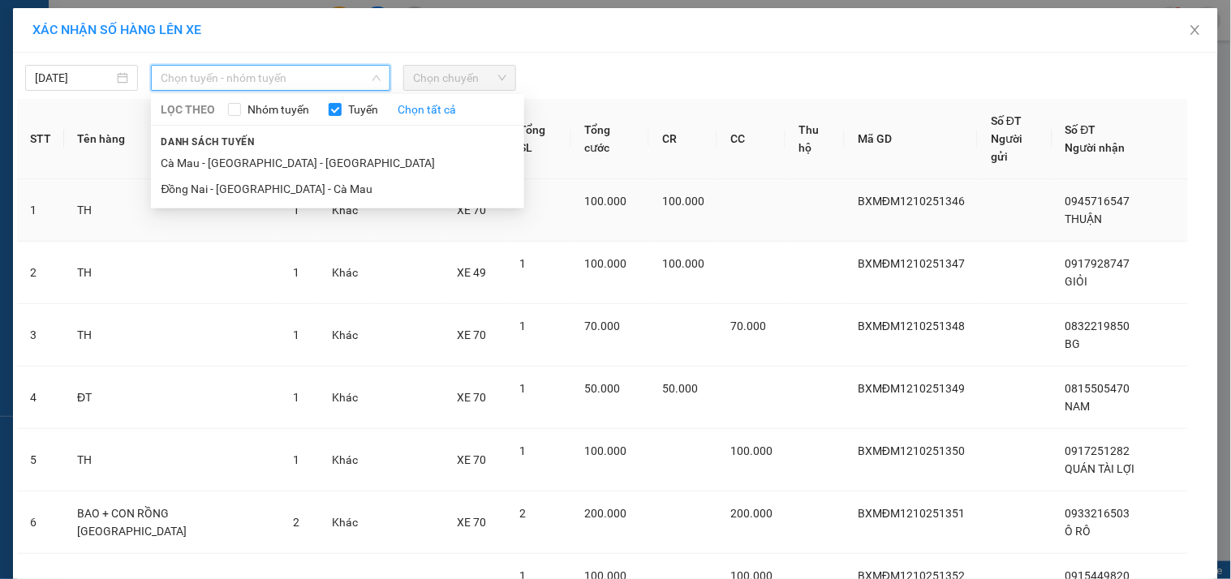
click at [198, 190] on li "Đồng Nai - [GEOGRAPHIC_DATA] - Cà Mau" at bounding box center [337, 189] width 373 height 26
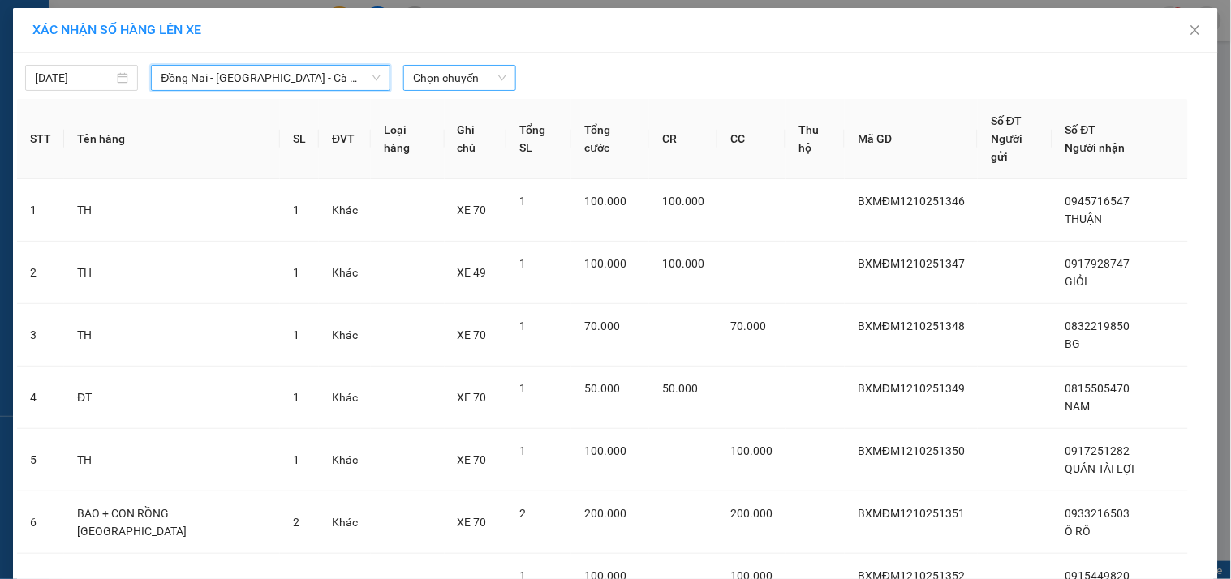
click at [413, 70] on span "Chọn chuyến" at bounding box center [459, 78] width 93 height 24
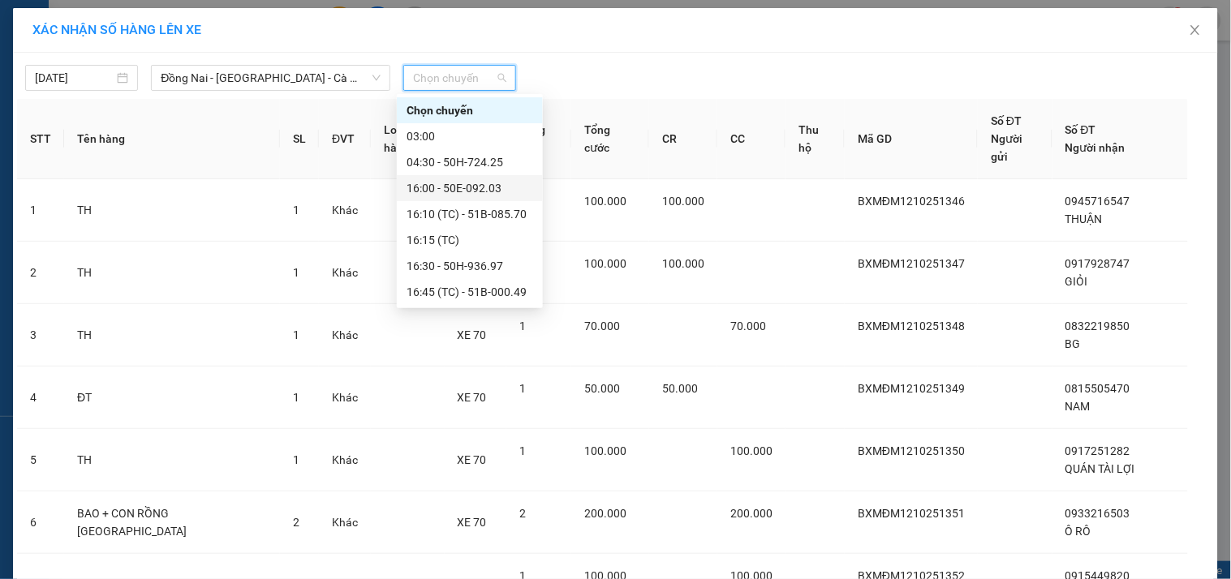
click at [467, 191] on div "16:00 - 50E-092.03" at bounding box center [470, 188] width 127 height 18
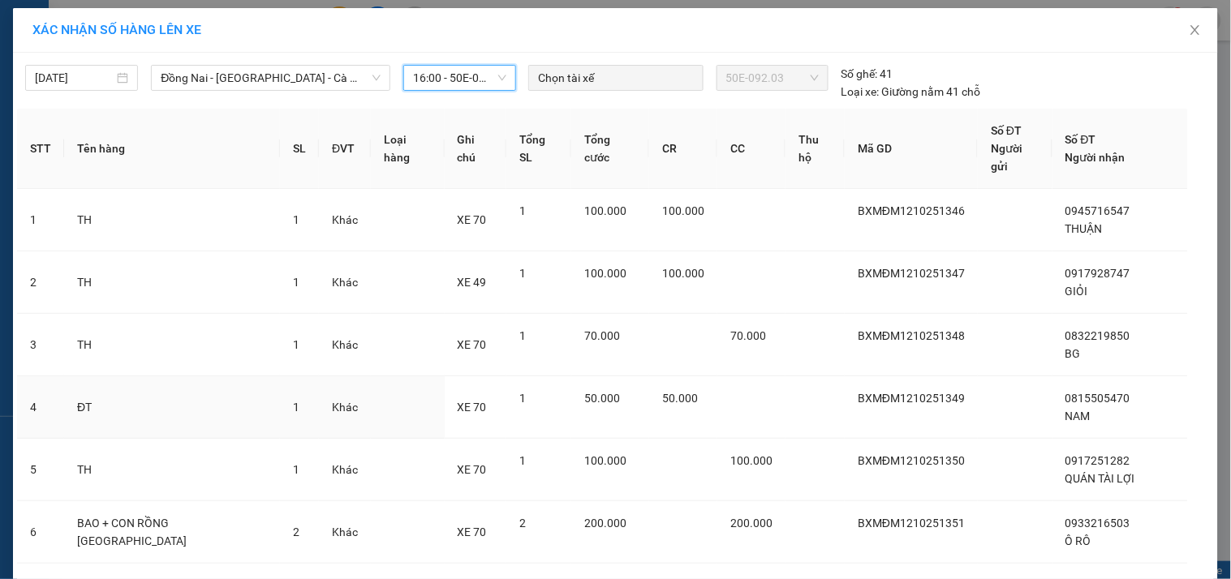
scroll to position [273, 0]
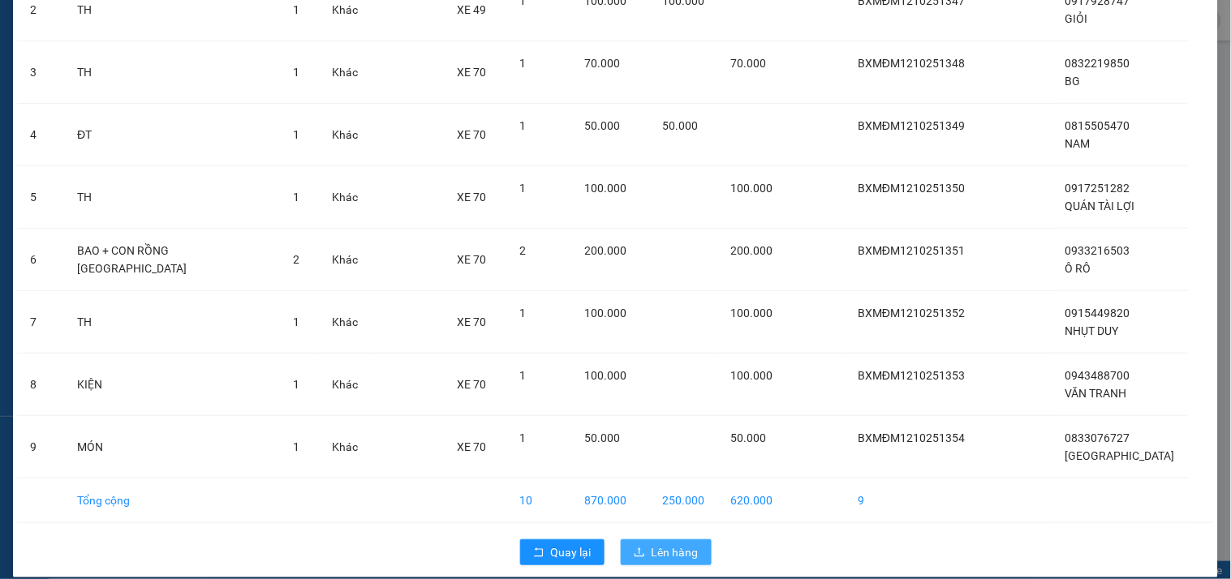
click at [642, 540] on button "Lên hàng" at bounding box center [666, 553] width 91 height 26
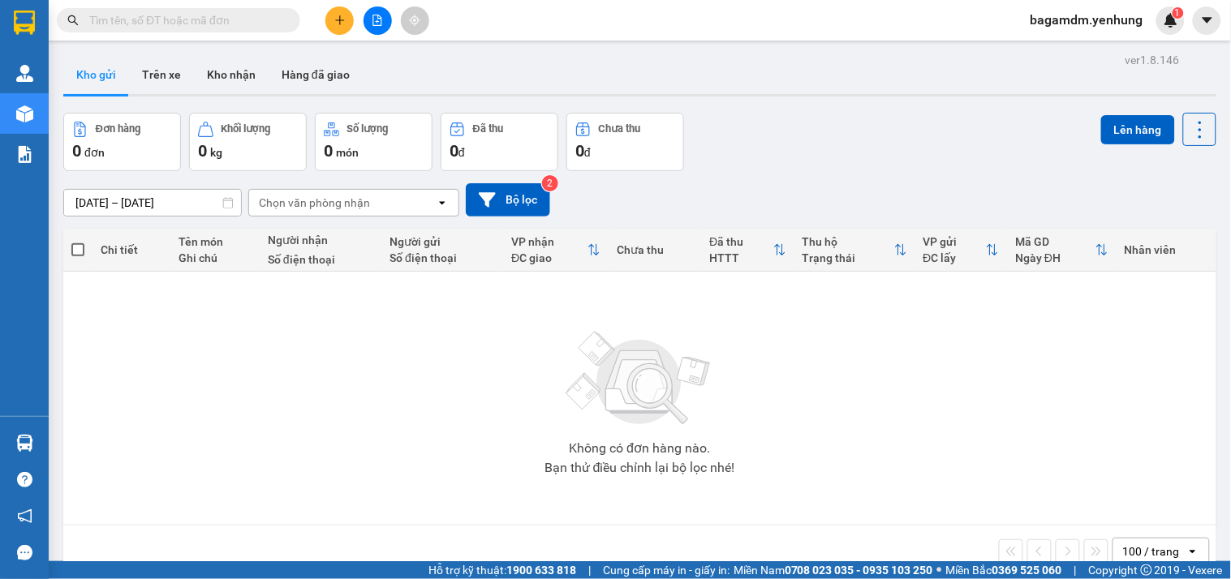
click at [377, 34] on div at bounding box center [377, 20] width 122 height 28
click at [377, 30] on button at bounding box center [378, 20] width 28 height 28
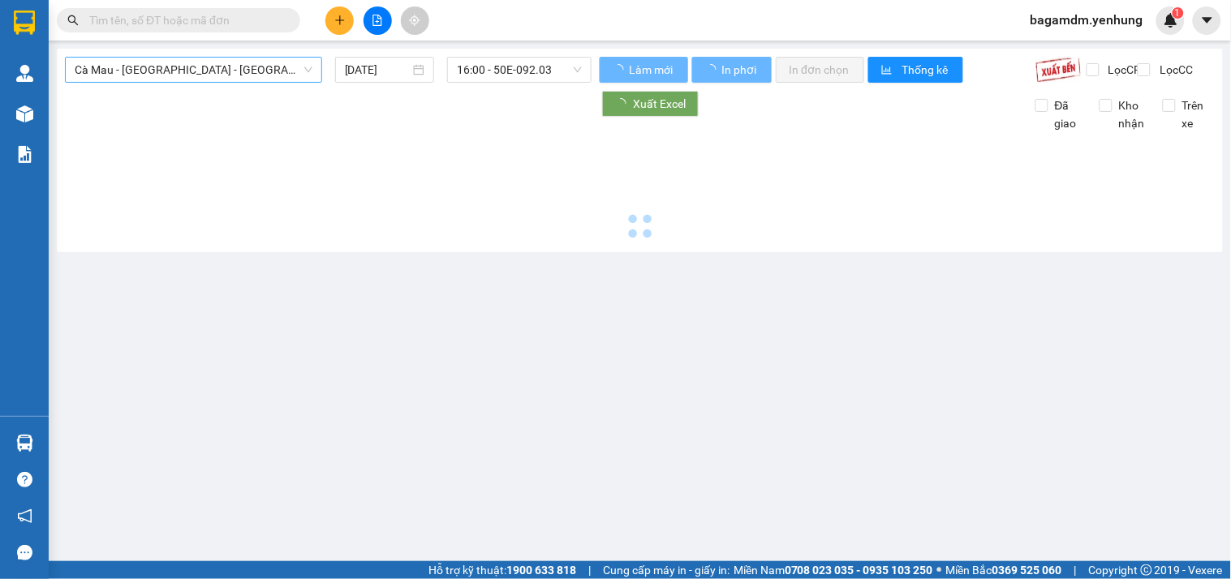
click at [171, 75] on span "Cà Mau - [GEOGRAPHIC_DATA] - [GEOGRAPHIC_DATA]" at bounding box center [194, 70] width 238 height 24
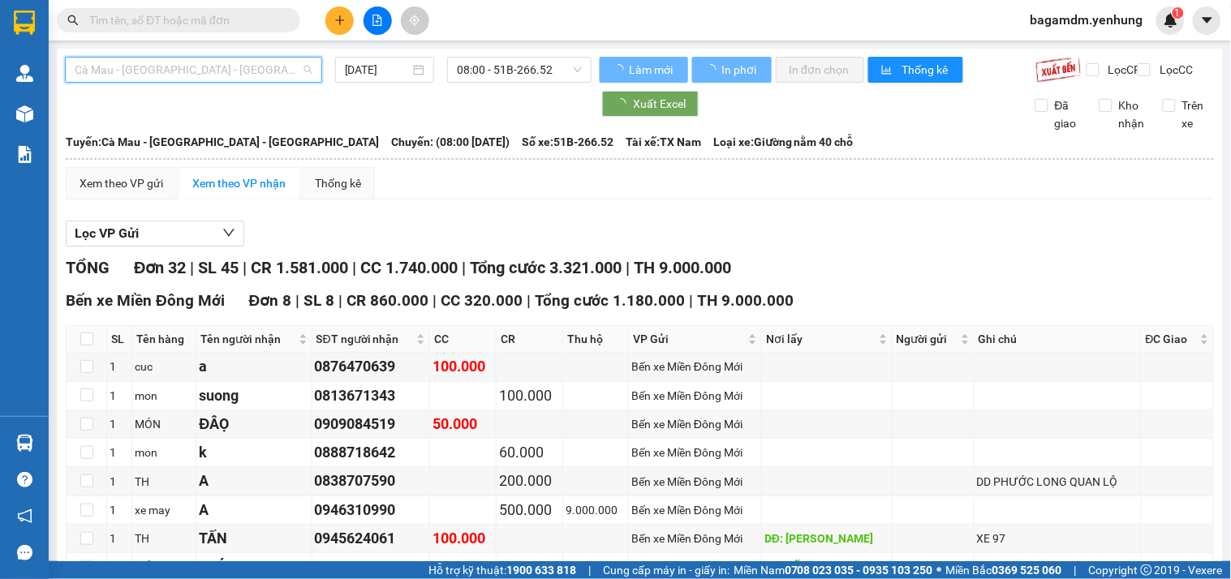
click at [105, 149] on div "Đồng Nai - [GEOGRAPHIC_DATA] - Cà Mau" at bounding box center [213, 154] width 297 height 26
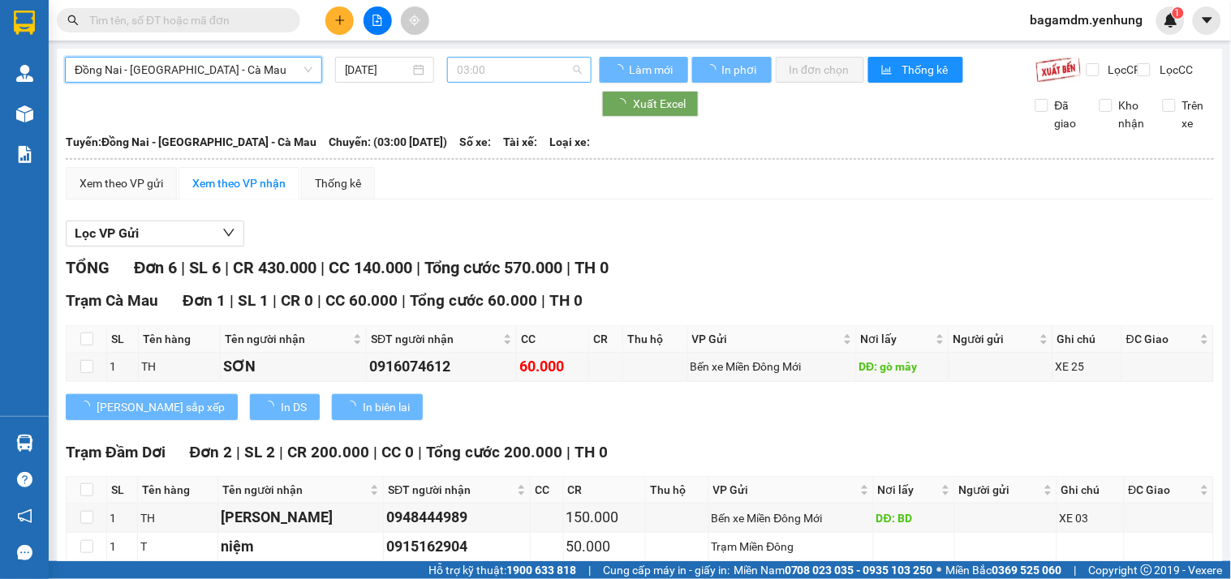
click at [501, 75] on span "03:00" at bounding box center [519, 70] width 125 height 24
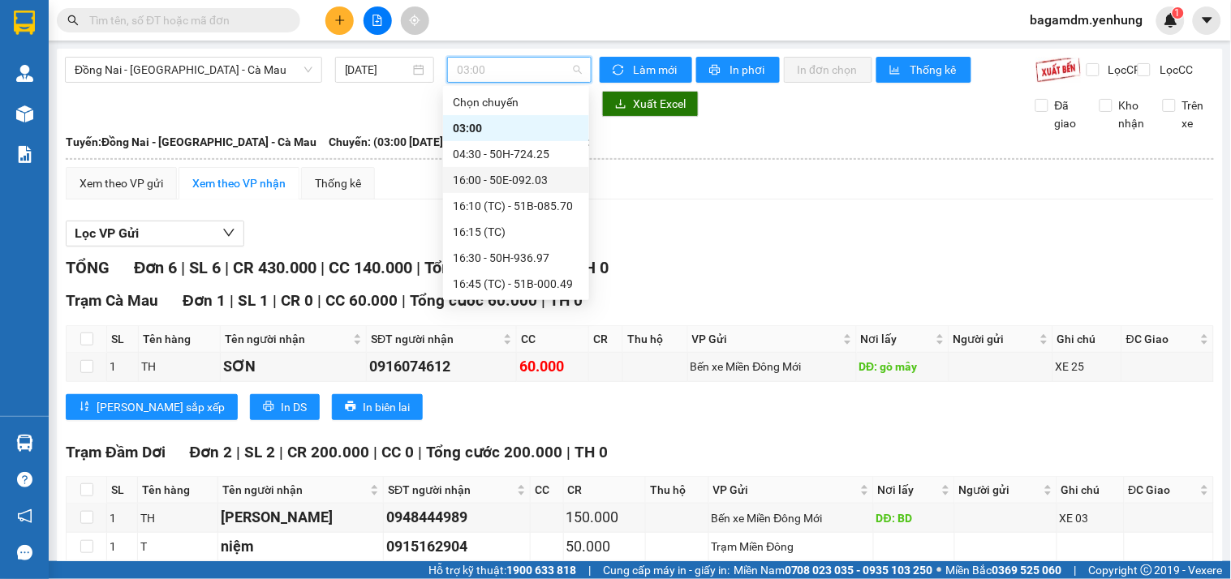
click at [487, 182] on div "16:00 - 50E-092.03" at bounding box center [516, 180] width 127 height 18
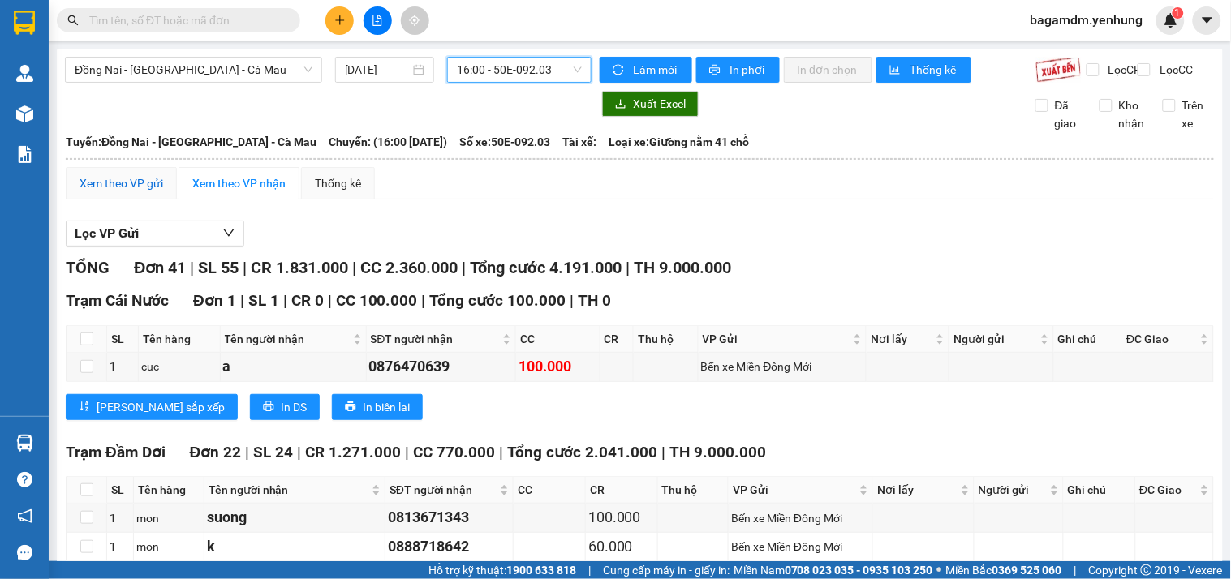
click at [115, 192] on div "Xem theo VP gửi" at bounding box center [122, 183] width 84 height 18
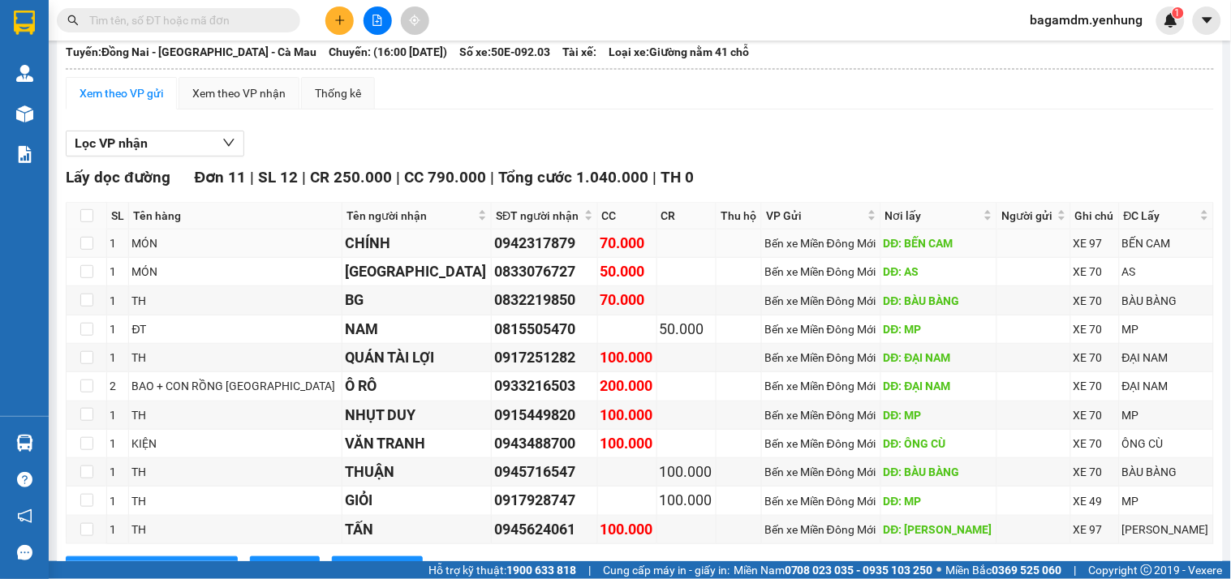
scroll to position [180, 0]
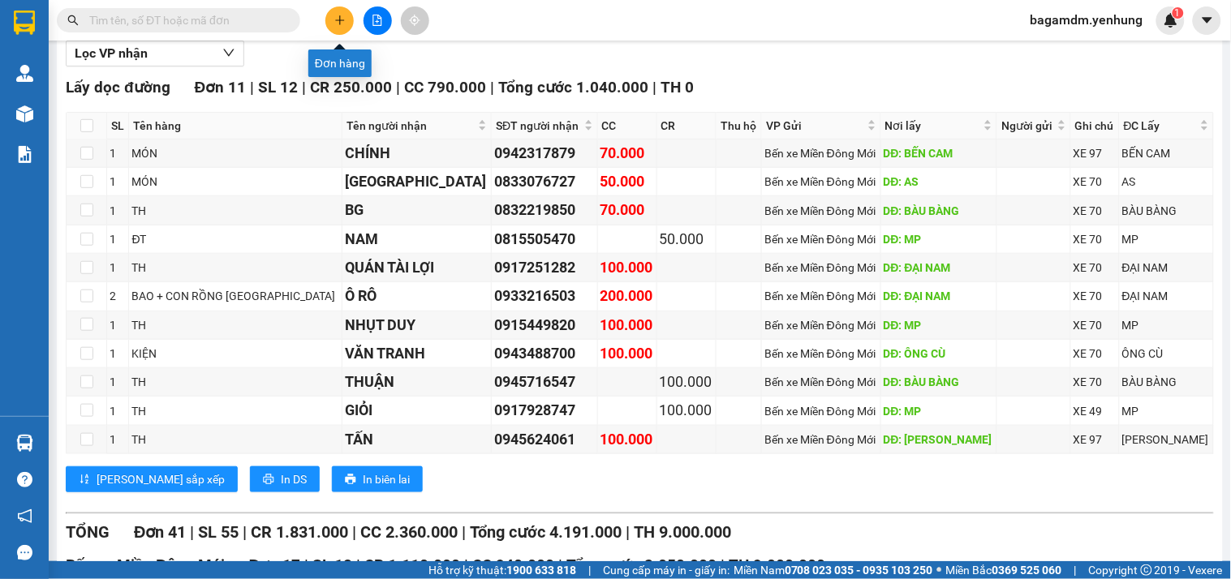
click at [337, 12] on button at bounding box center [339, 20] width 28 height 28
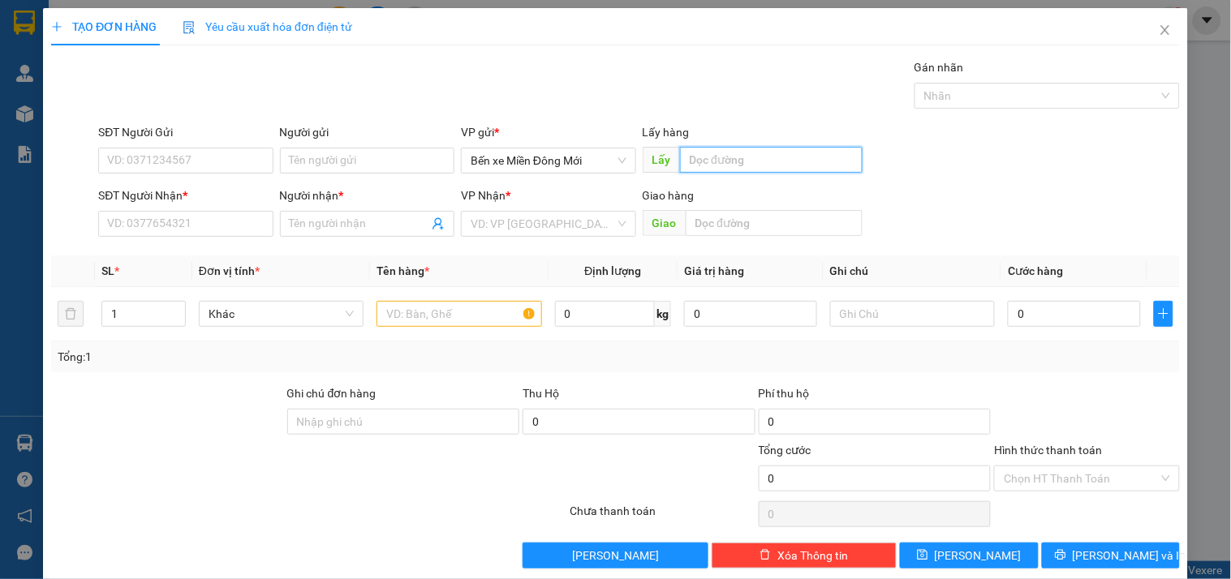
click at [710, 159] on input "text" at bounding box center [771, 160] width 183 height 26
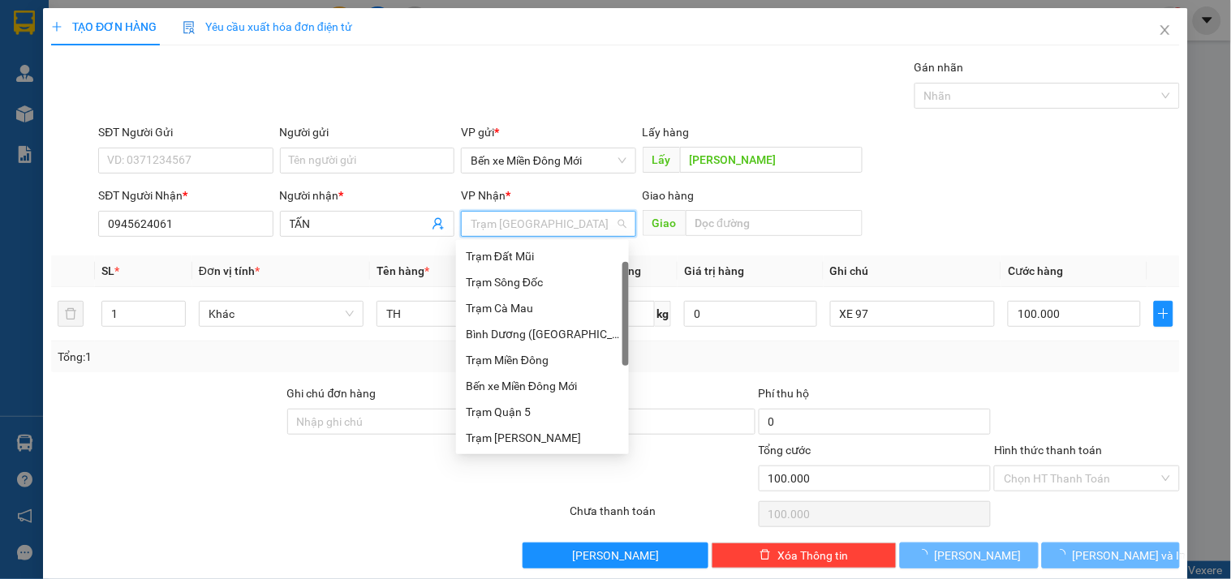
scroll to position [26, 0]
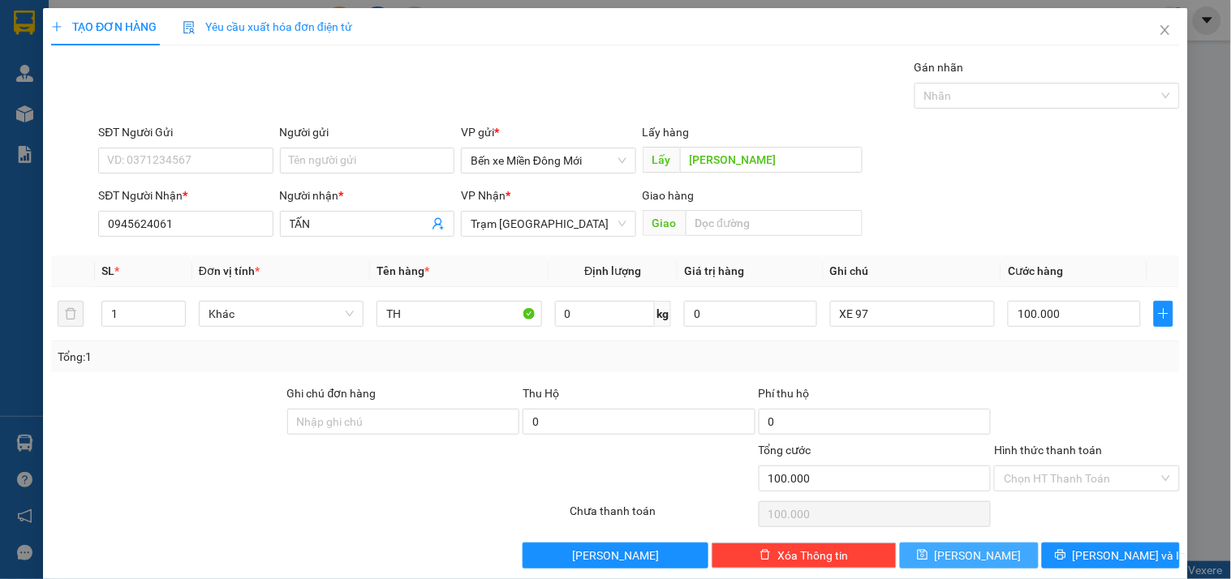
click at [902, 562] on button "[PERSON_NAME]" at bounding box center [969, 556] width 138 height 26
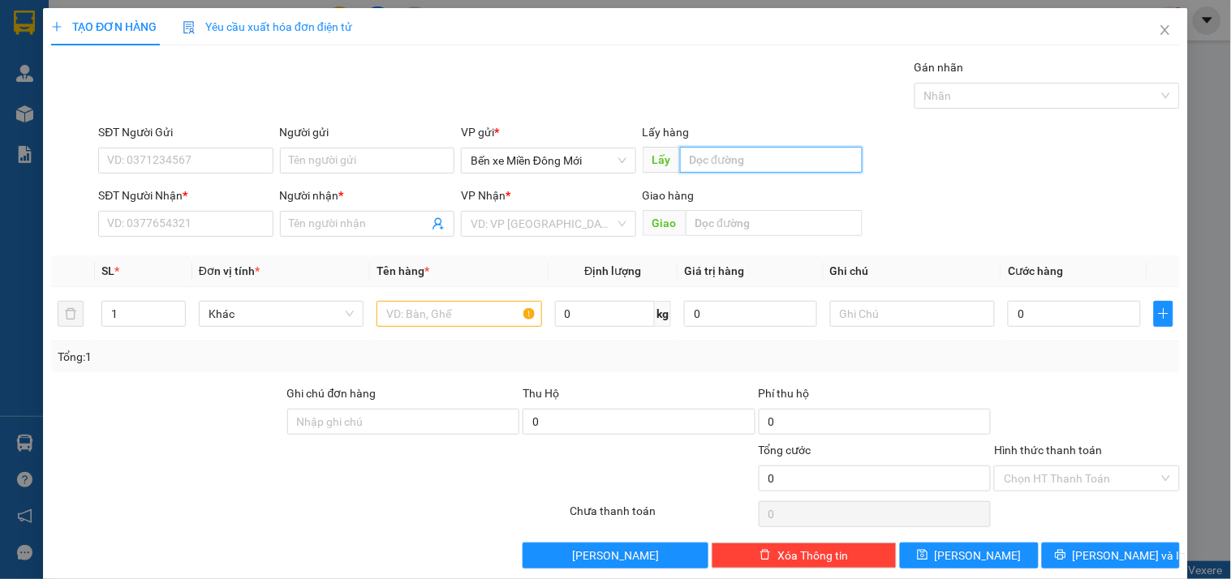
click at [764, 157] on input "text" at bounding box center [771, 160] width 183 height 26
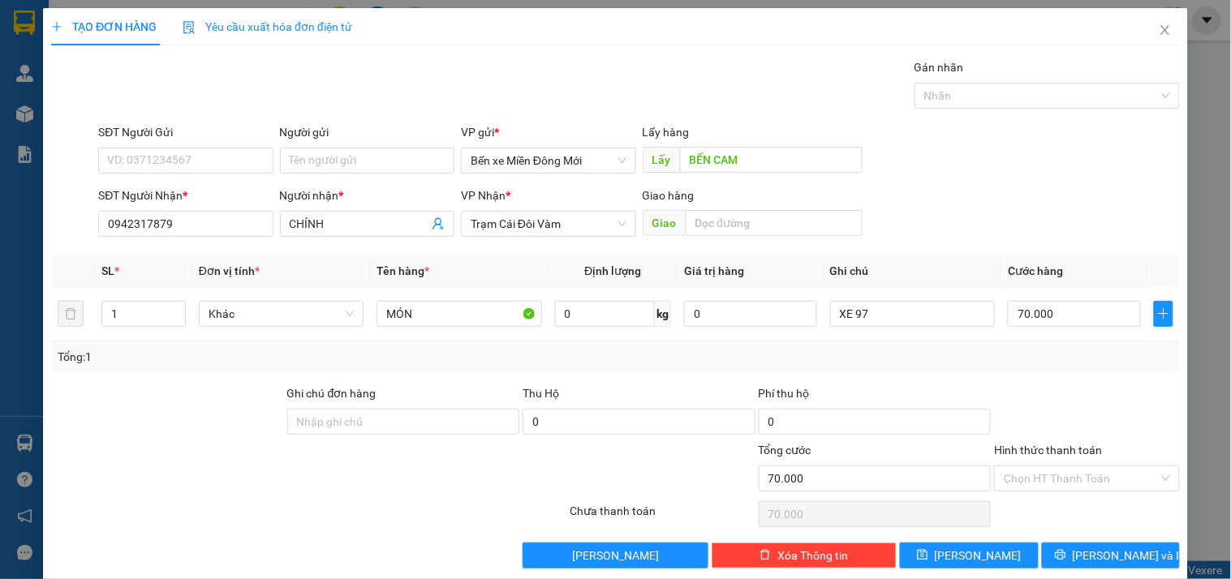
click at [988, 532] on div "Transit Pickup Surcharge Ids Transit Deliver Surcharge Ids Transit Deliver Surc…" at bounding box center [615, 313] width 1129 height 510
click at [990, 549] on button "[PERSON_NAME]" at bounding box center [969, 556] width 138 height 26
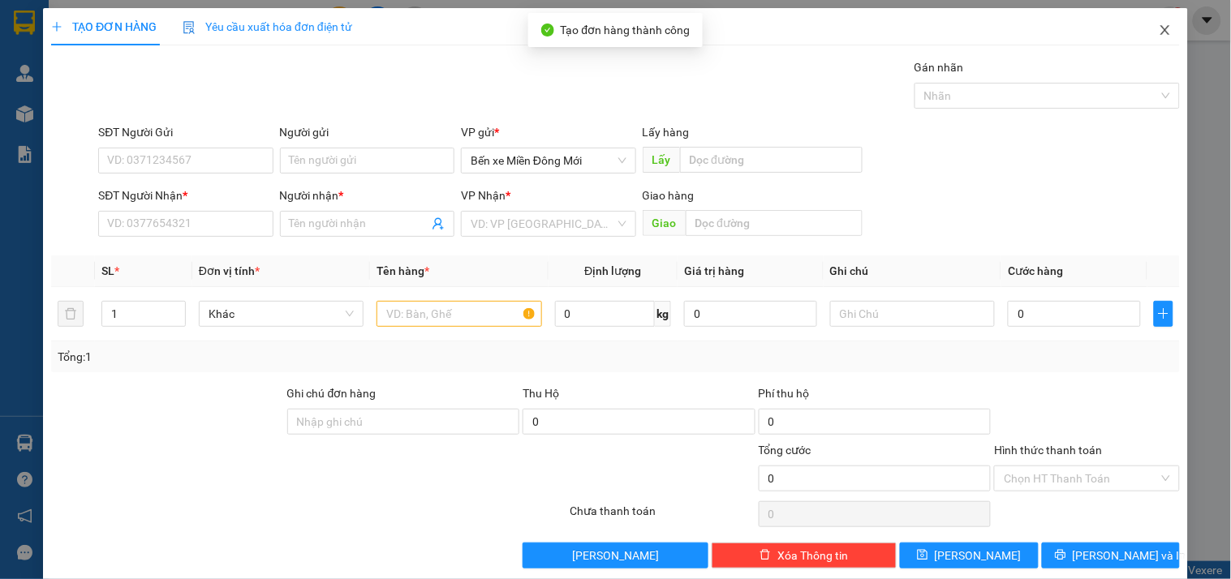
click at [1159, 28] on icon "close" at bounding box center [1165, 30] width 13 height 13
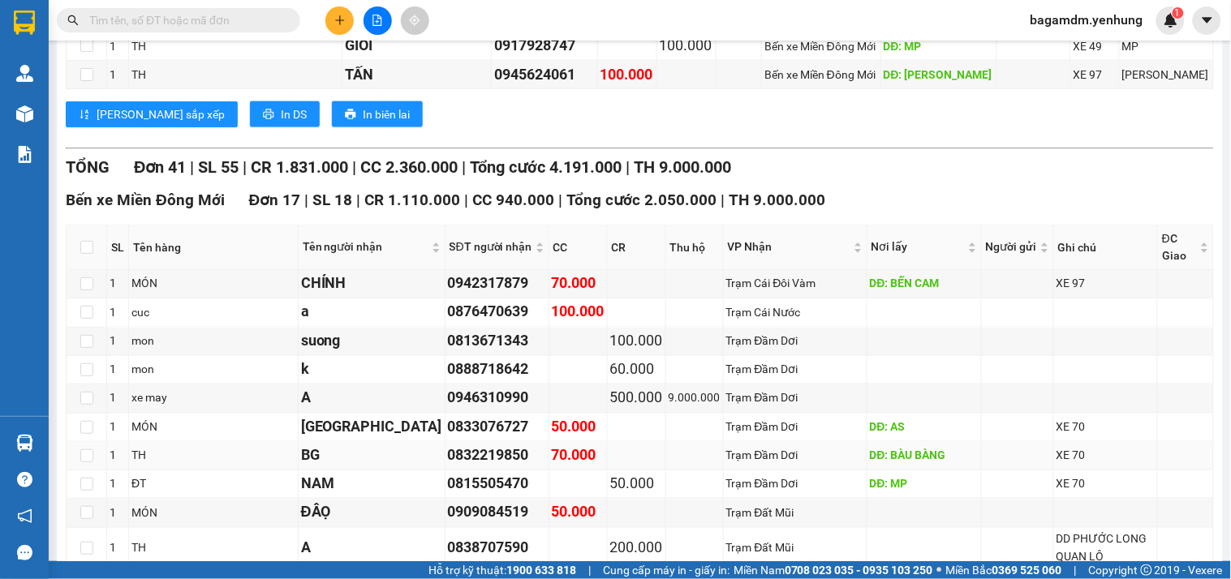
scroll to position [66, 0]
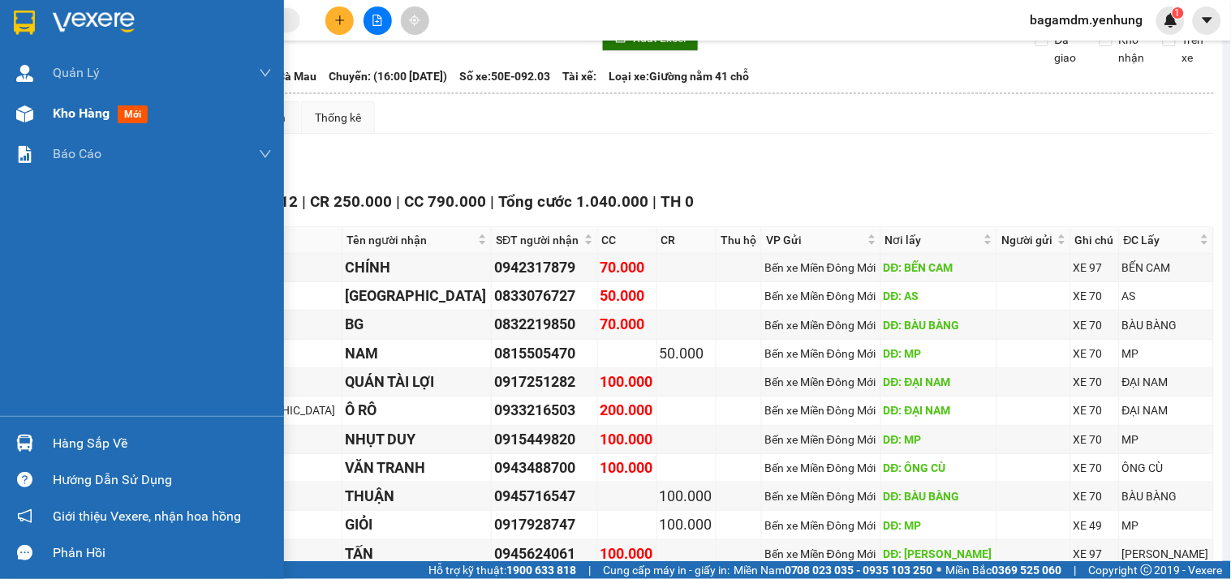
click at [78, 111] on span "Kho hàng" at bounding box center [81, 112] width 57 height 15
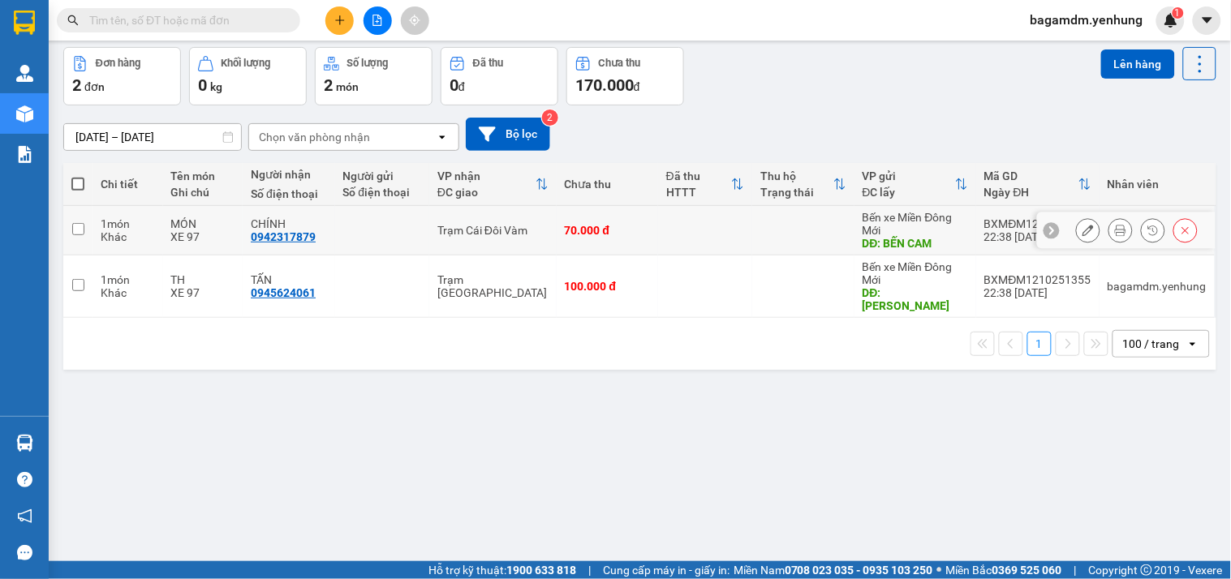
click at [1180, 230] on icon at bounding box center [1185, 230] width 11 height 11
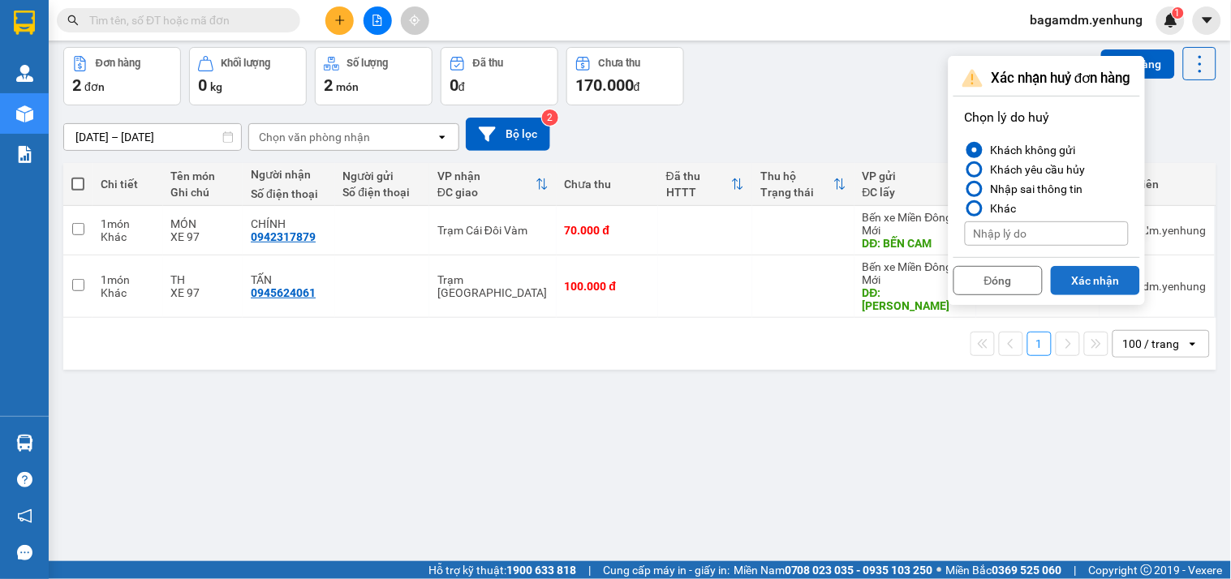
click at [1087, 293] on button "Xác nhận" at bounding box center [1095, 280] width 89 height 29
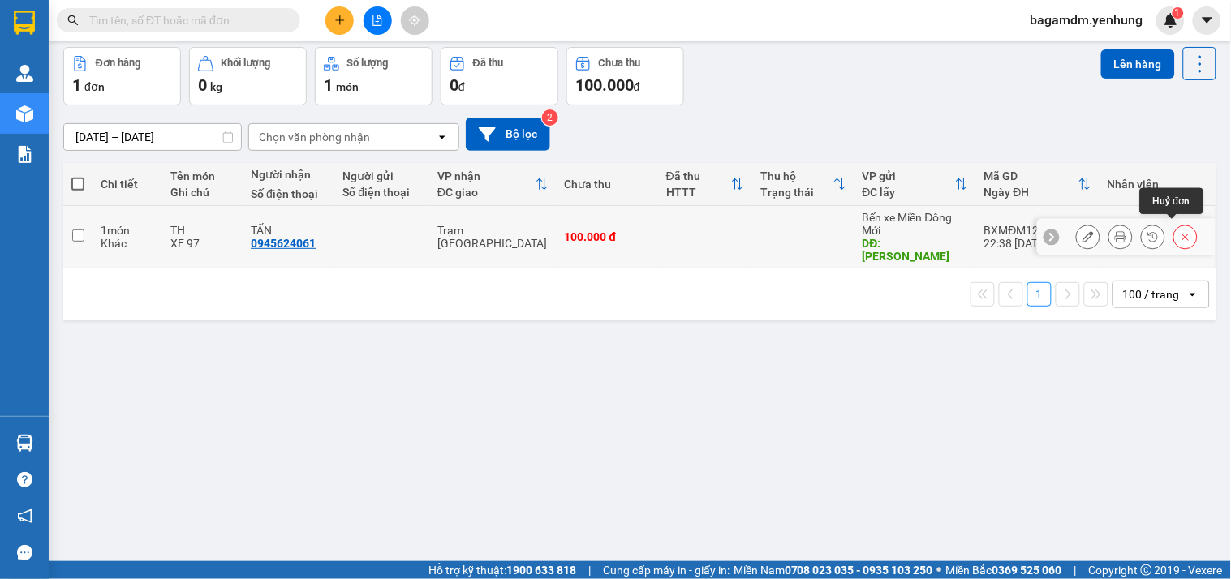
click at [1179, 234] on button at bounding box center [1185, 237] width 23 height 28
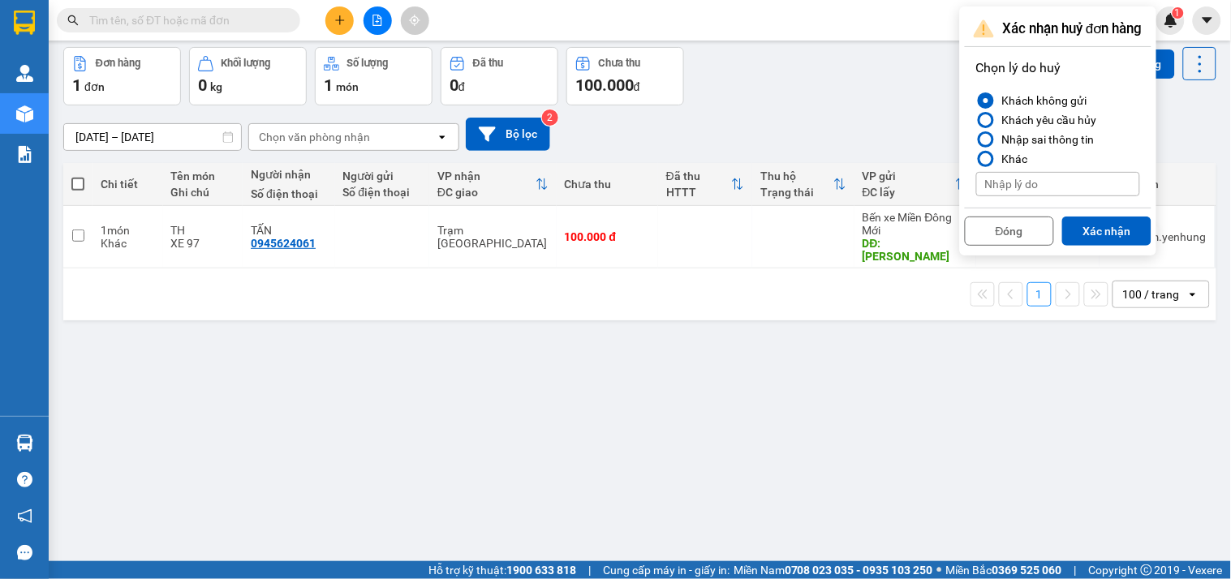
click at [1134, 240] on button "Xác nhận" at bounding box center [1106, 231] width 89 height 29
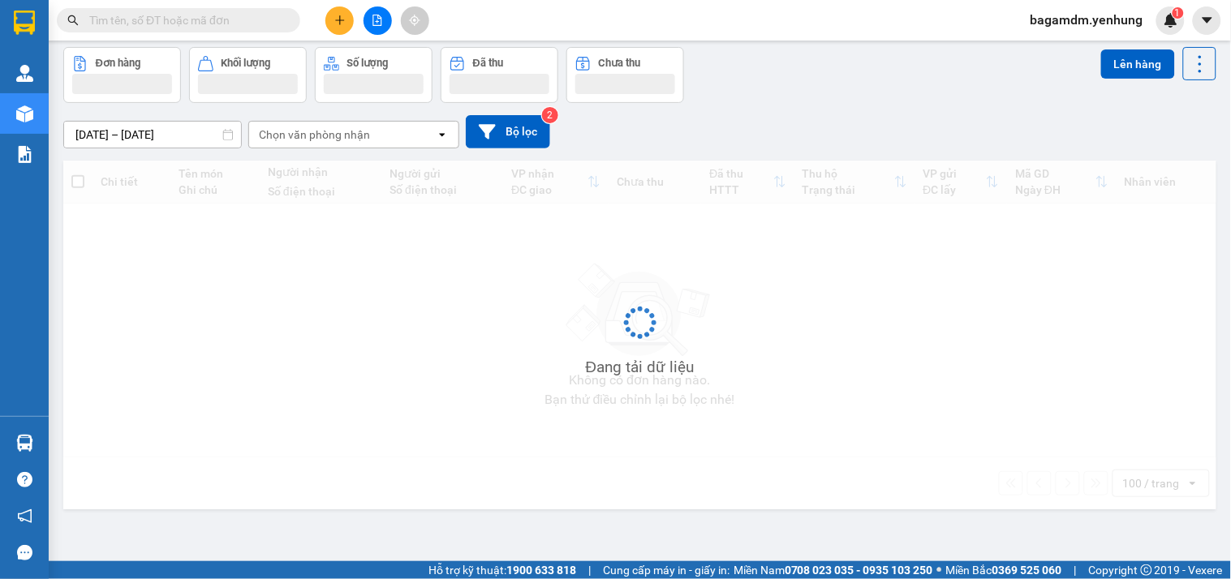
click at [1182, 229] on div "Đang tải dữ liệu" at bounding box center [639, 335] width 1153 height 349
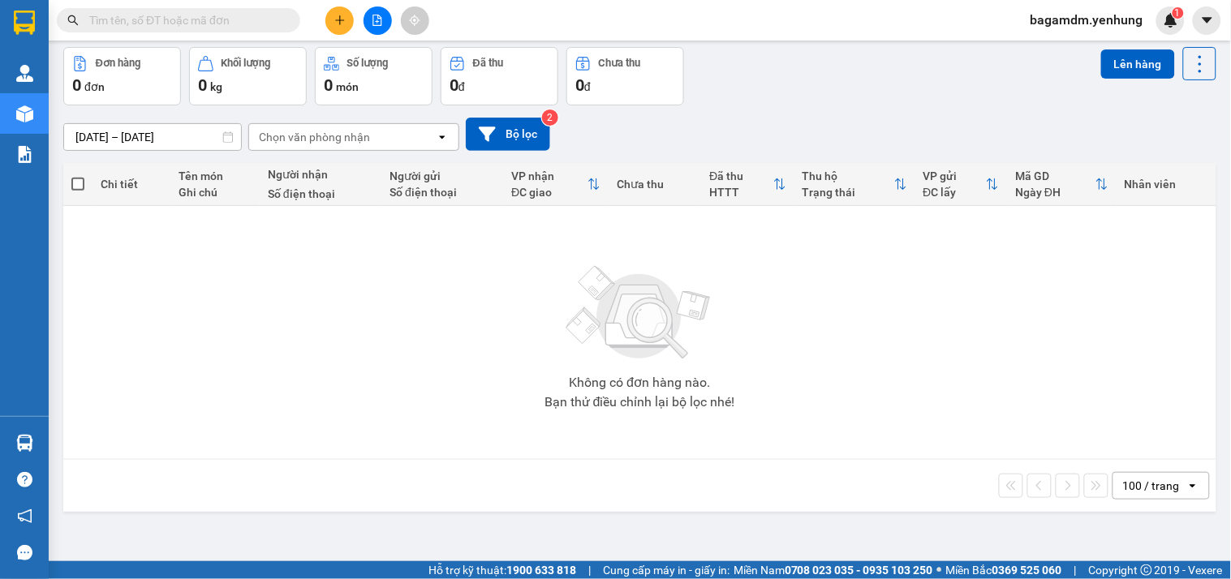
click at [376, 16] on icon "file-add" at bounding box center [377, 20] width 11 height 11
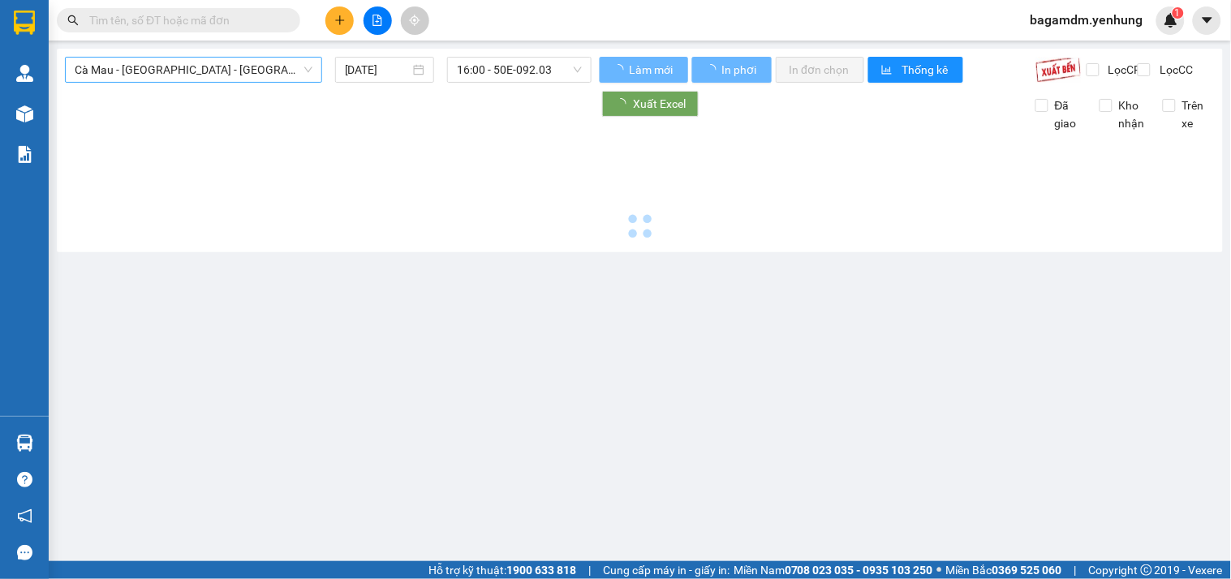
click at [179, 70] on span "Cà Mau - [GEOGRAPHIC_DATA] - [GEOGRAPHIC_DATA]" at bounding box center [194, 70] width 238 height 24
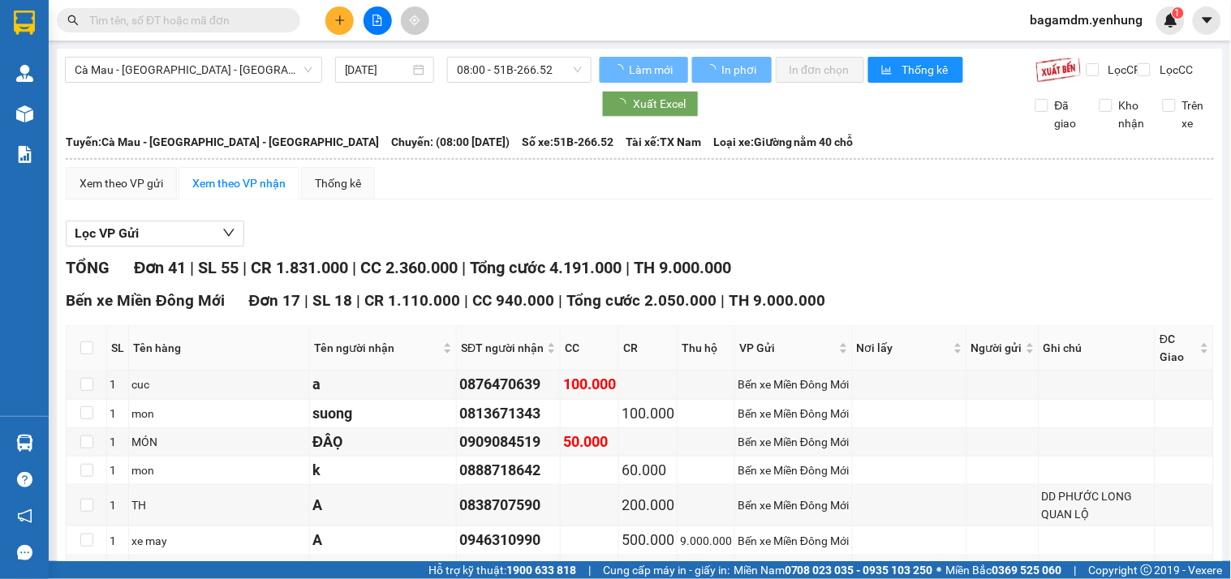
click at [149, 63] on span "Cà Mau - [GEOGRAPHIC_DATA] - [GEOGRAPHIC_DATA]" at bounding box center [194, 70] width 238 height 24
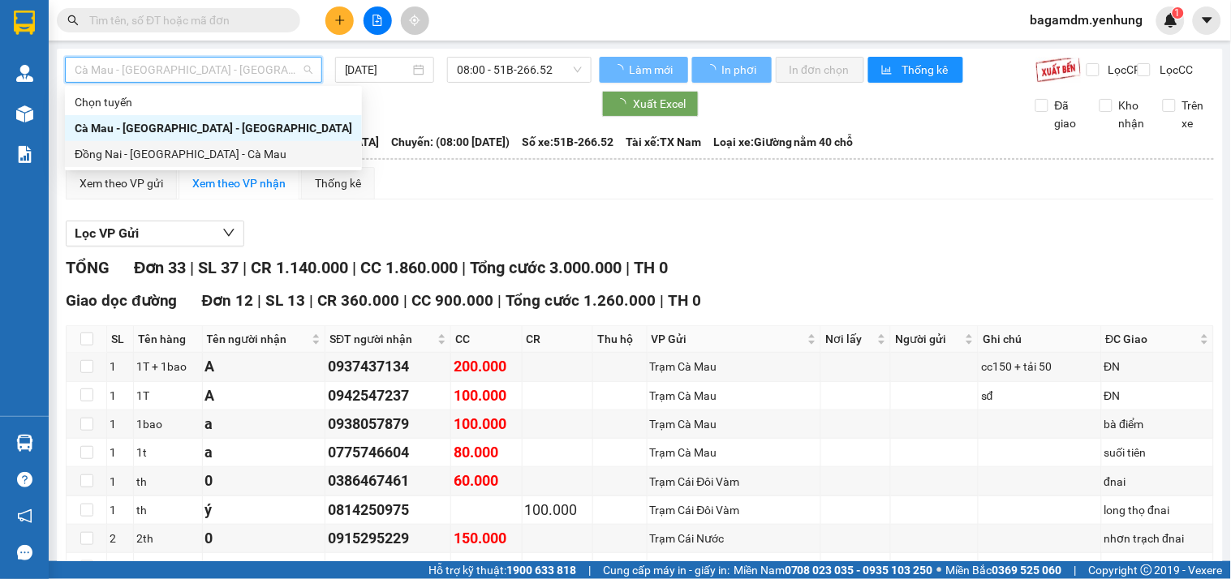
click at [114, 160] on div "Đồng Nai - [GEOGRAPHIC_DATA] - Cà Mau" at bounding box center [214, 154] width 278 height 18
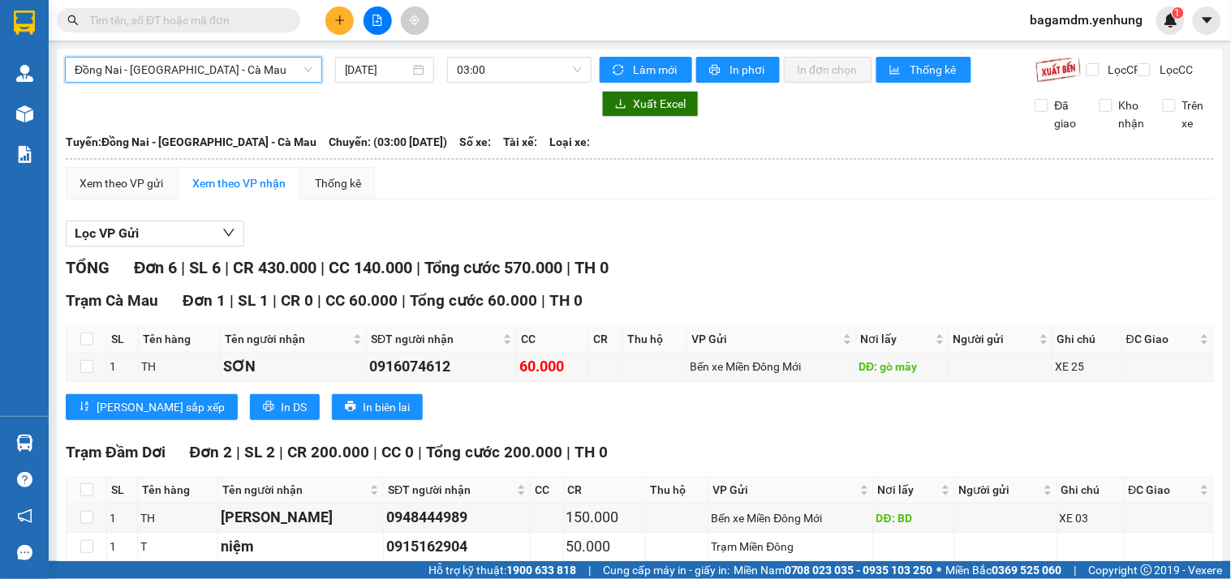
click at [168, 75] on span "Đồng Nai - [GEOGRAPHIC_DATA] - Cà Mau" at bounding box center [194, 70] width 238 height 24
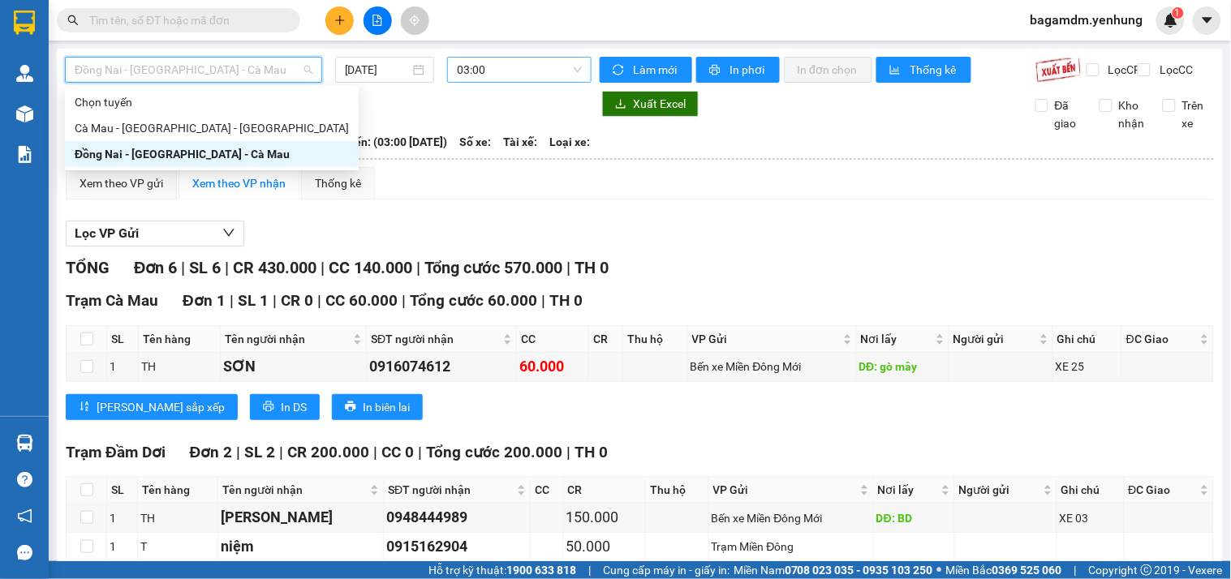
click at [472, 67] on span "03:00" at bounding box center [519, 70] width 125 height 24
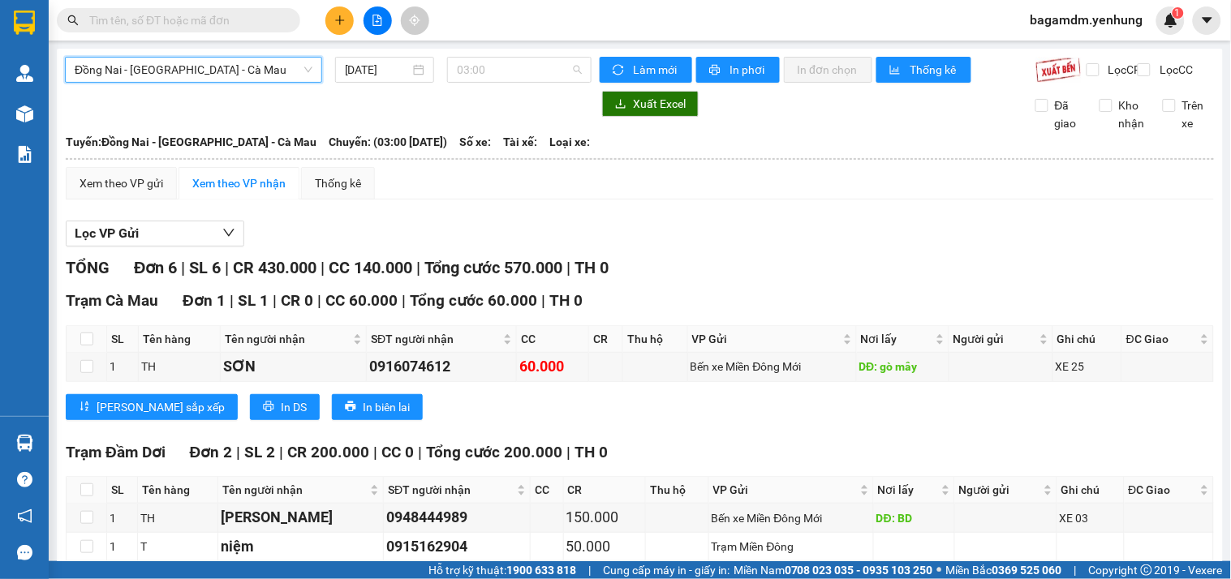
click at [481, 179] on div "16:00 - 50E-092.03" at bounding box center [516, 180] width 127 height 18
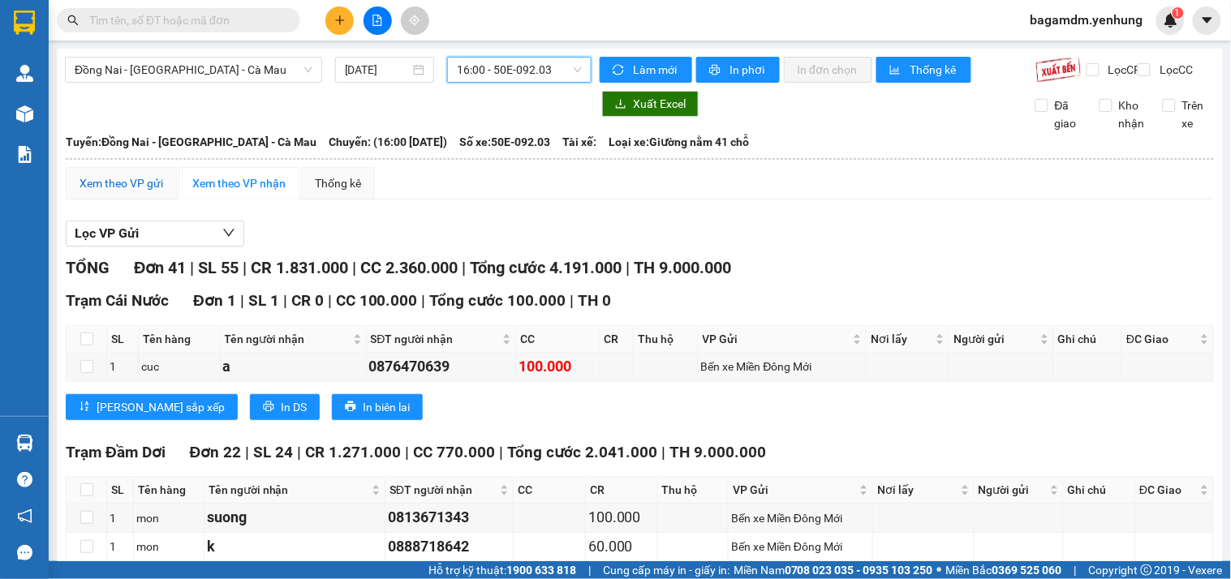
click at [138, 192] on div "Xem theo VP gửi" at bounding box center [122, 183] width 84 height 18
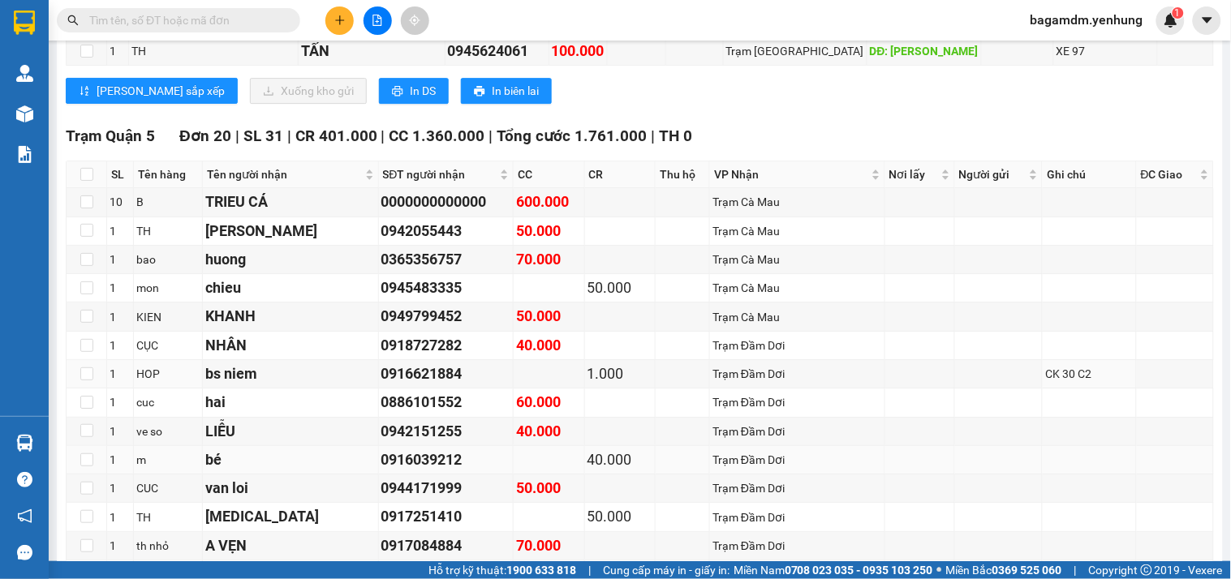
scroll to position [1172, 0]
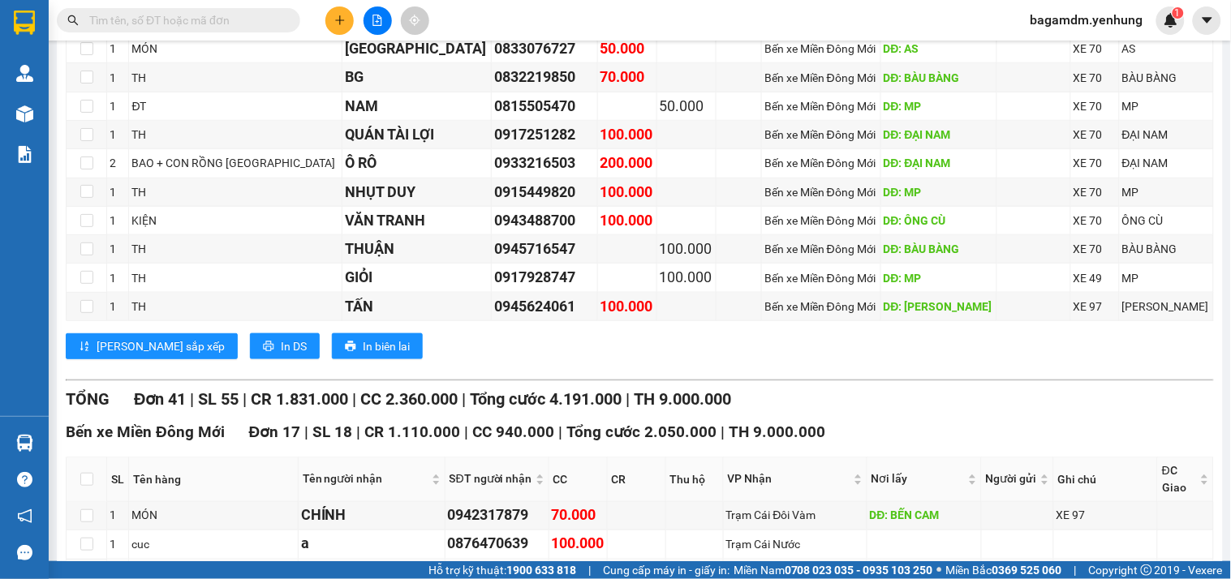
scroll to position [0, 0]
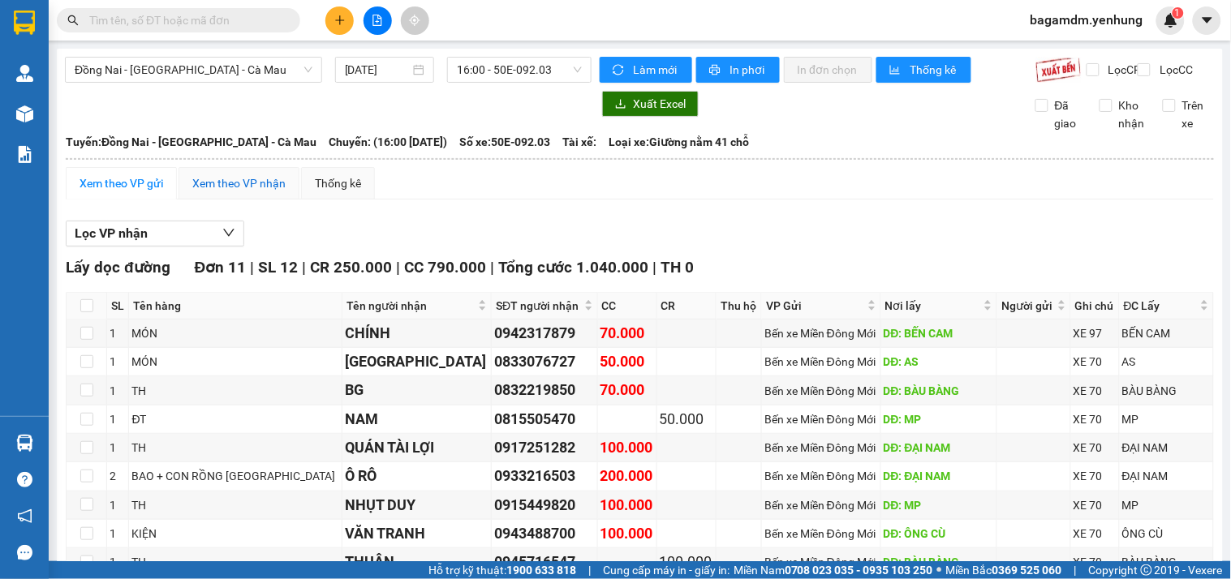
click at [253, 192] on div "Xem theo VP nhận" at bounding box center [238, 183] width 93 height 18
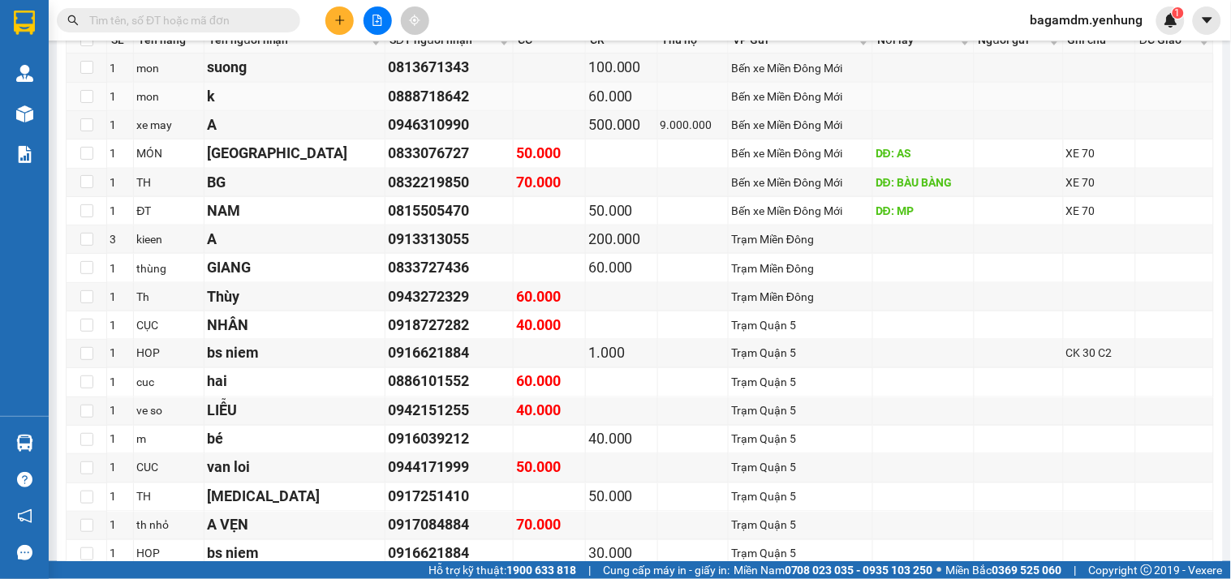
scroll to position [270, 0]
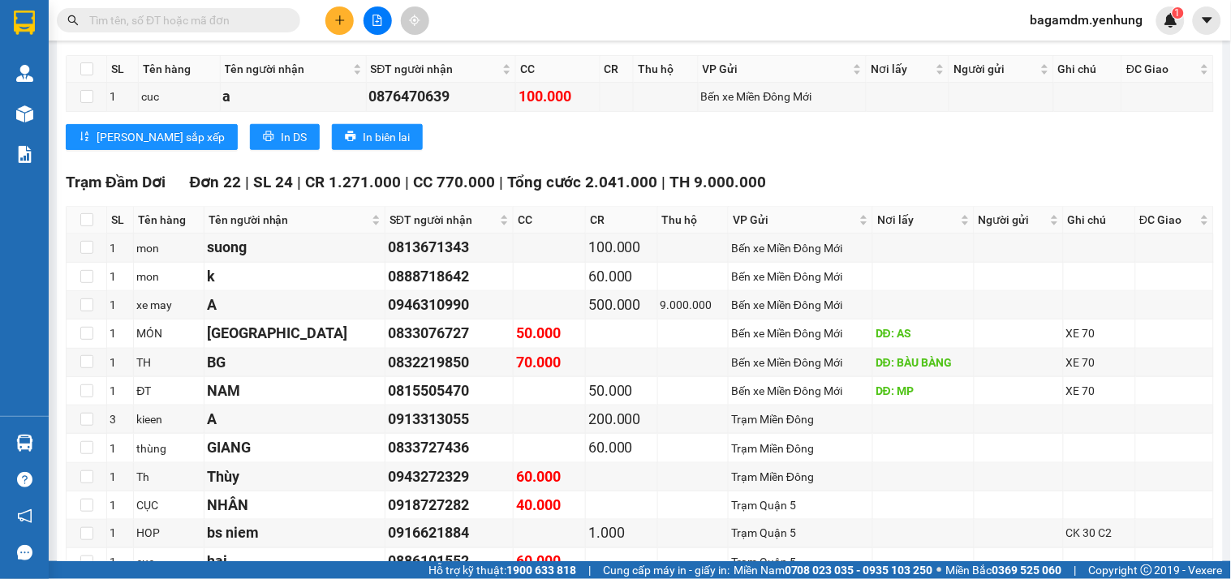
click at [471, 161] on div "Trạm Cái Nước Đơn 1 | SL 1 | CR 0 | CC 100.000 | Tổng cước 100.000 | TH 0 SL Tê…" at bounding box center [640, 90] width 1148 height 143
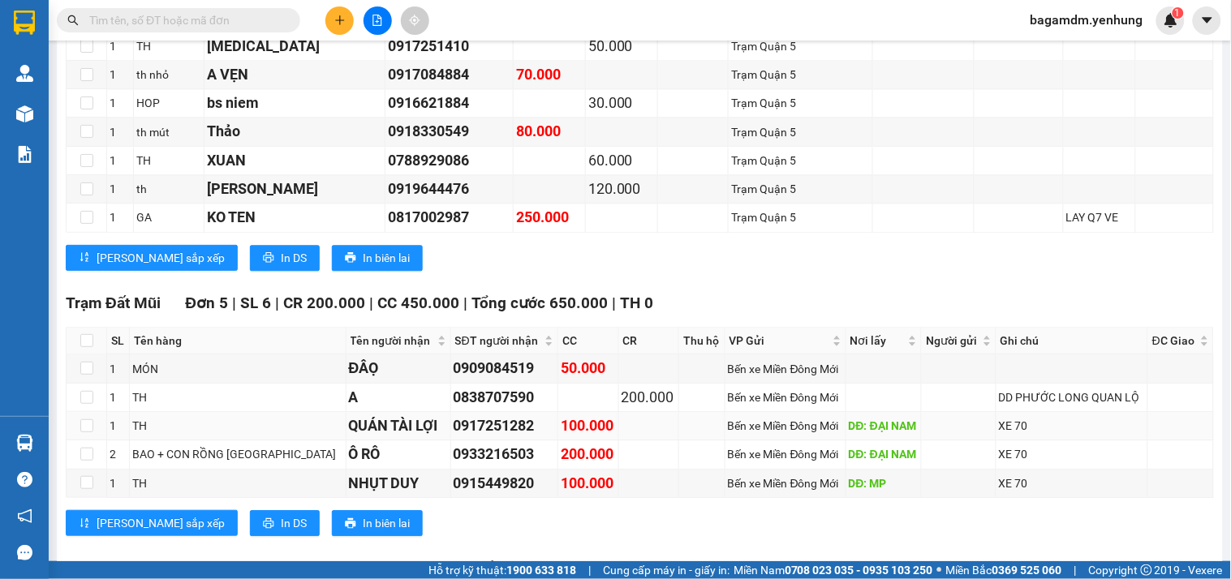
scroll to position [1082, 0]
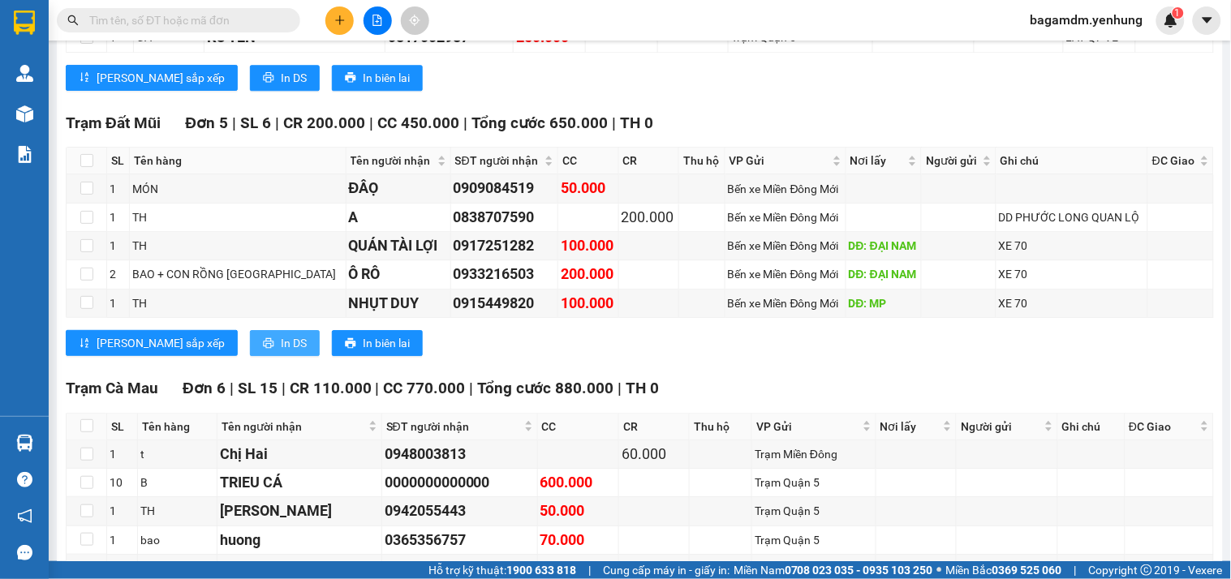
click at [281, 352] on span "In DS" at bounding box center [294, 343] width 26 height 18
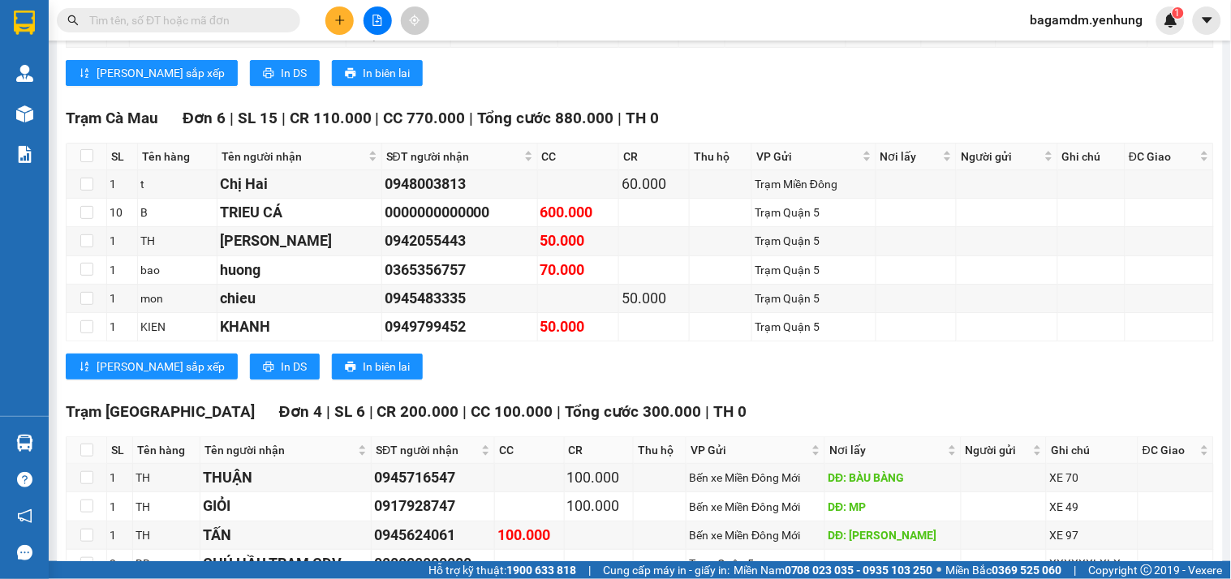
scroll to position [1713, 0]
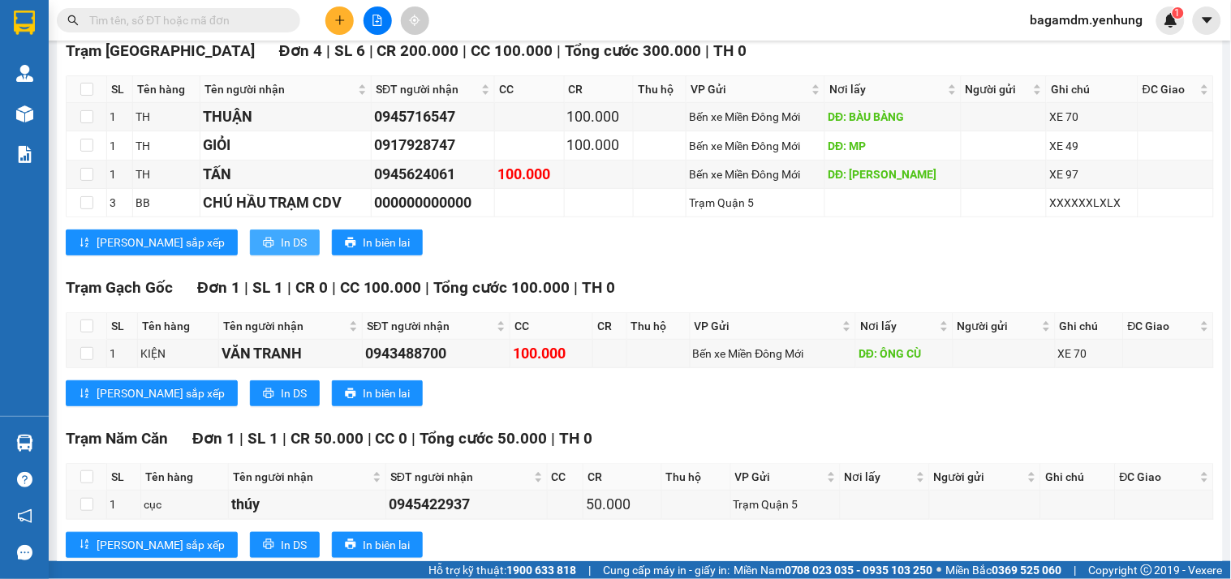
click at [281, 252] on span "In DS" at bounding box center [294, 243] width 26 height 18
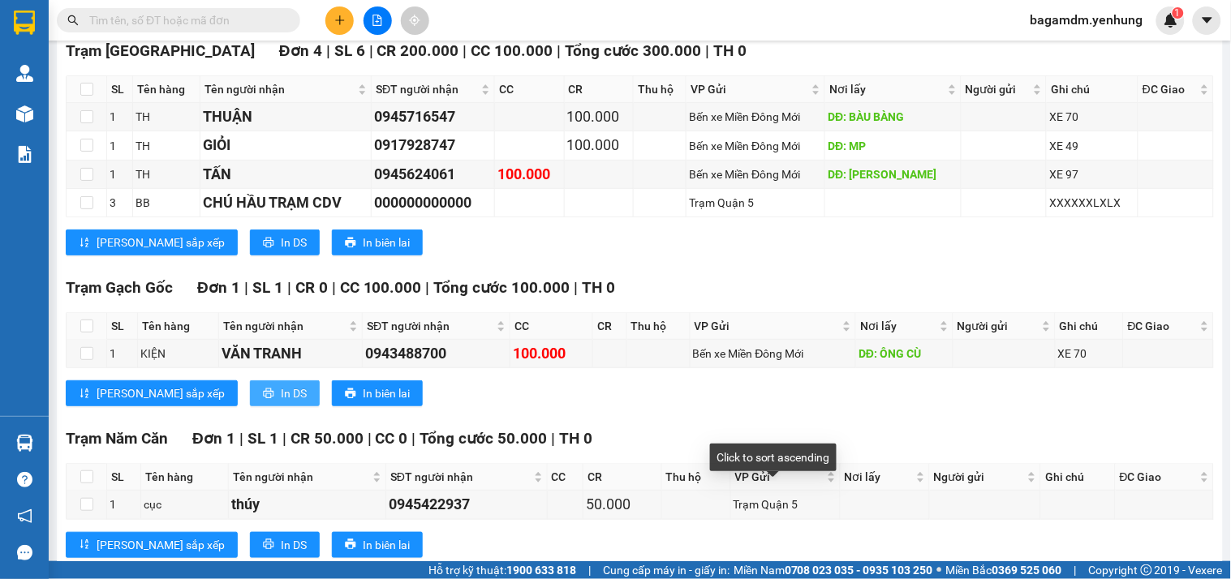
click at [281, 402] on span "In DS" at bounding box center [294, 394] width 26 height 18
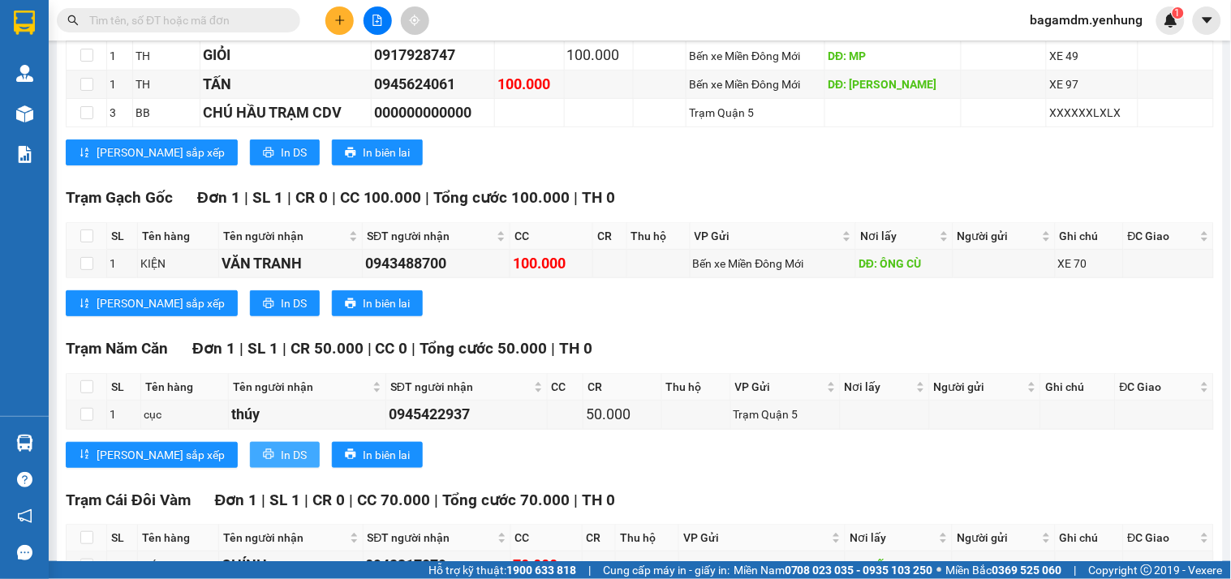
click at [281, 464] on span "In DS" at bounding box center [294, 455] width 26 height 18
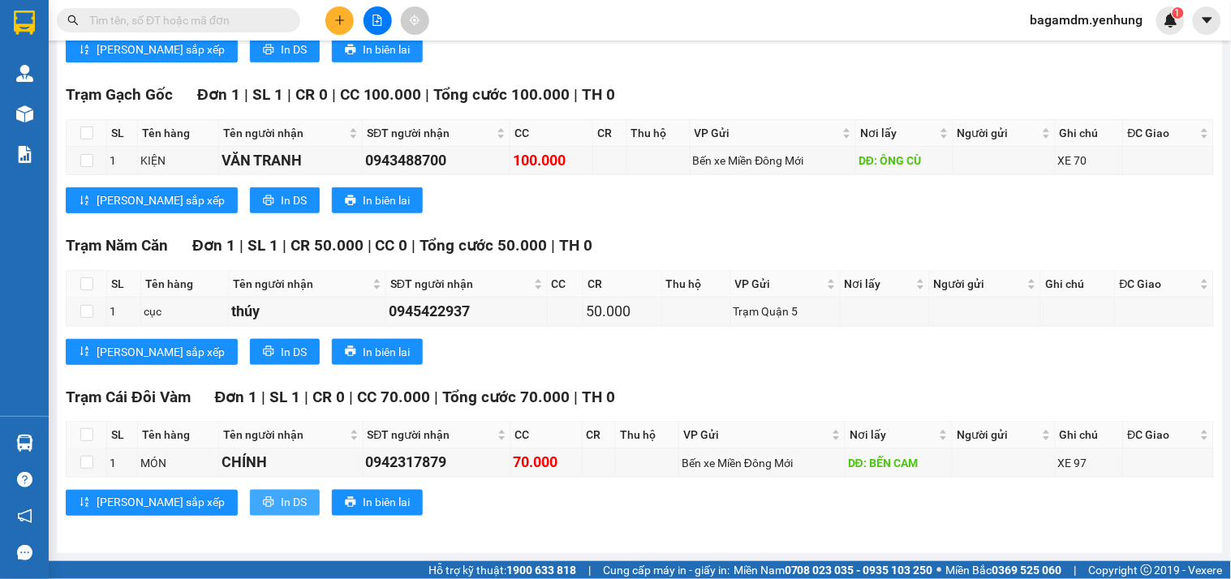
click at [281, 500] on span "In DS" at bounding box center [294, 503] width 26 height 18
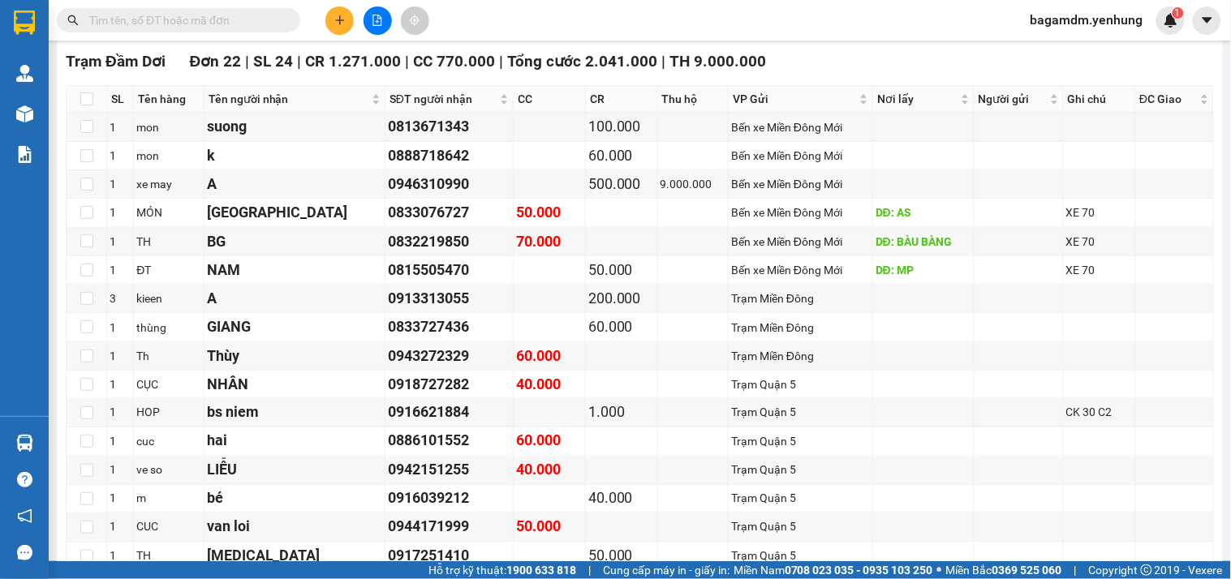
scroll to position [0, 0]
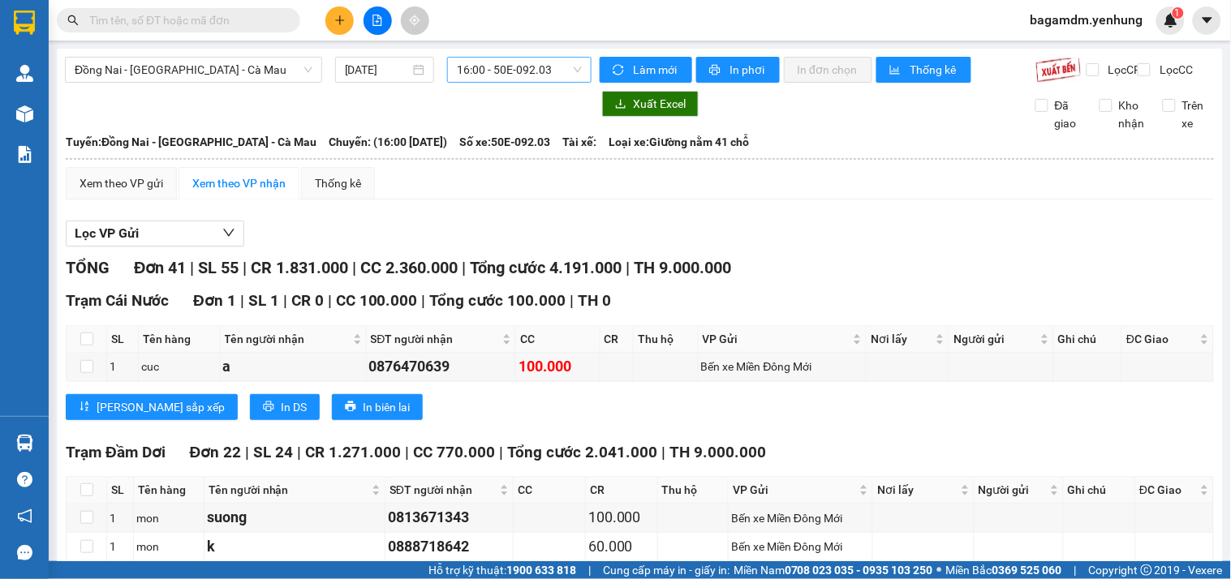
click at [476, 68] on span "16:00 - 50E-092.03" at bounding box center [519, 70] width 125 height 24
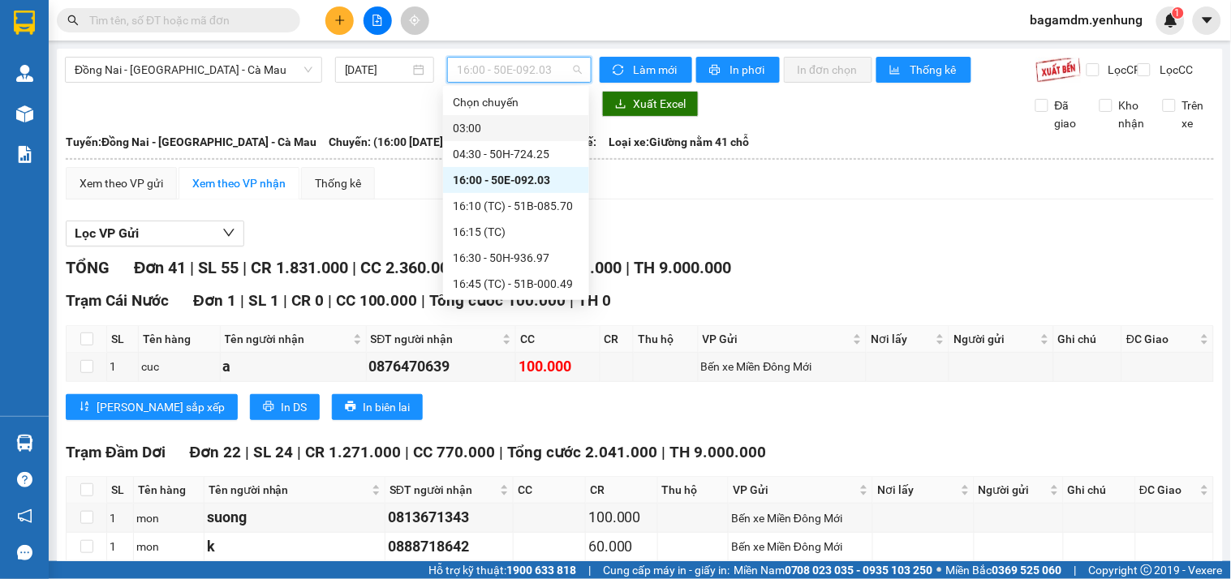
click at [491, 123] on div "03:00" at bounding box center [516, 128] width 127 height 18
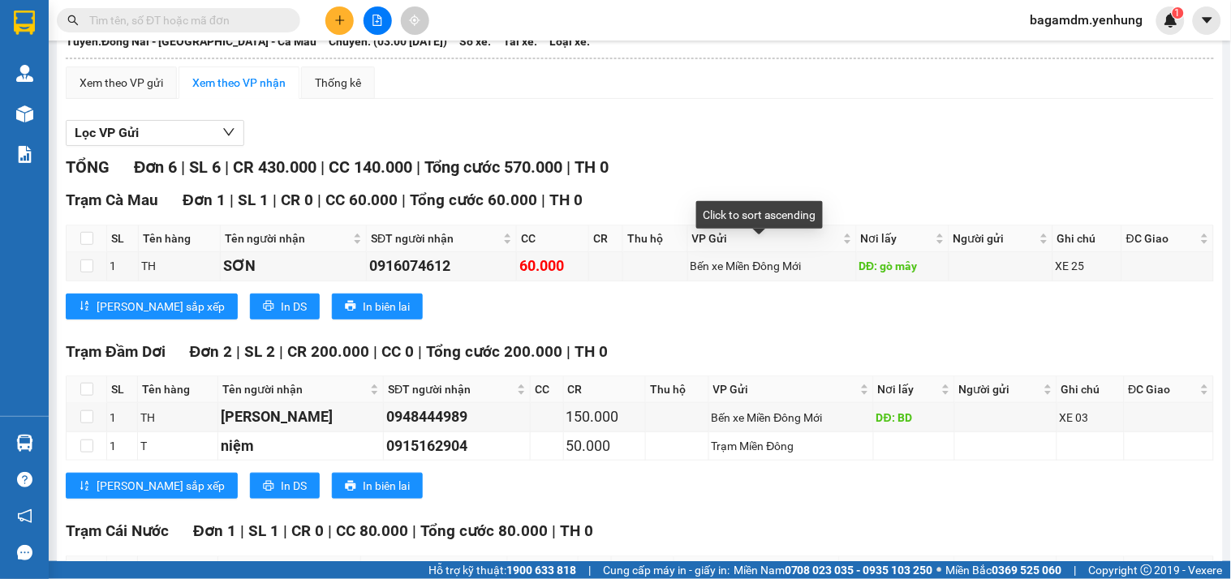
scroll to position [371, 0]
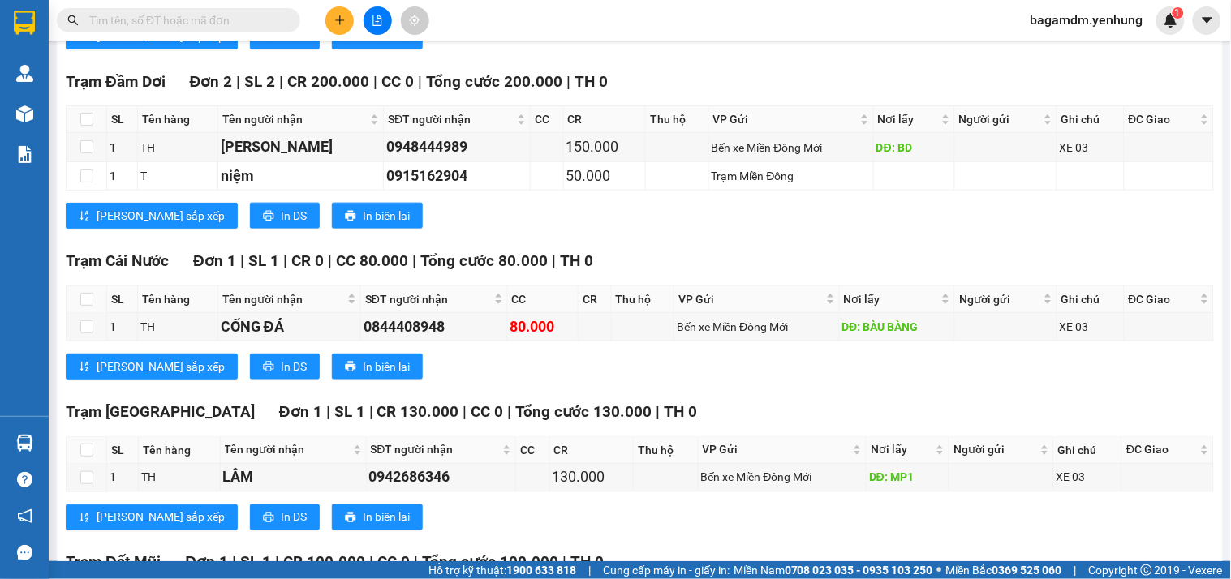
click at [645, 392] on div "Trạm Cái Nước Đơn 1 | SL 1 | CR 0 | CC 80.000 | Tổng cước 80.000 | TH 0 SL Tên …" at bounding box center [640, 320] width 1148 height 143
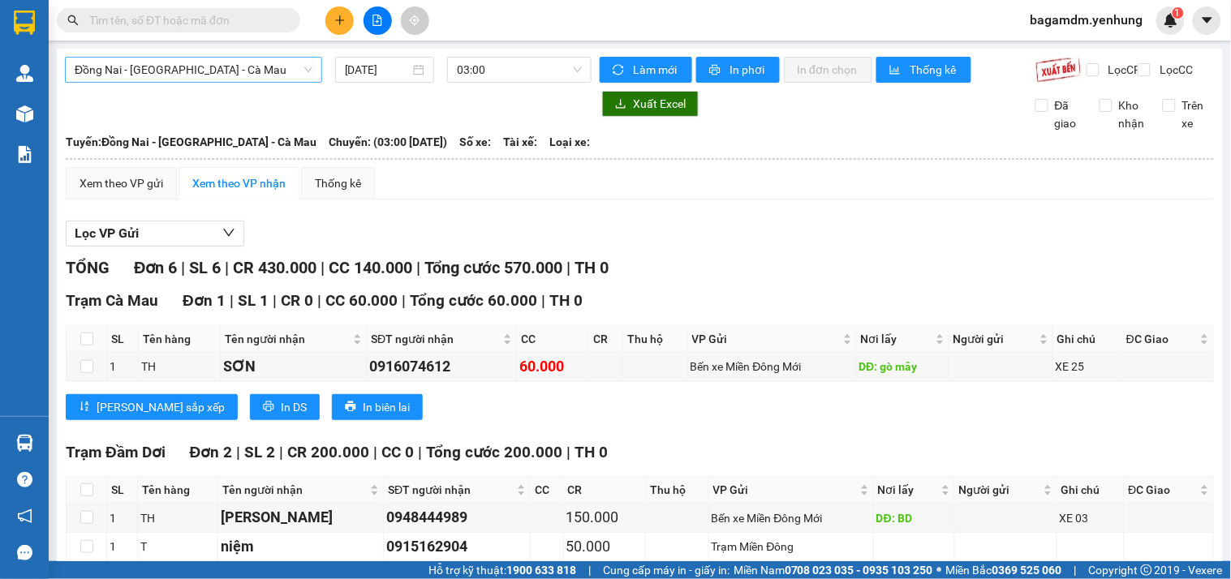
click at [164, 79] on span "Đồng Nai - [GEOGRAPHIC_DATA] - Cà Mau" at bounding box center [194, 70] width 238 height 24
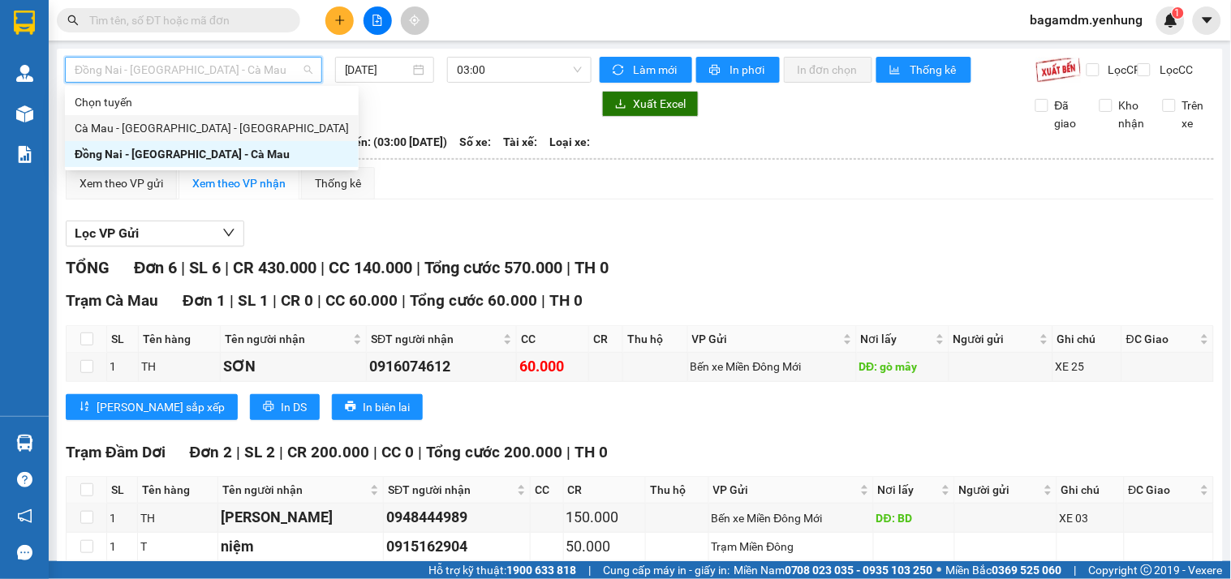
click at [143, 127] on div "Cà Mau - [GEOGRAPHIC_DATA] - [GEOGRAPHIC_DATA]" at bounding box center [212, 128] width 274 height 18
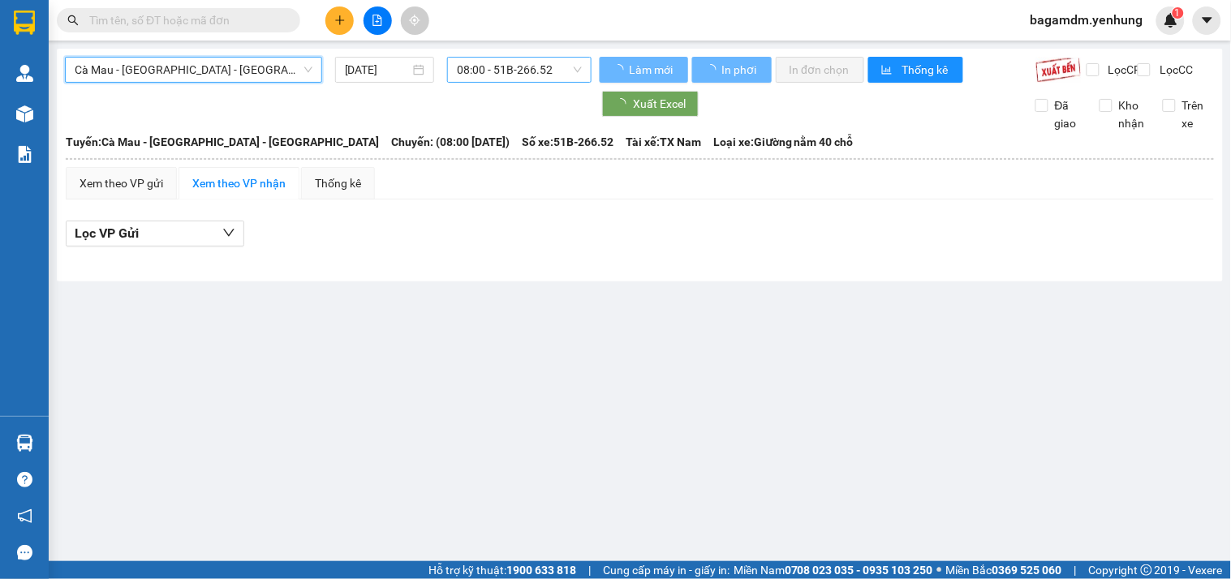
click at [496, 77] on span "08:00 - 51B-266.52" at bounding box center [519, 70] width 125 height 24
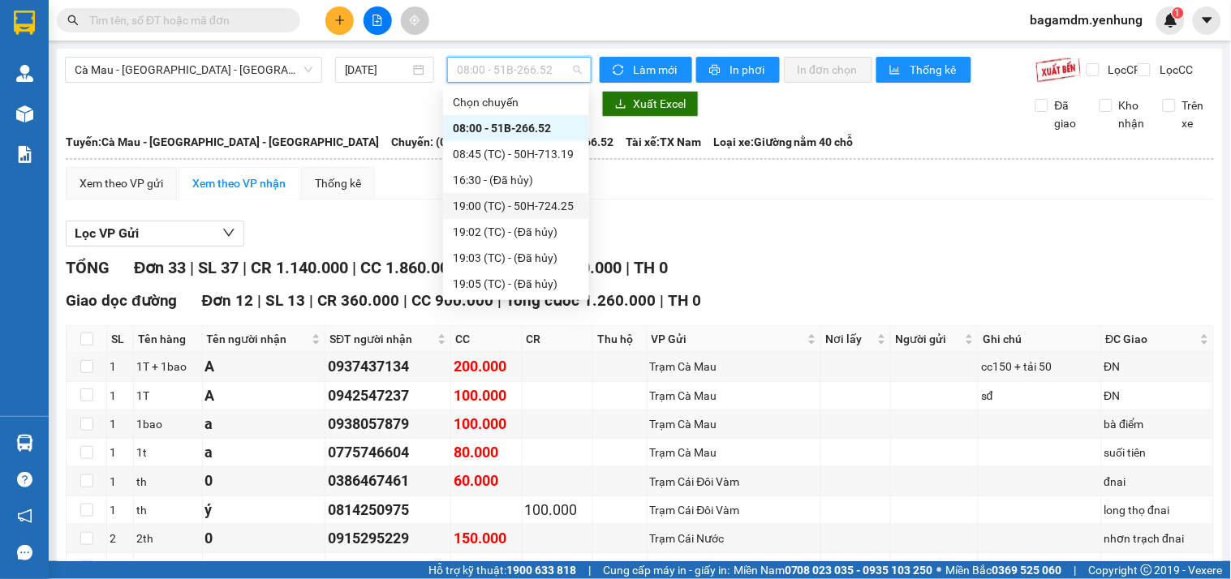
click at [545, 208] on div "19:00 (TC) - 50H-724.25" at bounding box center [516, 206] width 127 height 18
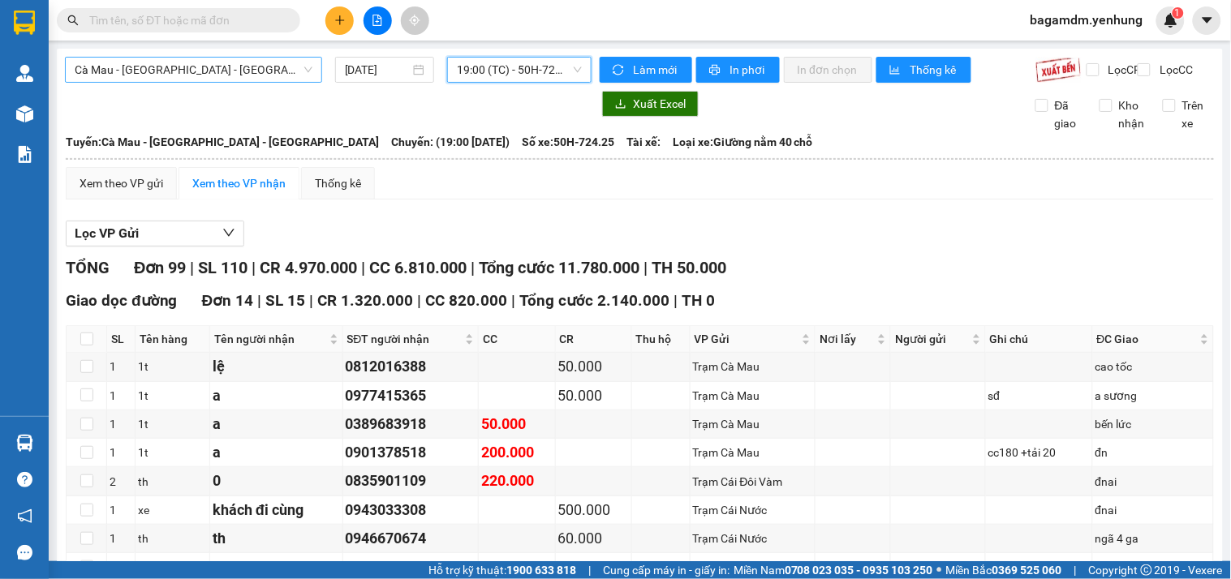
click at [257, 71] on span "Cà Mau - [GEOGRAPHIC_DATA] - [GEOGRAPHIC_DATA]" at bounding box center [194, 70] width 238 height 24
